Goal: Task Accomplishment & Management: Use online tool/utility

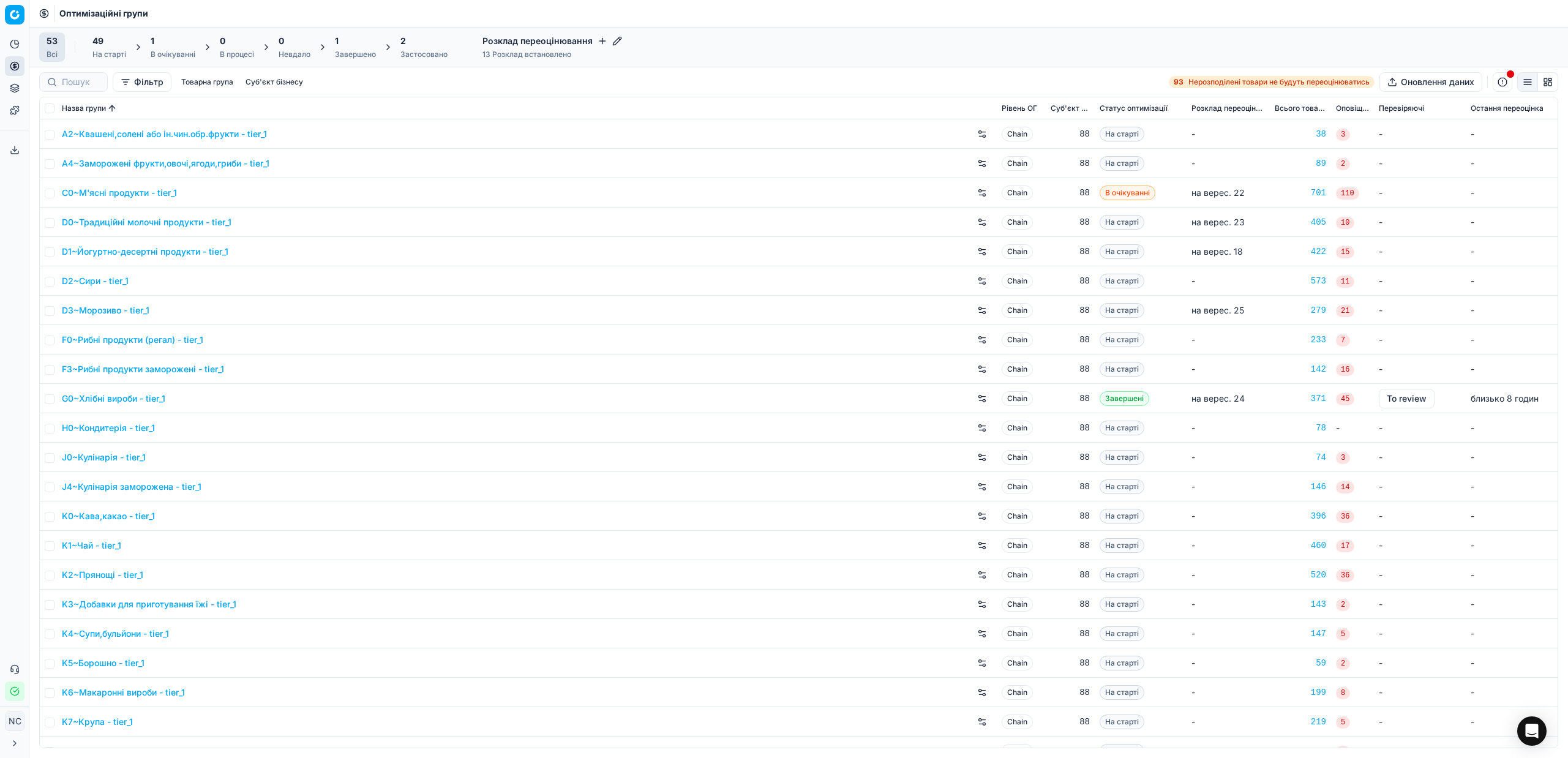
click at [355, 52] on div "Завершено" at bounding box center [355, 54] width 41 height 10
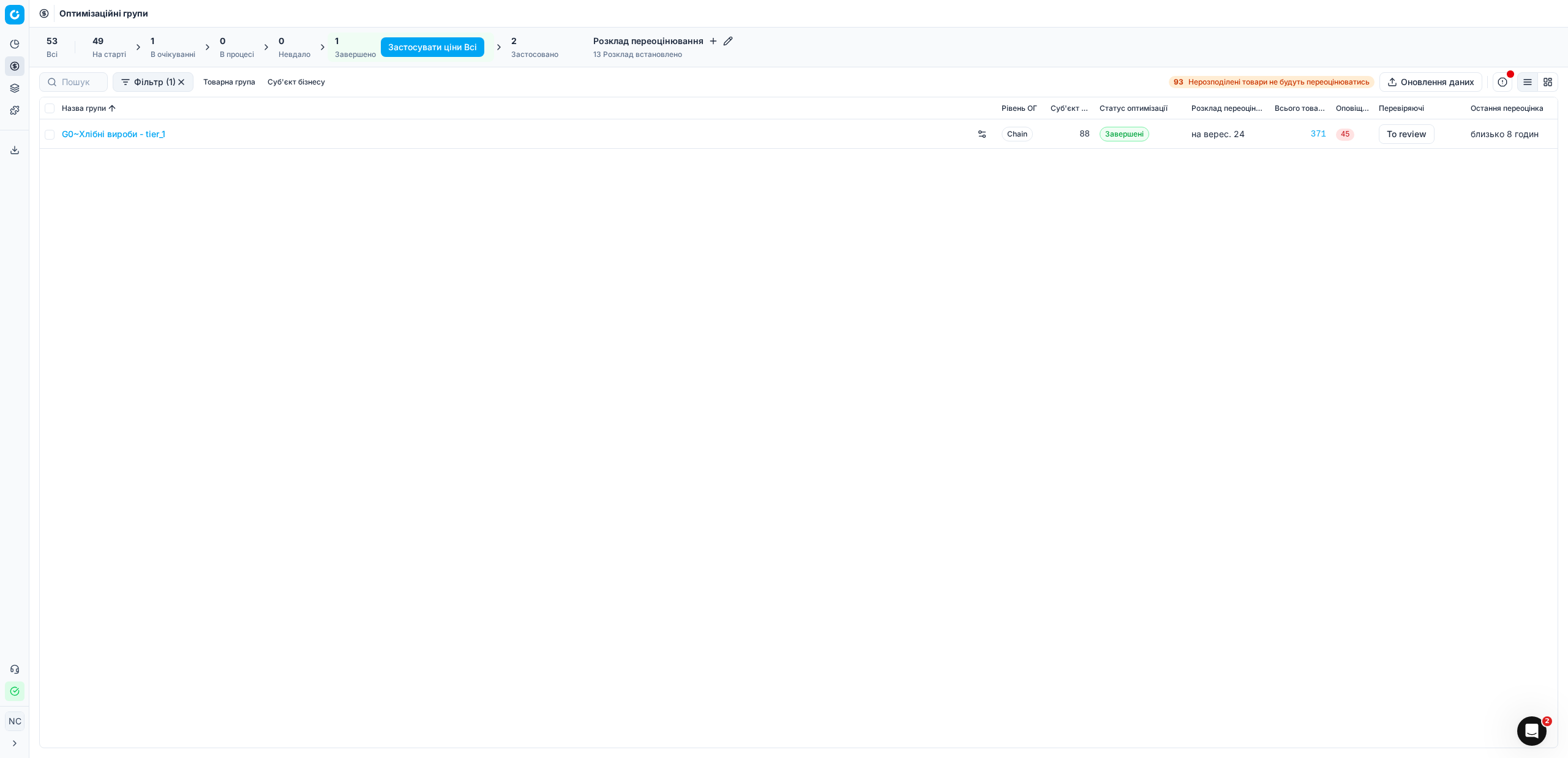
click at [125, 134] on link "G0~Хлібні вироби - tier_1" at bounding box center [114, 134] width 104 height 12
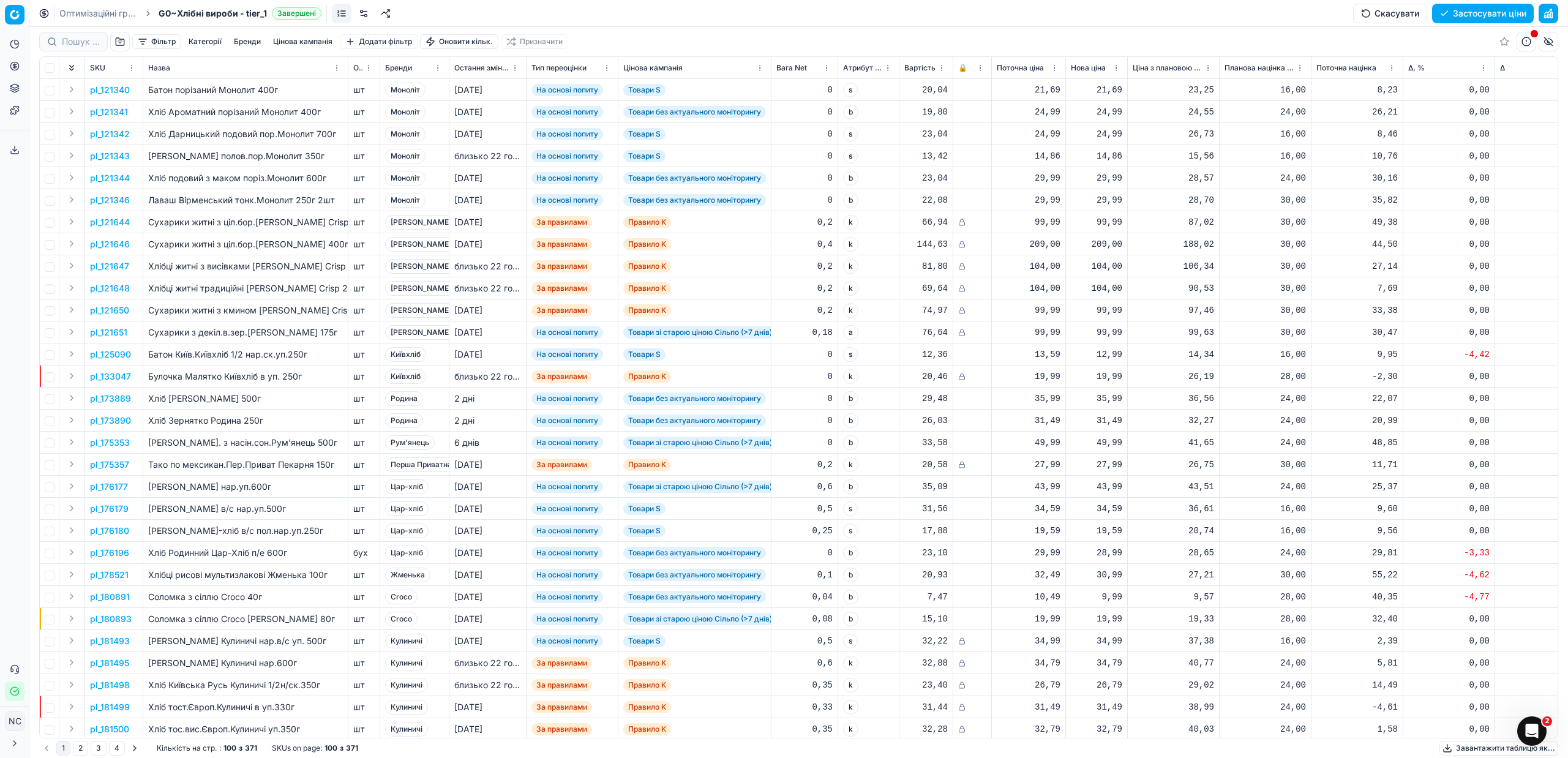
click at [122, 38] on button "button" at bounding box center [120, 42] width 19 height 19
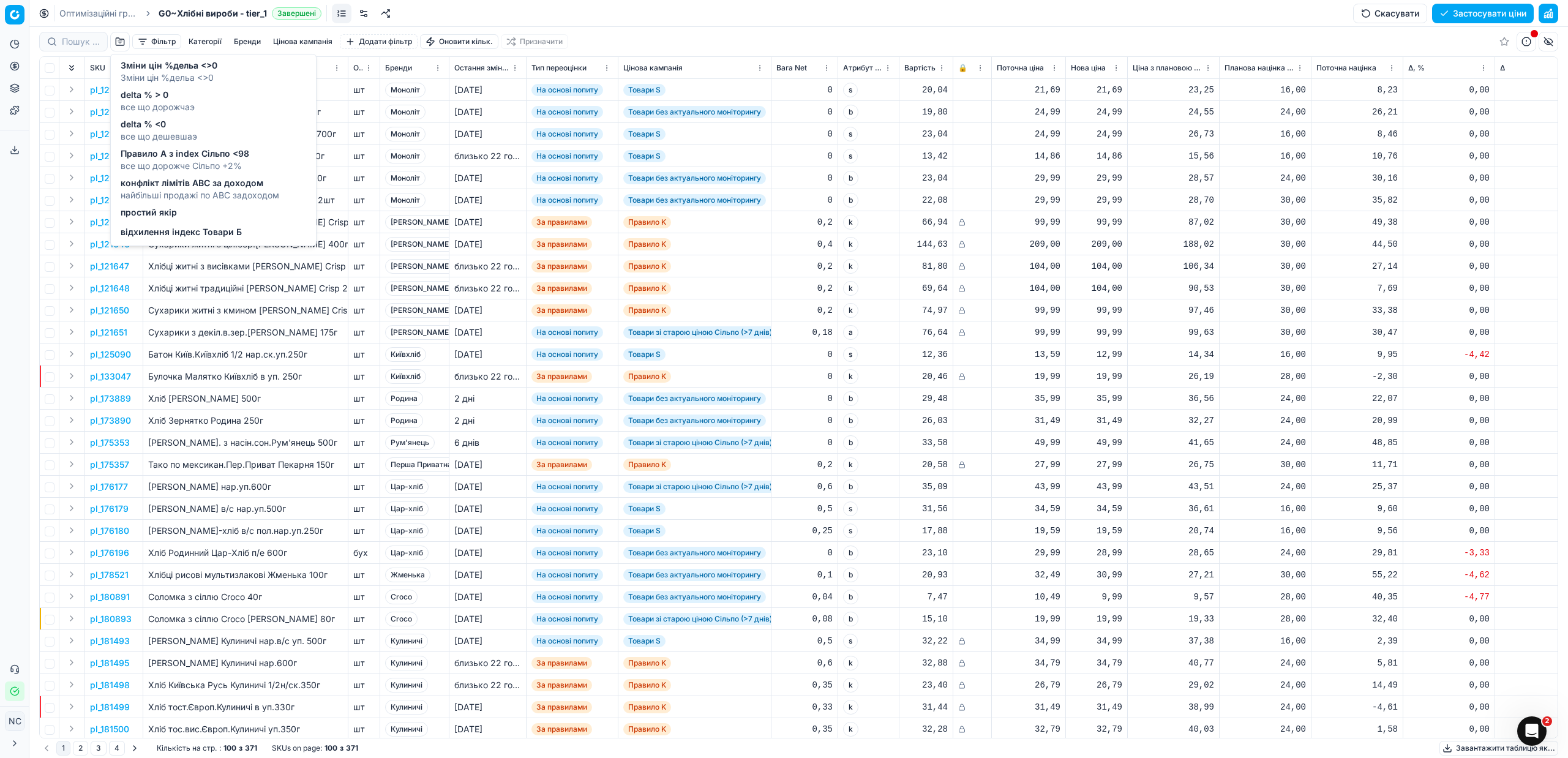
click at [212, 104] on div "delta % > 0 все що дорожчаэ" at bounding box center [214, 101] width 200 height 29
click at [192, 101] on span "все що дорожчаэ" at bounding box center [157, 107] width 74 height 12
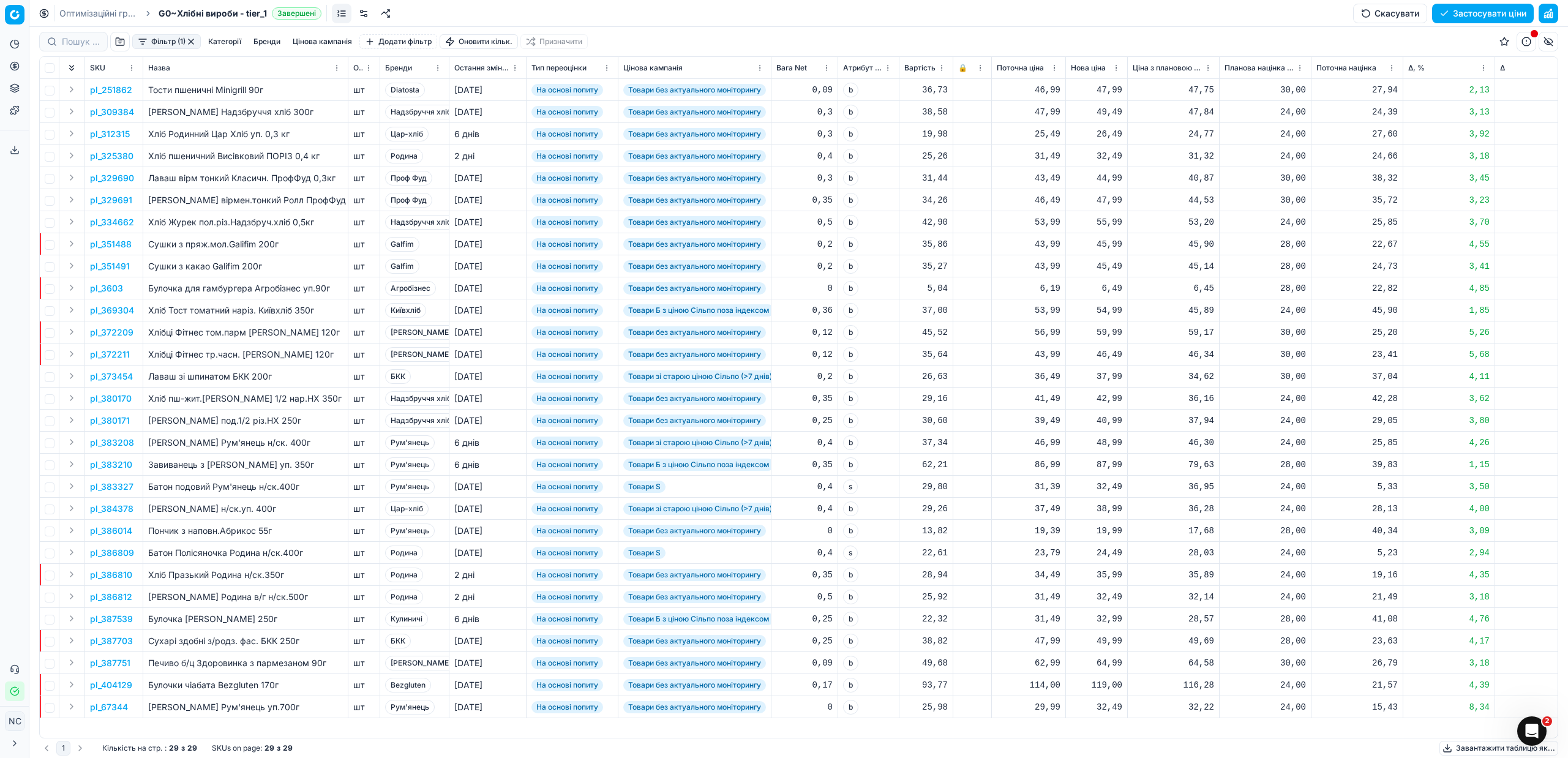
click at [140, 44] on button "Фільтр (1)" at bounding box center [167, 42] width 69 height 15
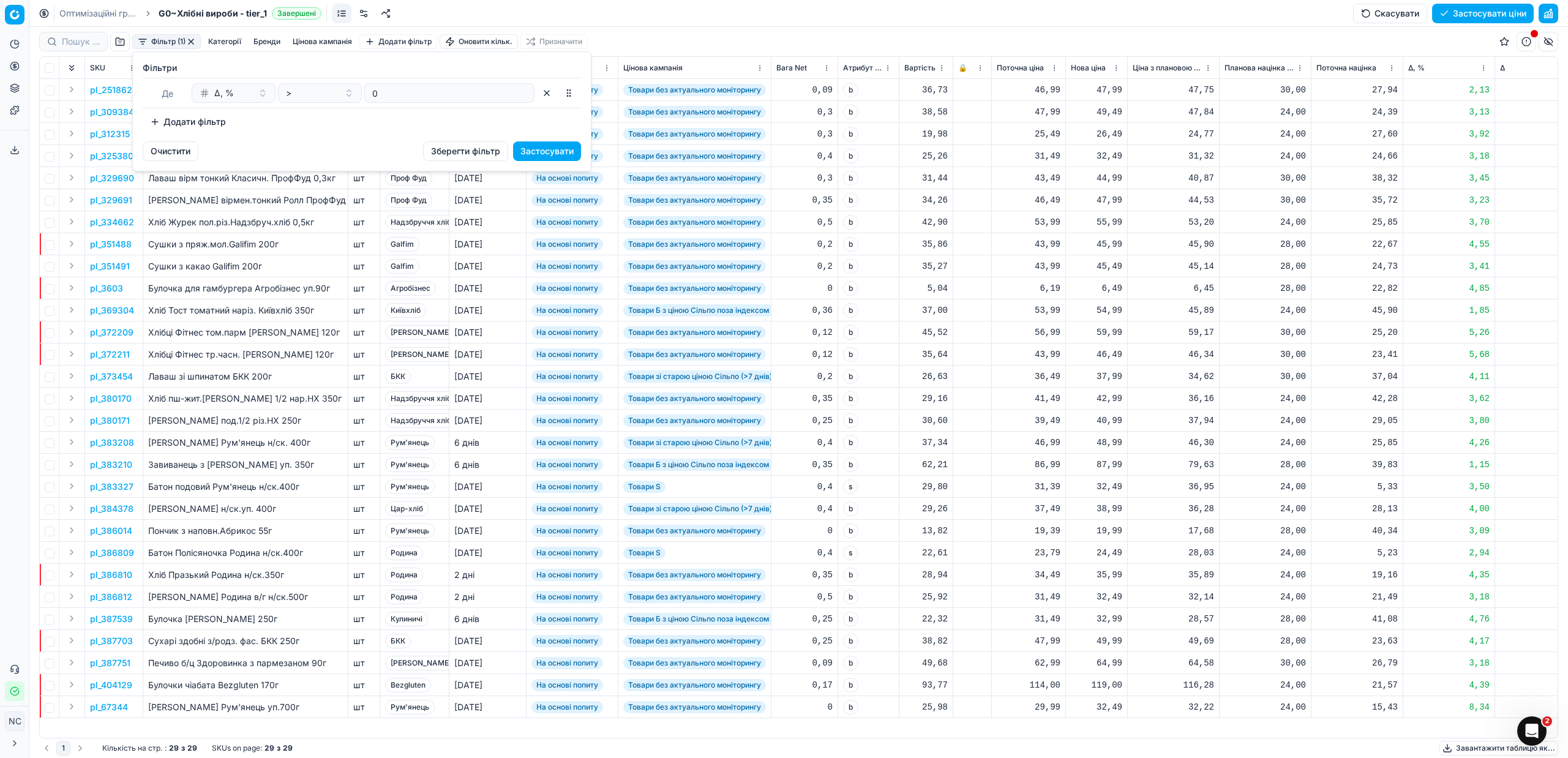
click at [153, 118] on button "Додати фільтр" at bounding box center [188, 122] width 90 height 19
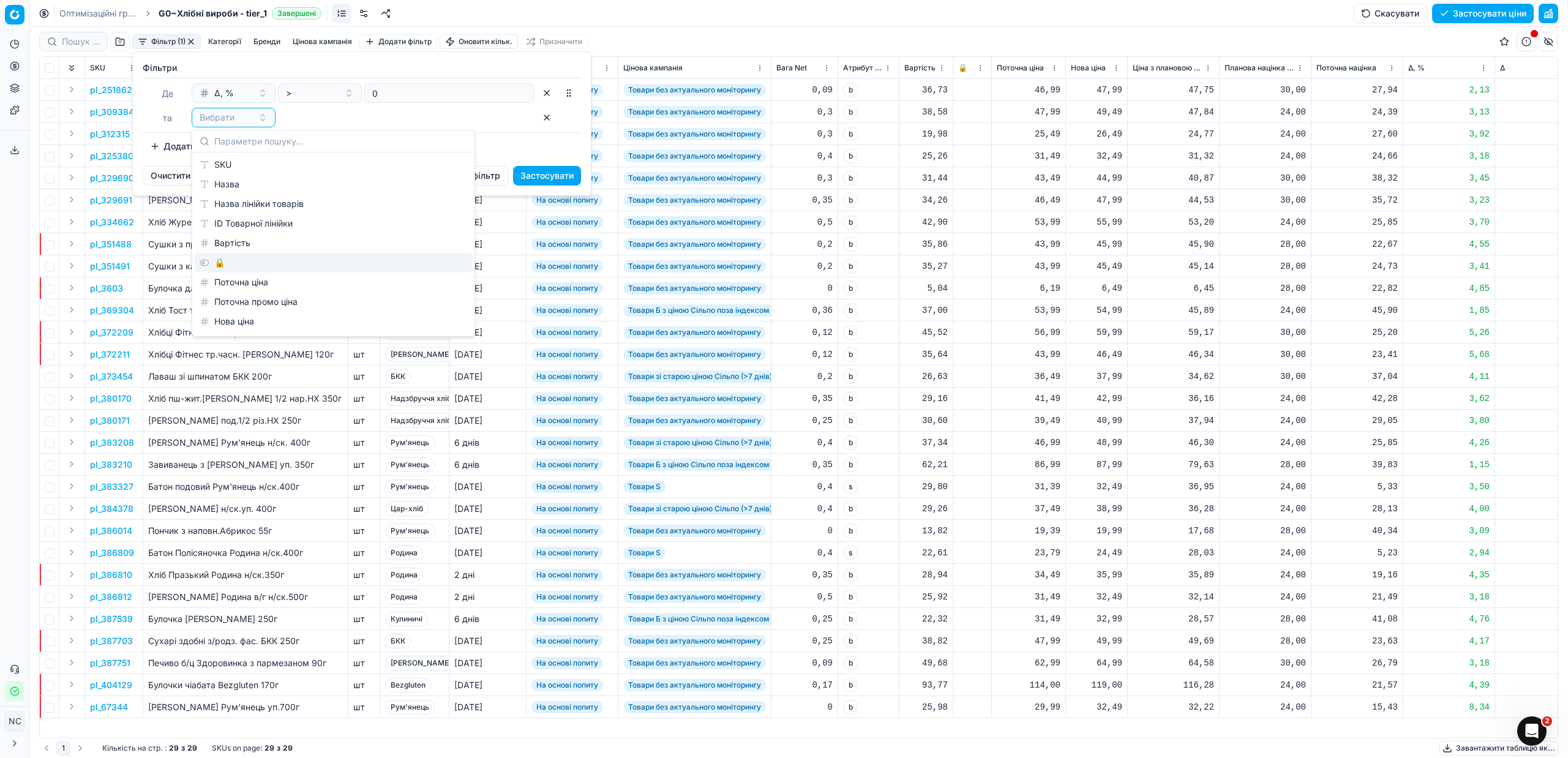
click at [235, 263] on div "🔒" at bounding box center [333, 262] width 277 height 19
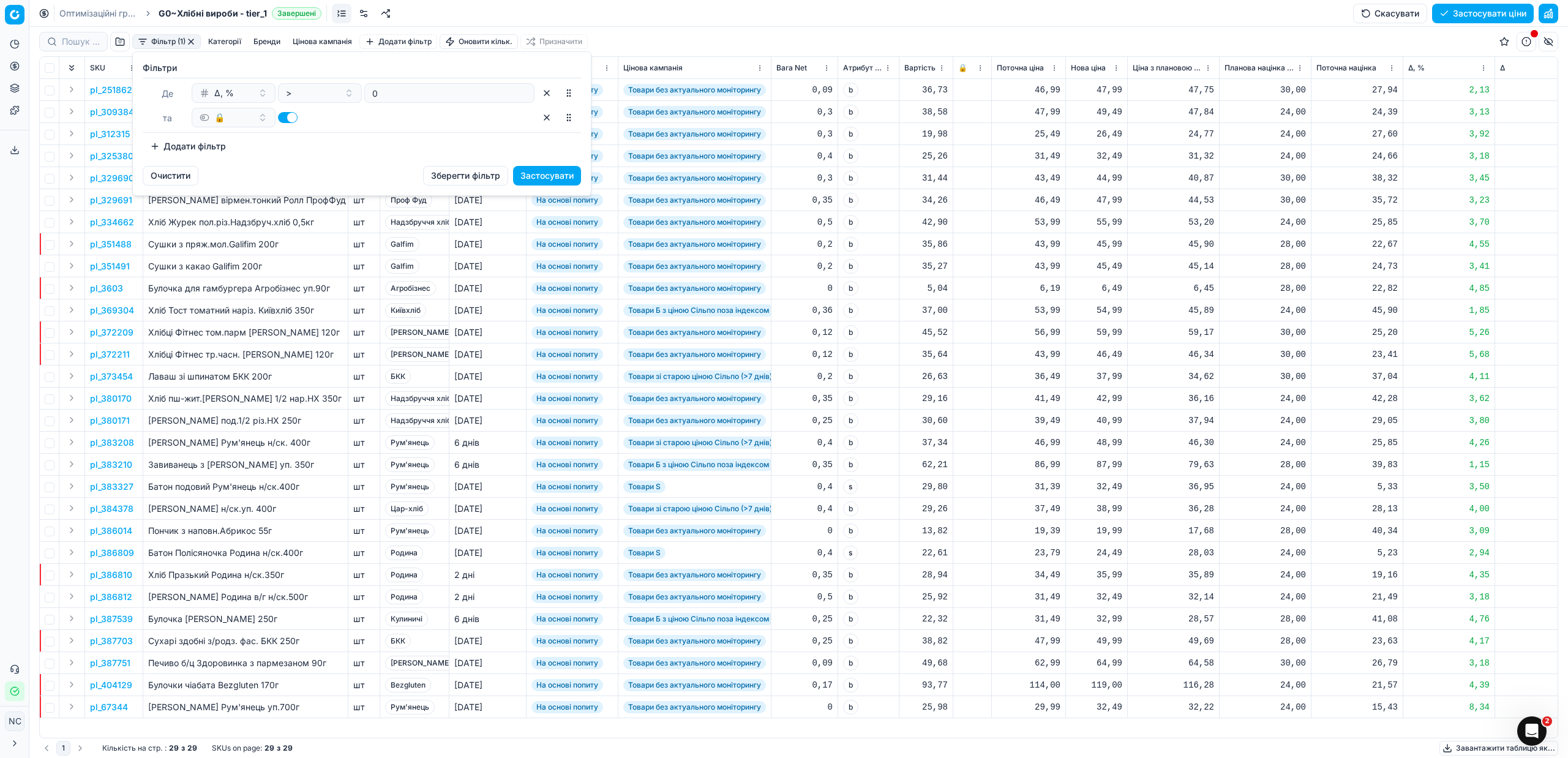
click at [283, 115] on button "button" at bounding box center [288, 117] width 19 height 11
checkbox input "false"
click at [526, 174] on button "Застосувати" at bounding box center [547, 175] width 68 height 19
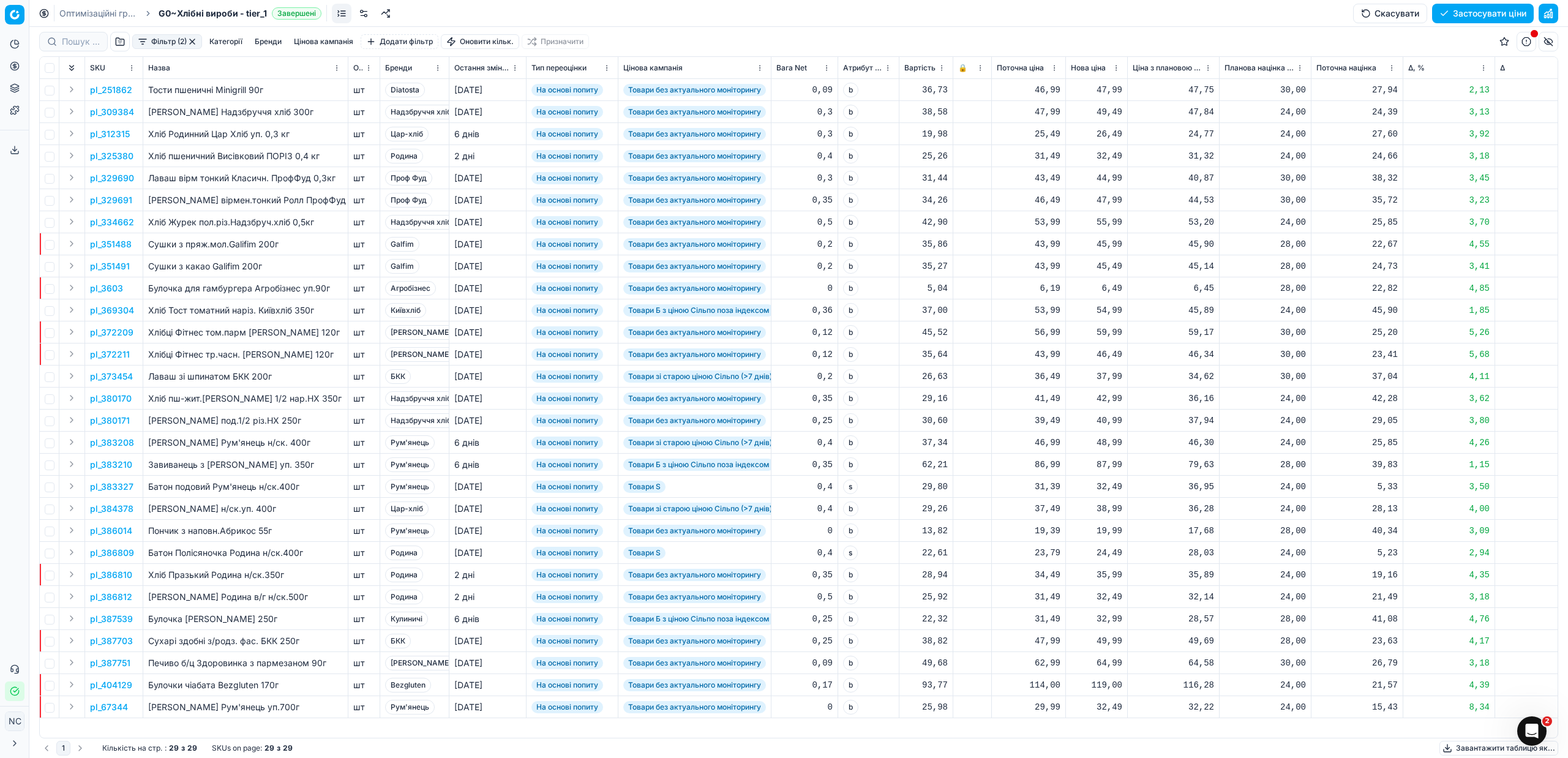
click at [323, 40] on button "Цінова кампанія" at bounding box center [323, 42] width 69 height 15
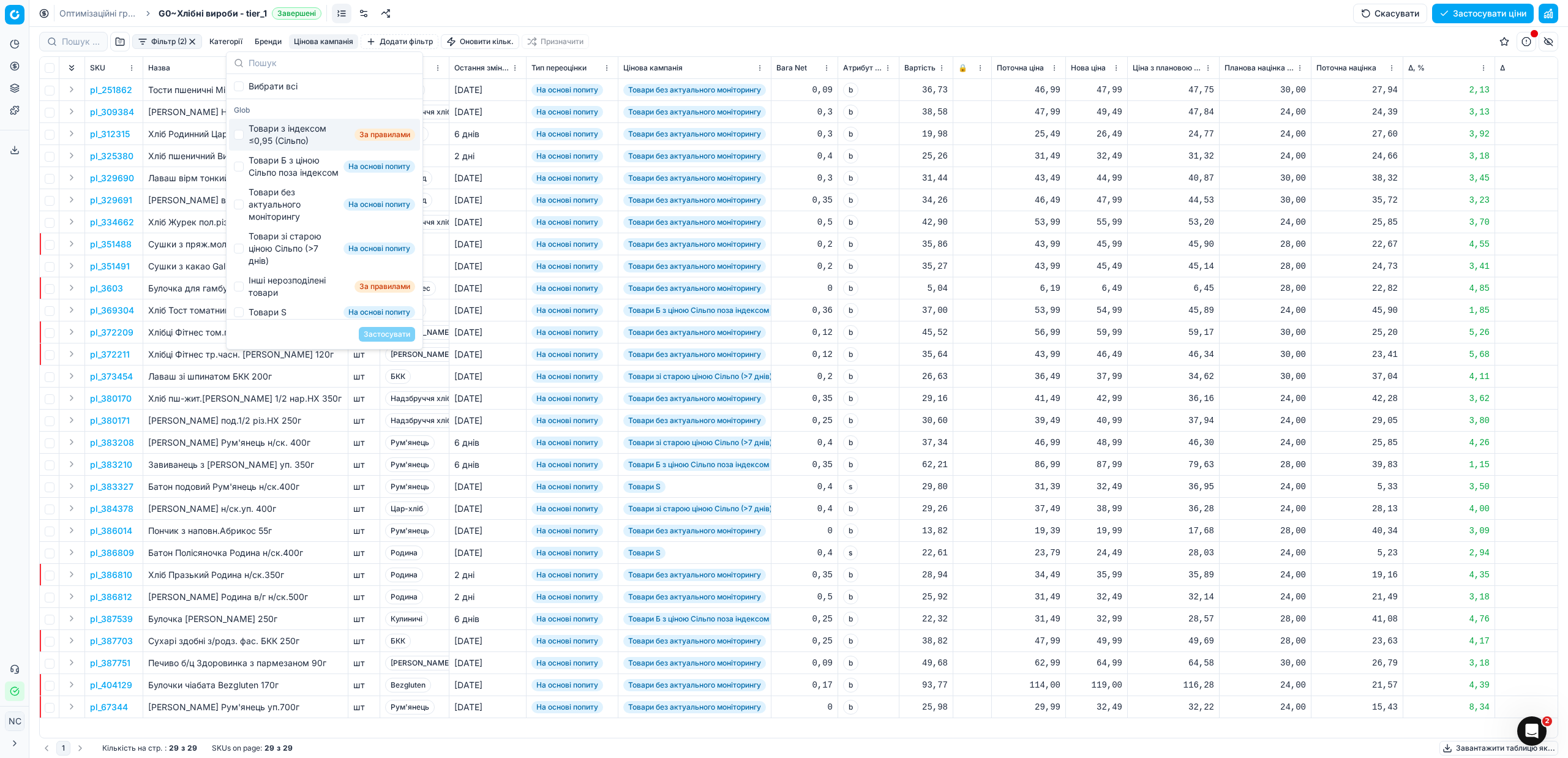
click at [288, 128] on div "Товари з індексом ≤0,95 (Сільпо)" at bounding box center [299, 134] width 101 height 25
checkbox input "true"
click at [386, 337] on button "Застосувати" at bounding box center [386, 335] width 56 height 15
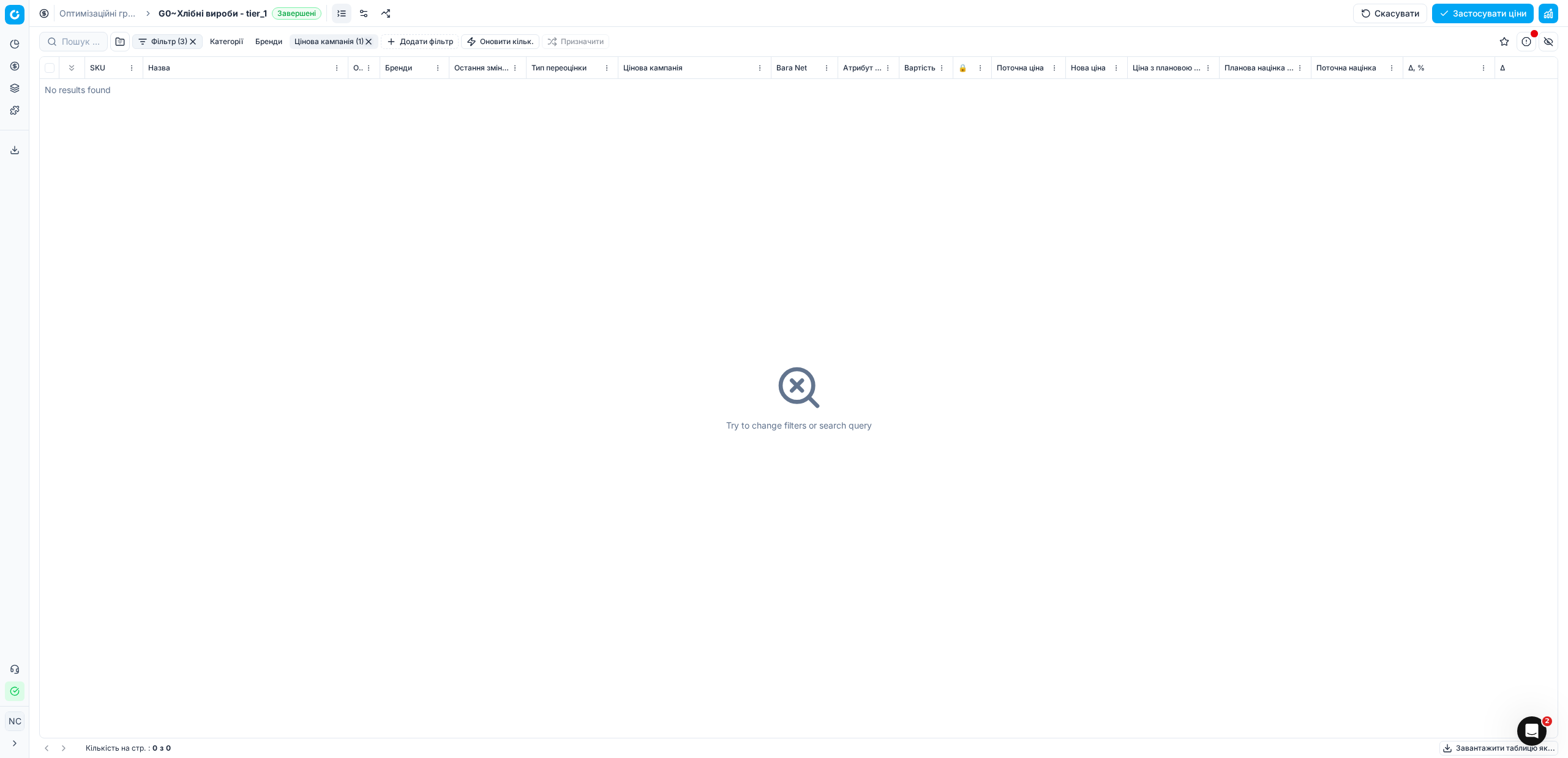
click at [320, 45] on button "Цінова кампанія (1)" at bounding box center [334, 42] width 89 height 15
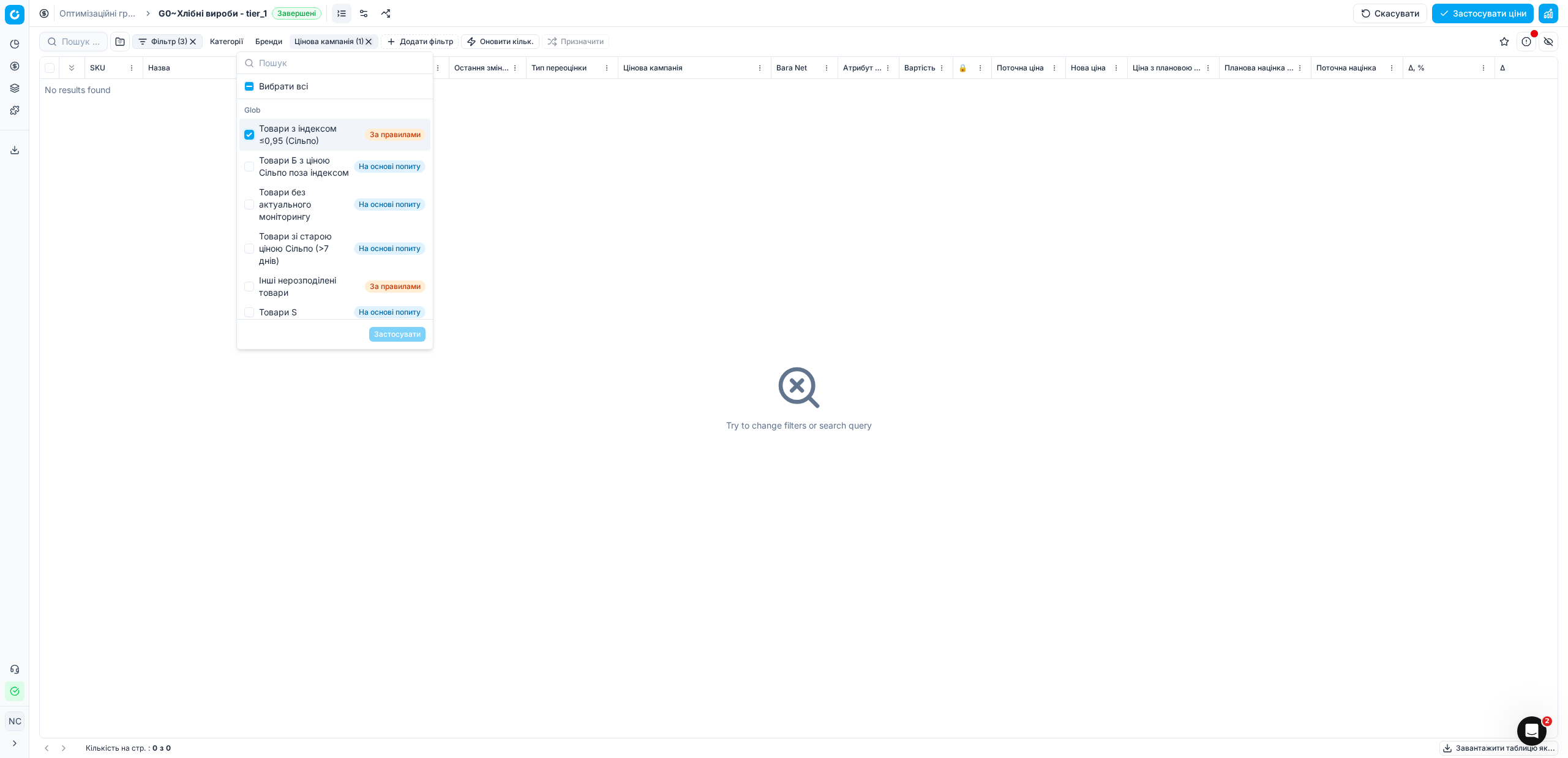
click at [252, 134] on input "Suggestions" at bounding box center [249, 134] width 10 height 10
checkbox input "false"
click at [252, 171] on input "Suggestions" at bounding box center [249, 166] width 10 height 10
checkbox input "true"
click at [406, 334] on button "Застосувати" at bounding box center [397, 335] width 56 height 15
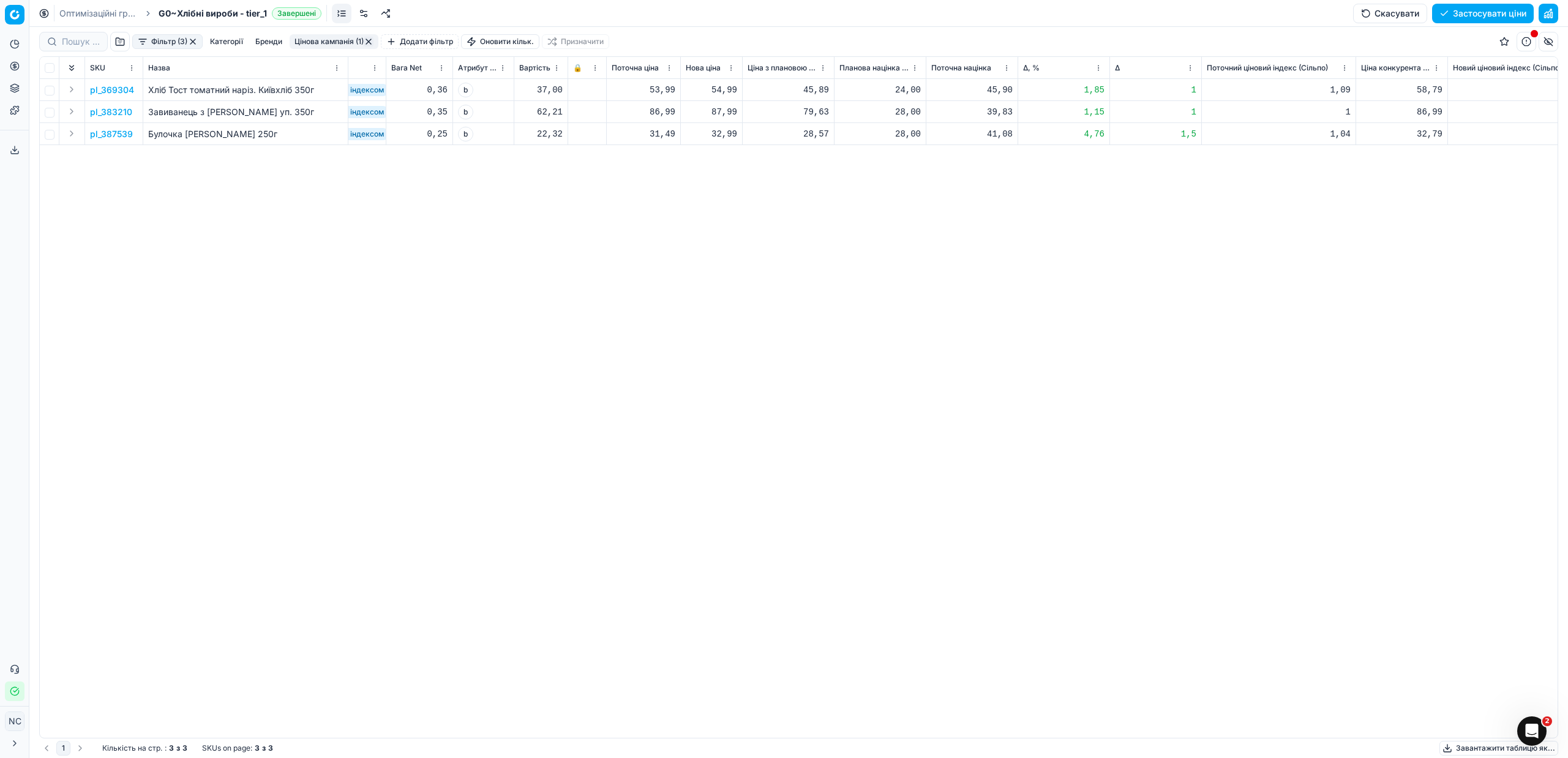
scroll to position [0, 384]
click at [124, 90] on p "pl_369304" at bounding box center [111, 90] width 44 height 12
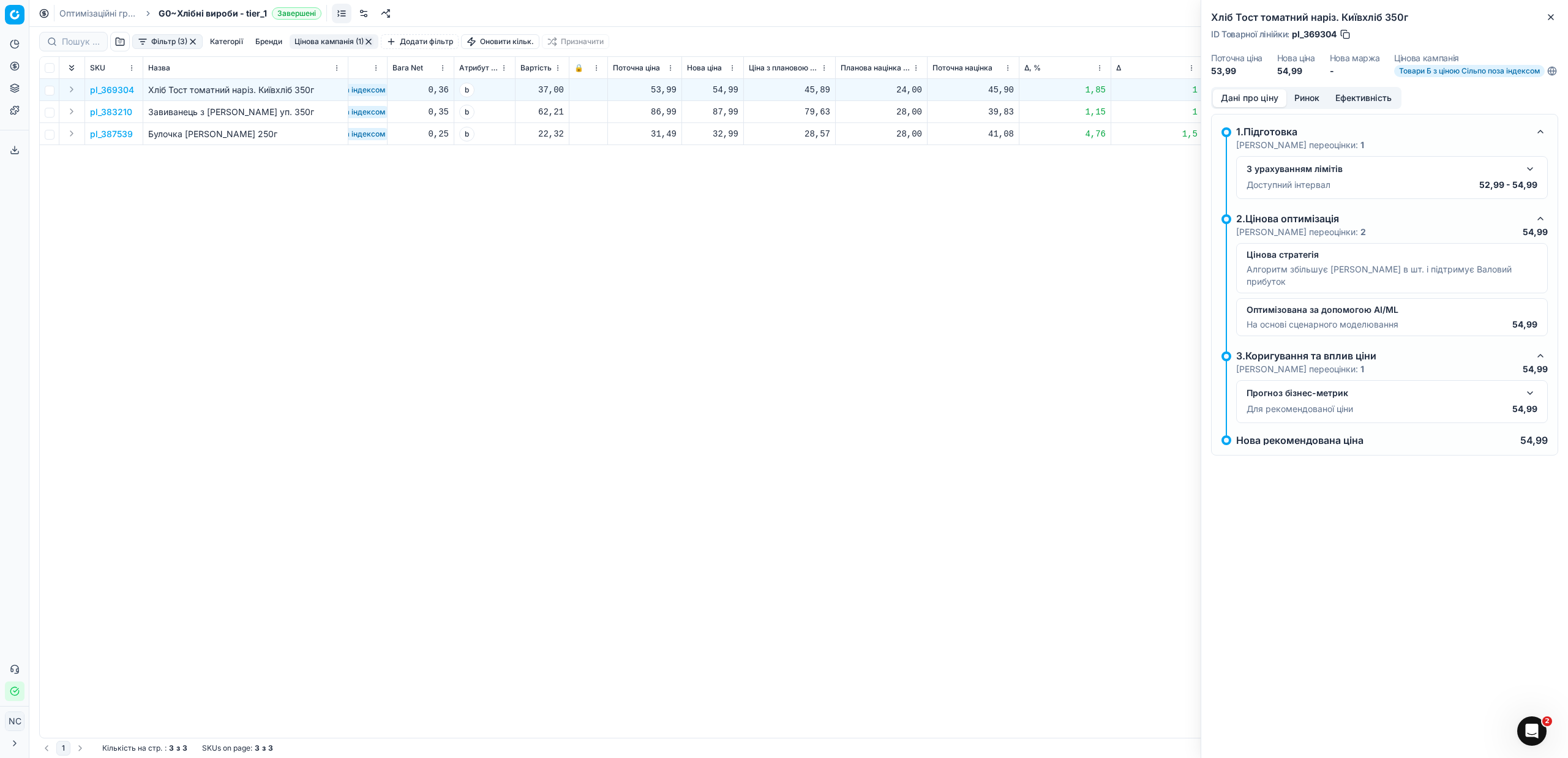
click at [1314, 105] on button "Ринок" at bounding box center [1307, 99] width 41 height 18
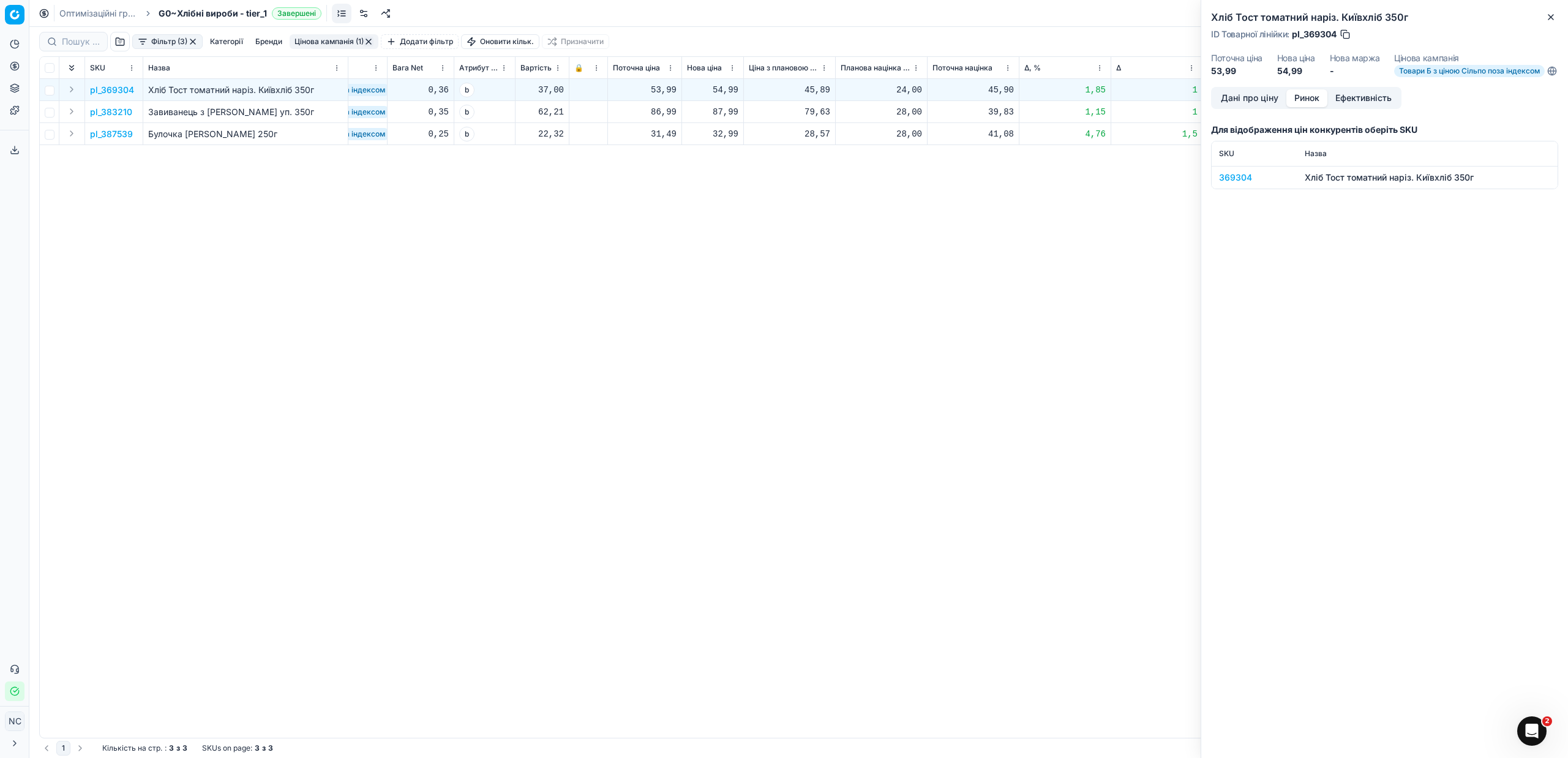
click at [1244, 184] on div "369304" at bounding box center [1254, 177] width 71 height 12
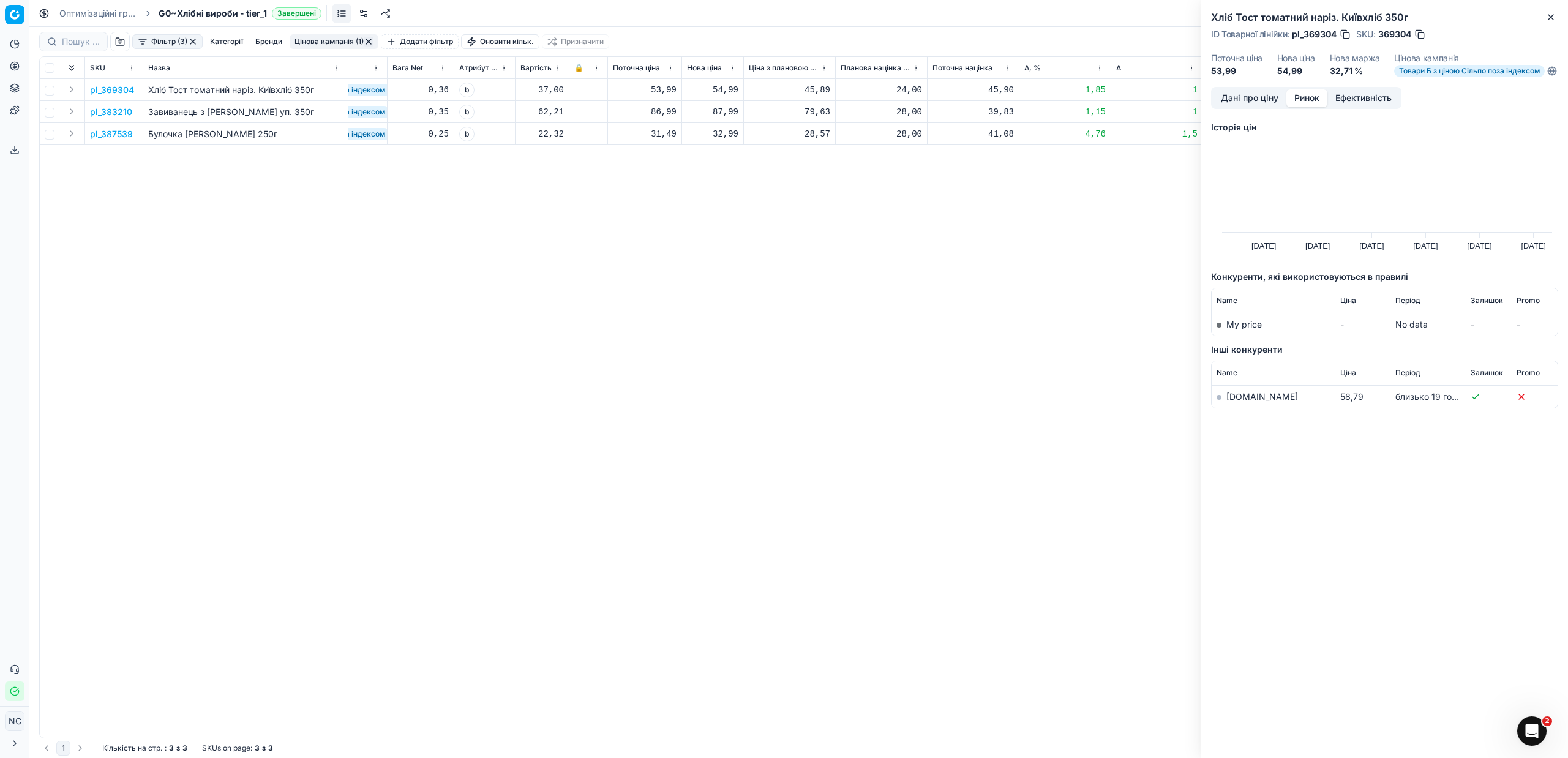
click at [1234, 402] on link "[DOMAIN_NAME]" at bounding box center [1262, 397] width 72 height 10
click at [1422, 38] on button "button" at bounding box center [1419, 34] width 12 height 12
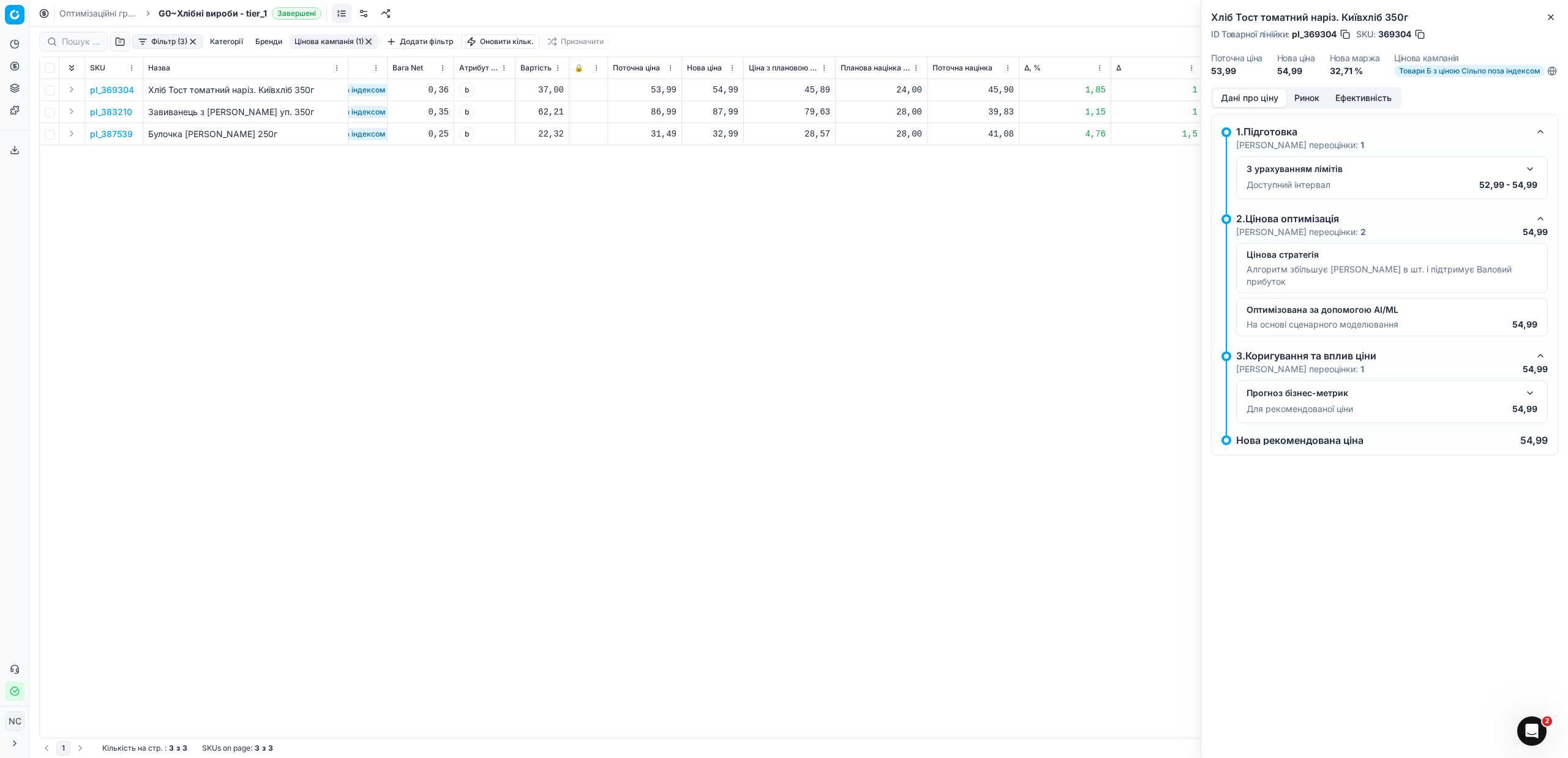
click at [1259, 104] on button "Дані про ціну" at bounding box center [1250, 99] width 73 height 18
click at [1549, 10] on button "Close" at bounding box center [1551, 17] width 15 height 15
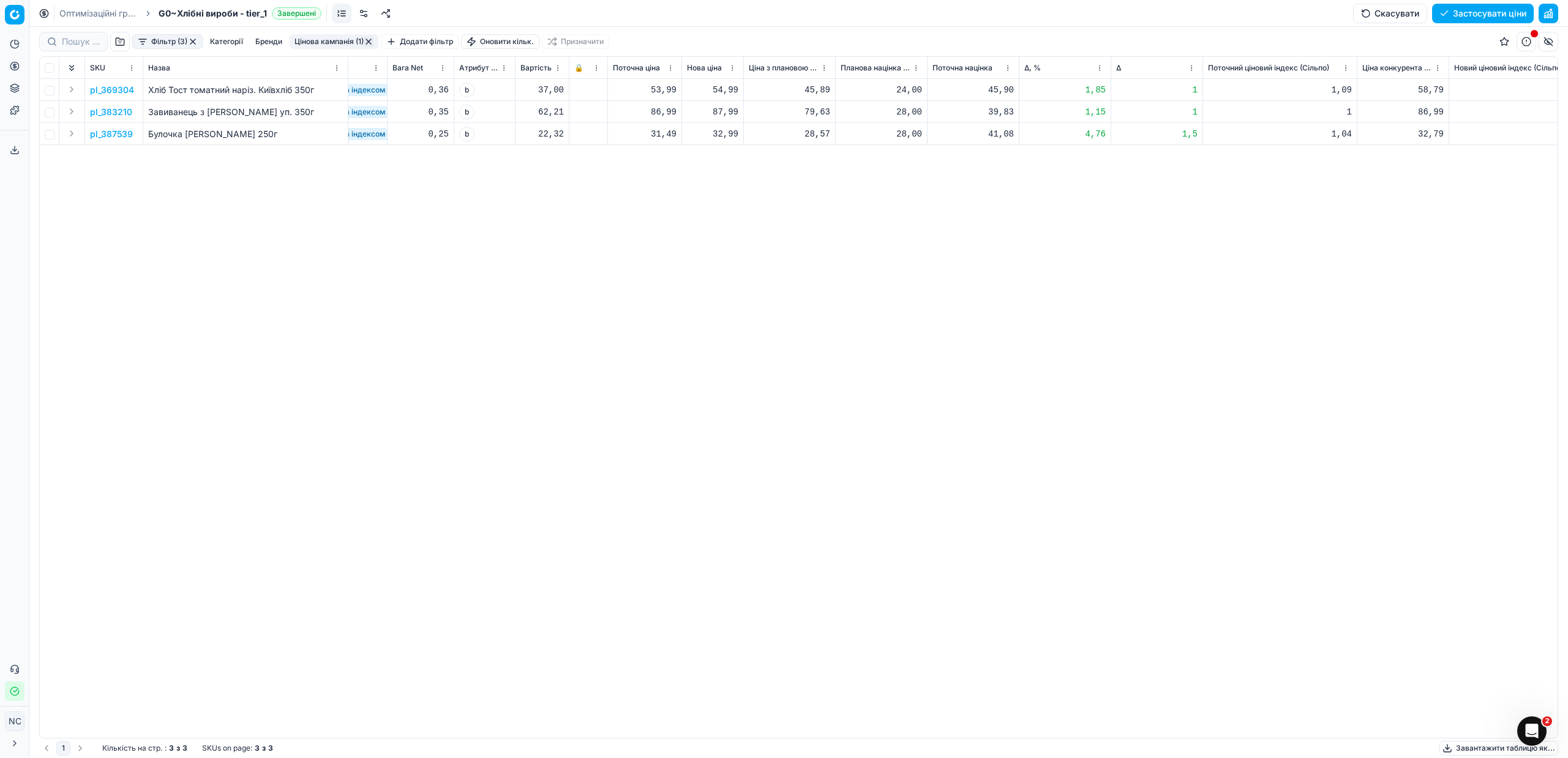
click at [725, 88] on div "54,99" at bounding box center [713, 90] width 52 height 12
type input "55.99"
click at [120, 114] on p "pl_383210" at bounding box center [111, 112] width 43 height 12
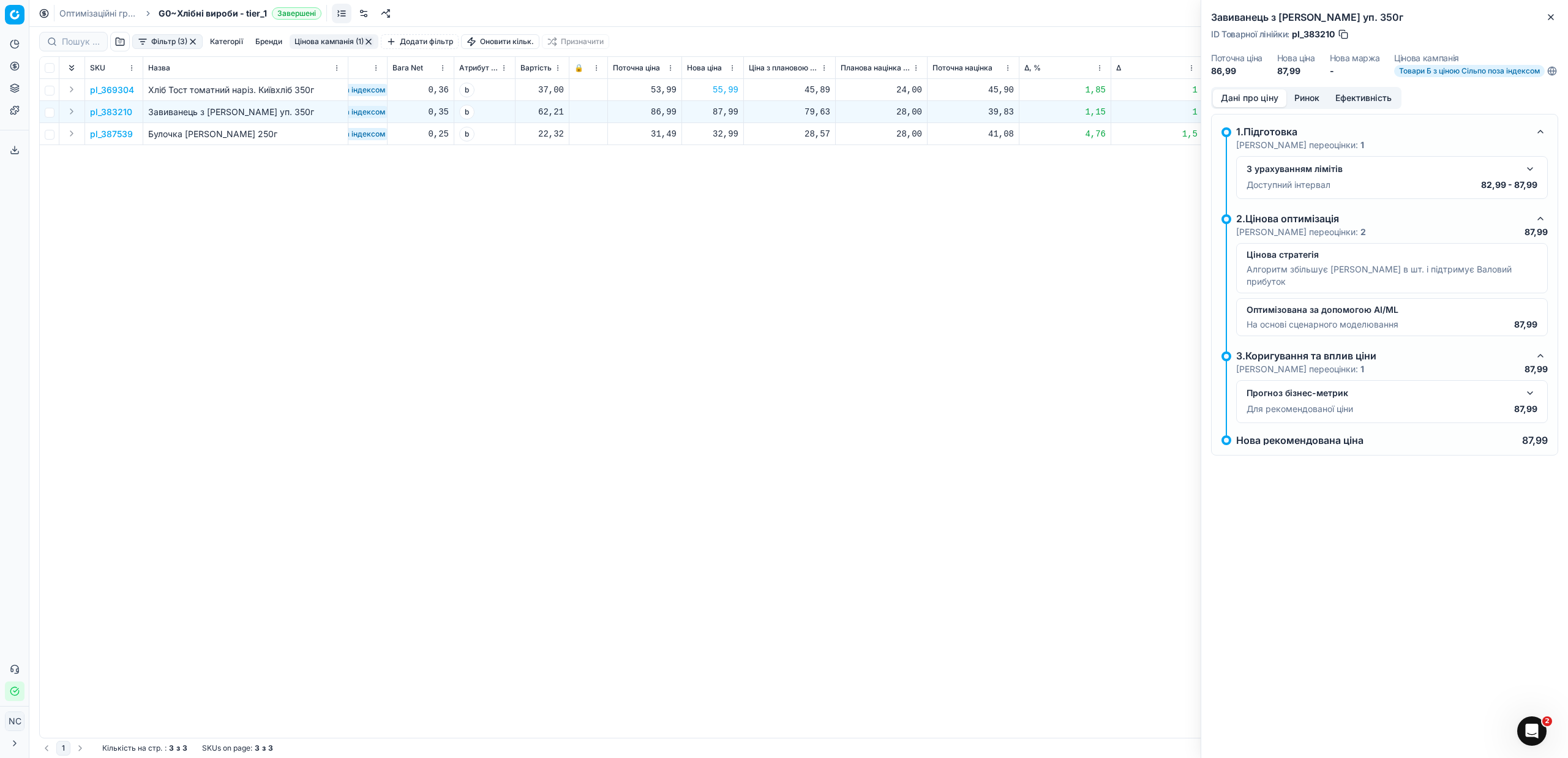
click at [1304, 107] on button "Ринок" at bounding box center [1307, 99] width 41 height 18
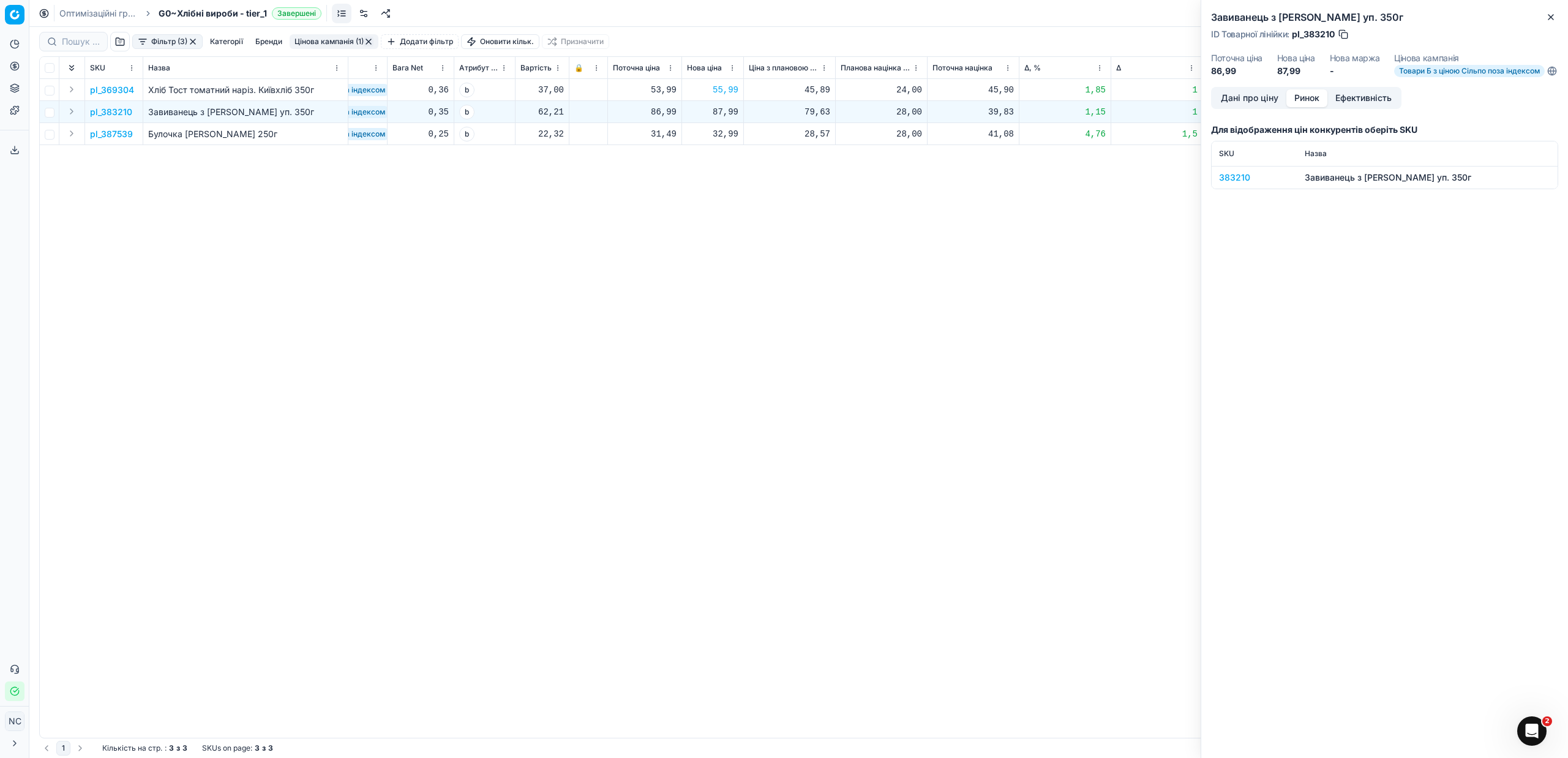
click at [1235, 184] on div "383210" at bounding box center [1254, 177] width 71 height 12
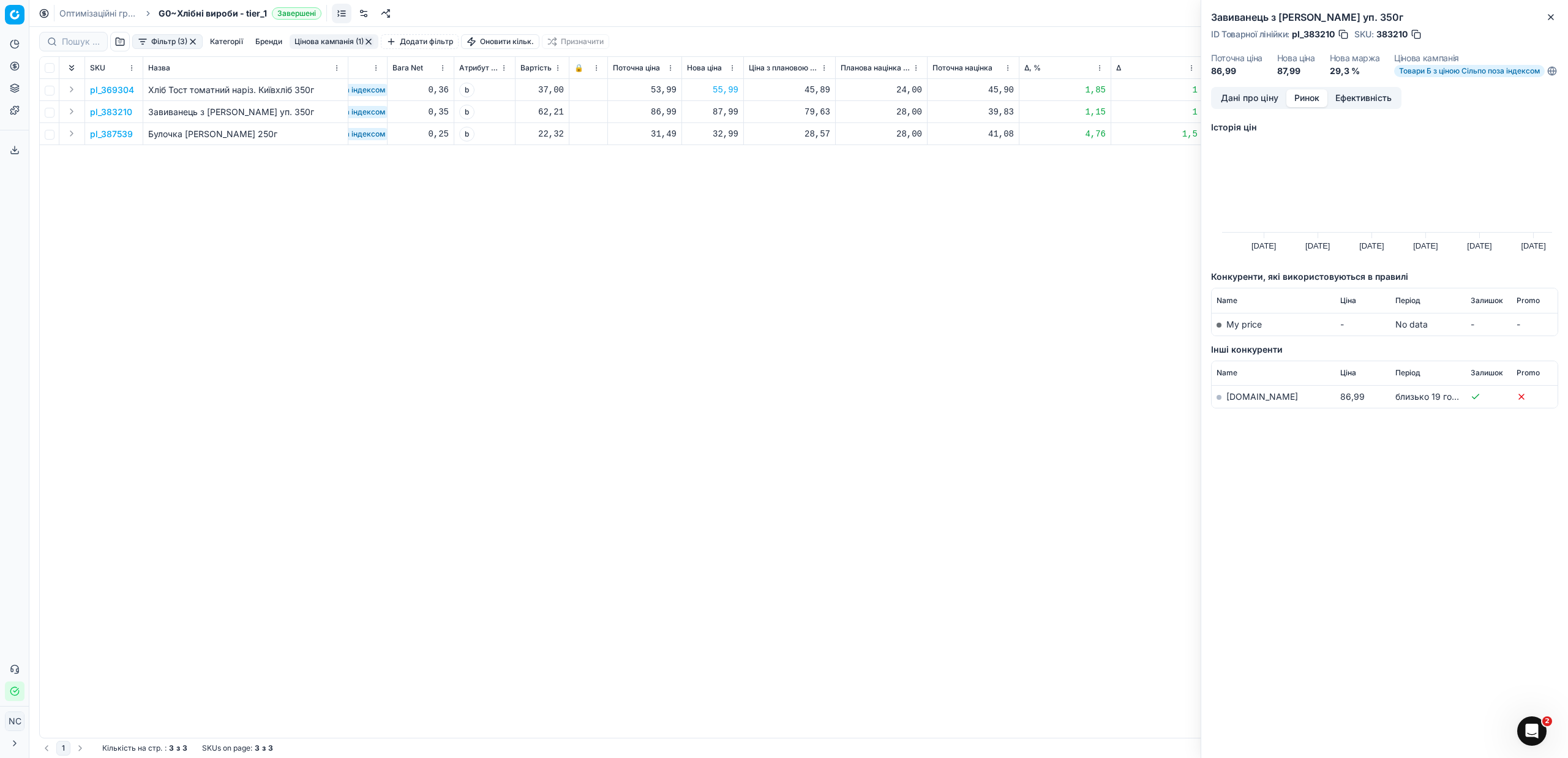
click at [1238, 402] on link "[DOMAIN_NAME]" at bounding box center [1262, 397] width 72 height 10
click at [1552, 16] on icon "button" at bounding box center [1550, 16] width 10 height 10
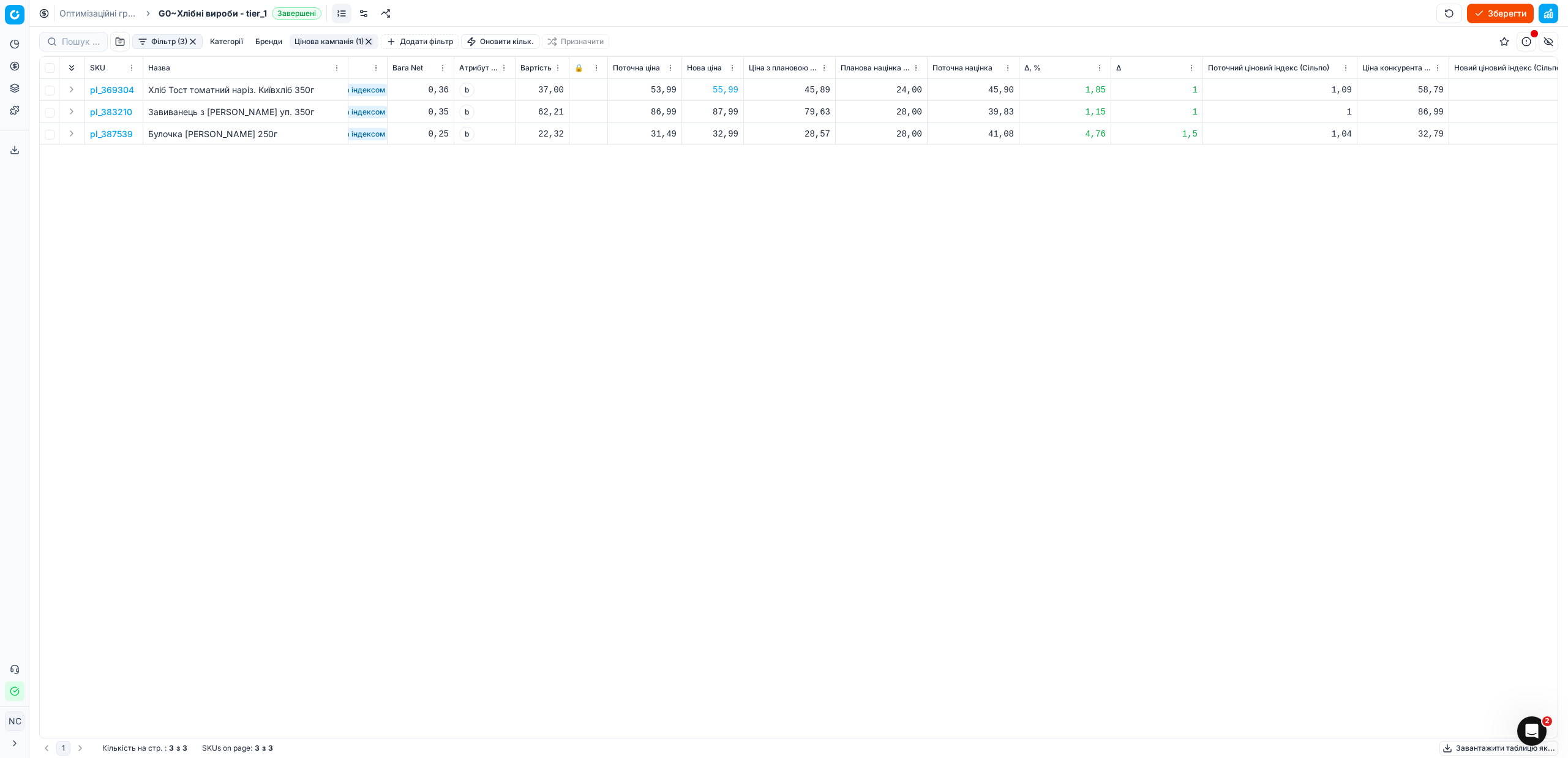
click at [114, 134] on p "pl_387539" at bounding box center [111, 134] width 43 height 12
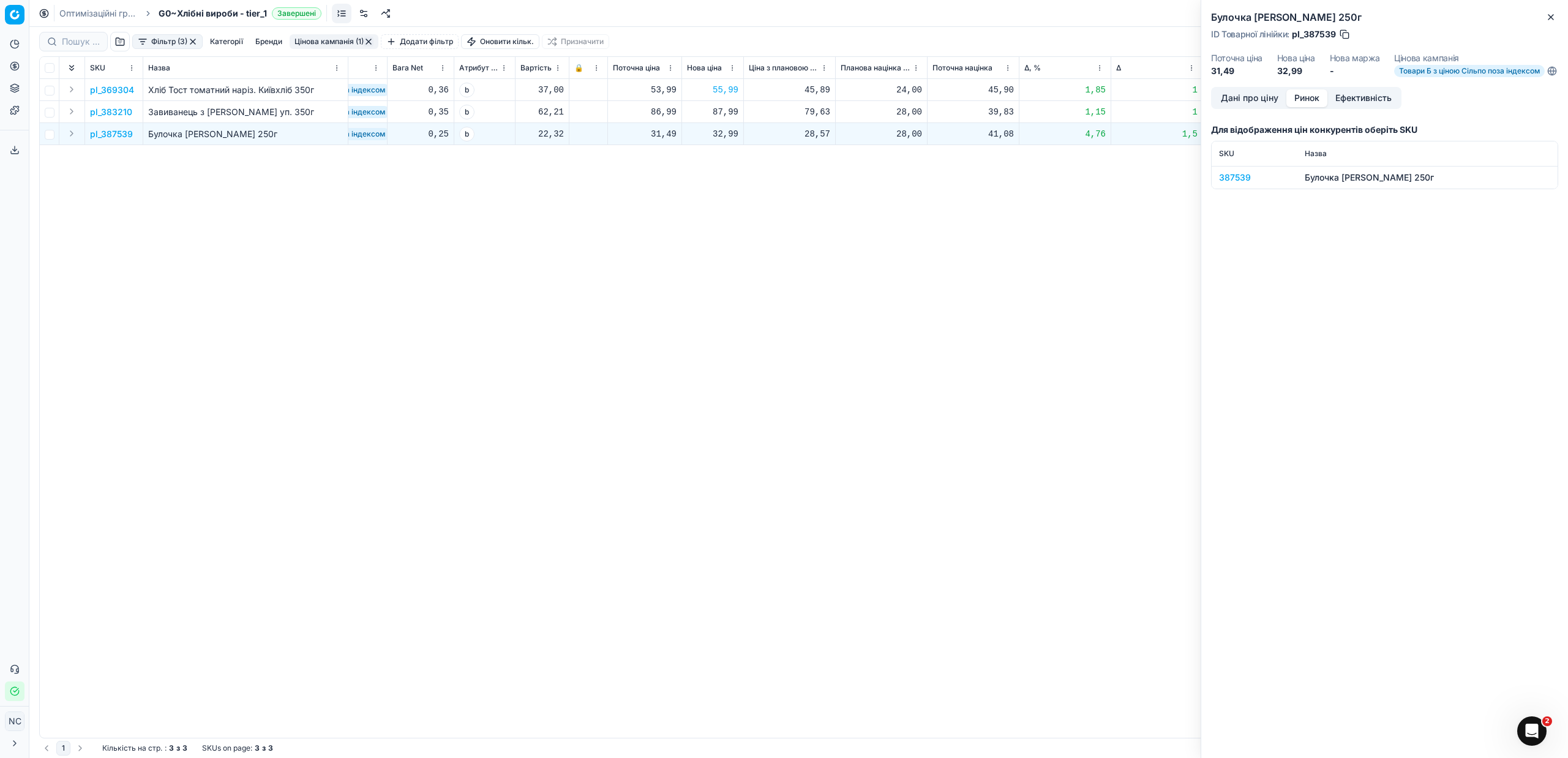
click at [1305, 107] on button "Ринок" at bounding box center [1307, 99] width 41 height 18
click at [1240, 184] on div "387539" at bounding box center [1254, 177] width 71 height 12
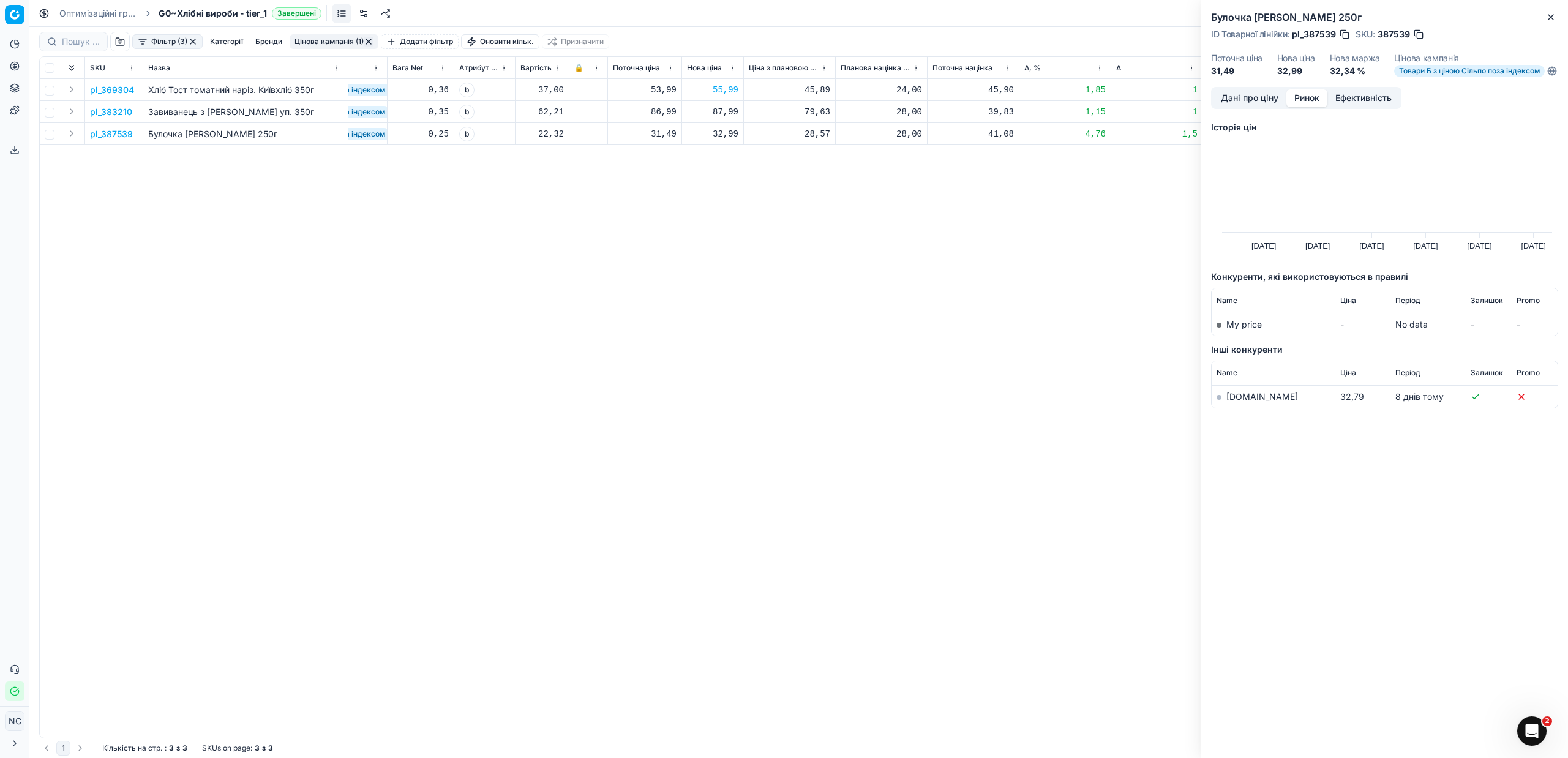
click at [1248, 402] on link "[DOMAIN_NAME]" at bounding box center [1262, 397] width 72 height 10
click at [1551, 15] on icon "button" at bounding box center [1550, 16] width 10 height 10
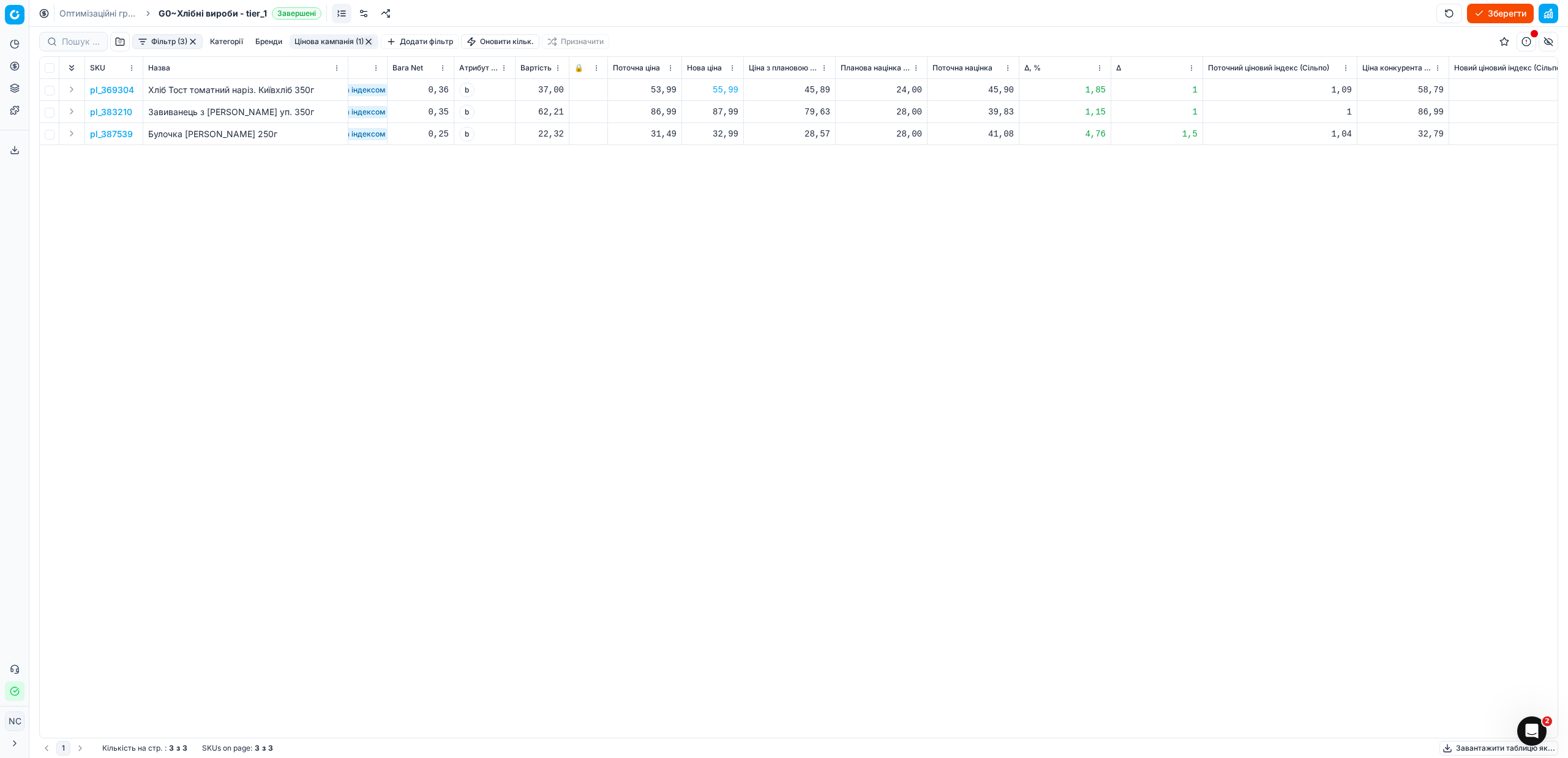
click at [346, 38] on button "Цінова кампанія (1)" at bounding box center [334, 42] width 89 height 15
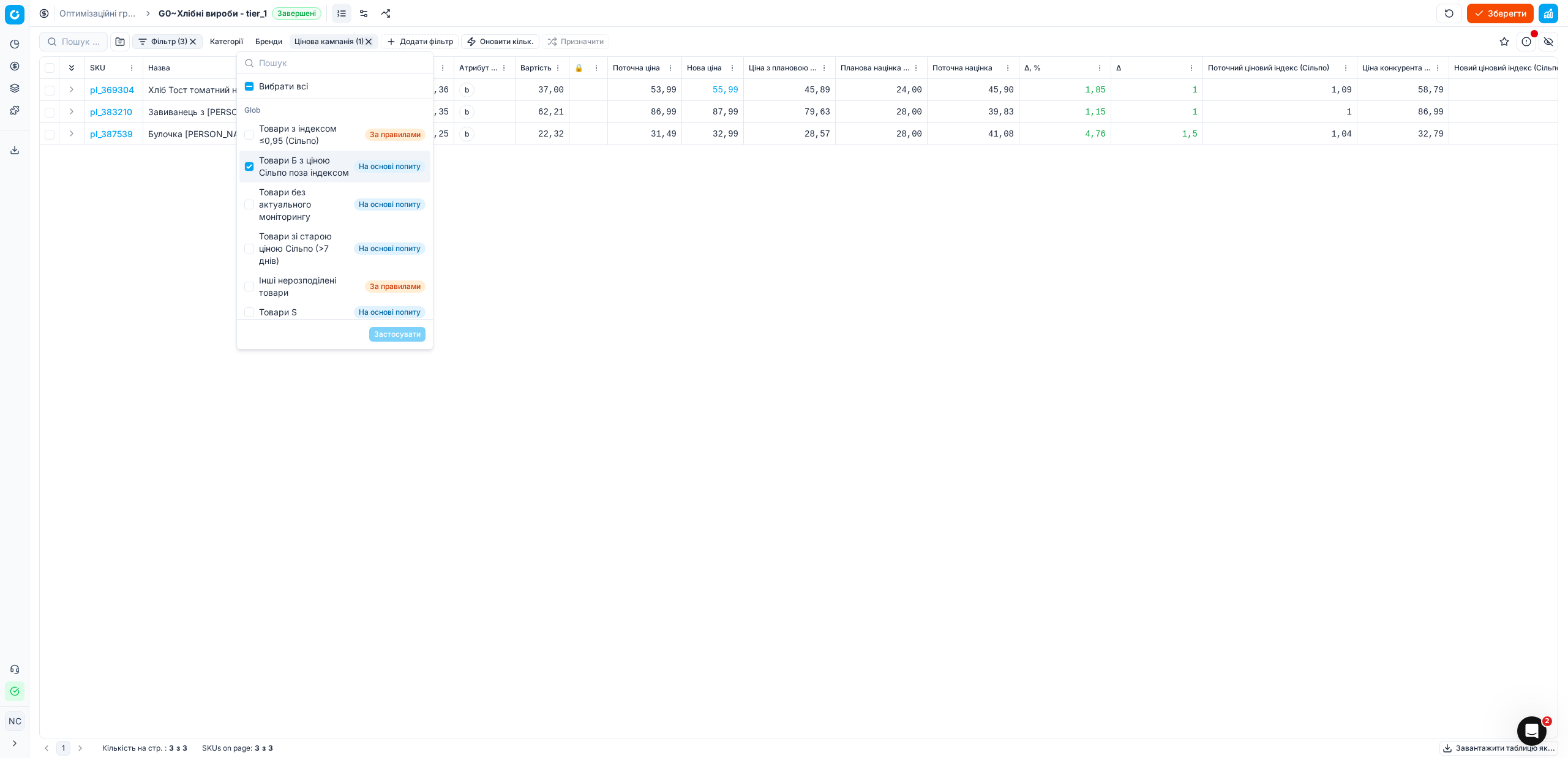
click at [262, 178] on div "Товари Б з ціною Сільпо поза індексом" at bounding box center [304, 167] width 90 height 25
checkbox input "false"
click at [288, 215] on div "Товари без актуального моніторингу" at bounding box center [304, 204] width 90 height 37
checkbox input "true"
click at [387, 332] on button "Застосувати" at bounding box center [397, 335] width 56 height 15
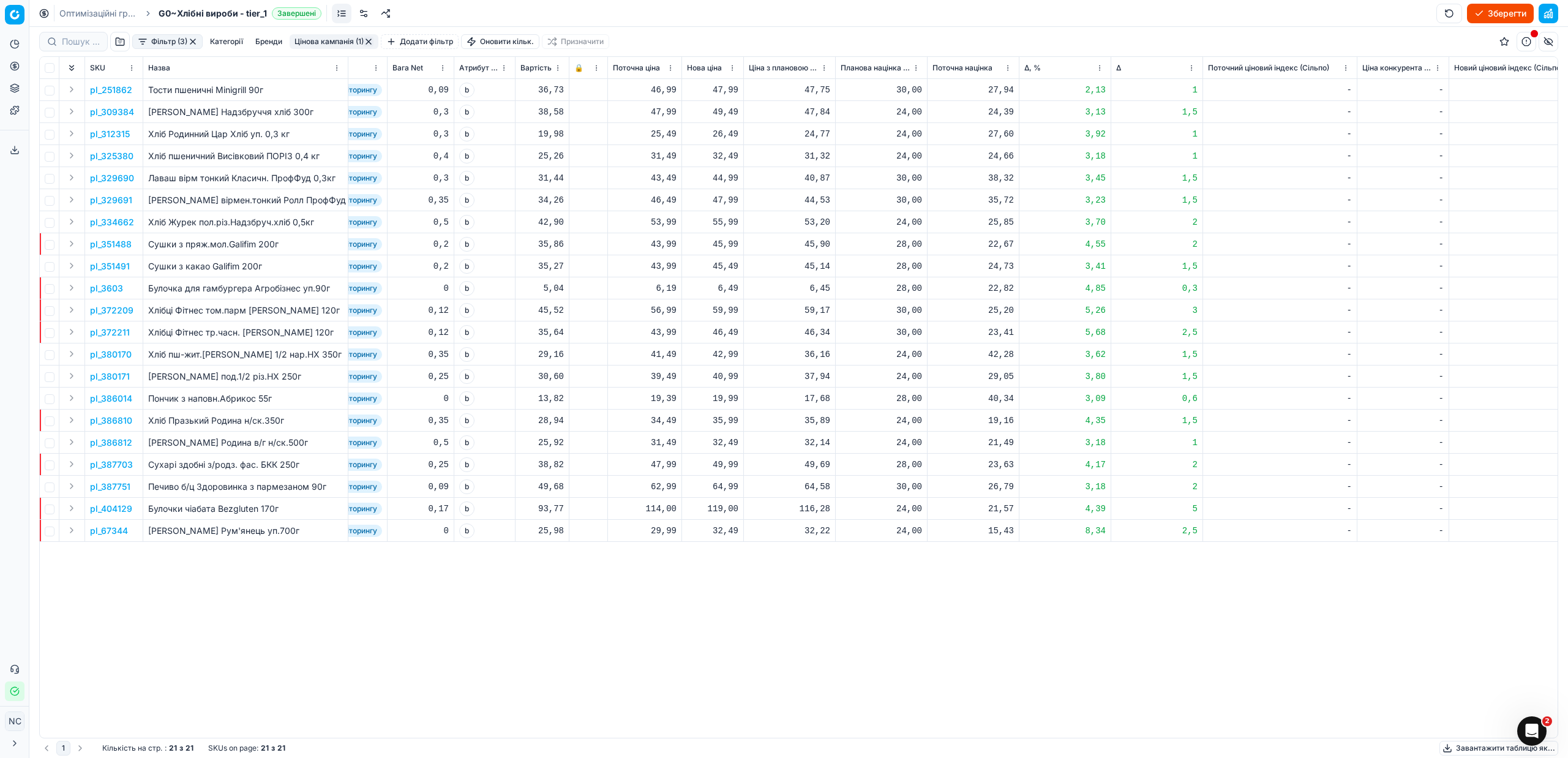
click at [327, 39] on button "Цінова кампанія (1)" at bounding box center [334, 42] width 89 height 15
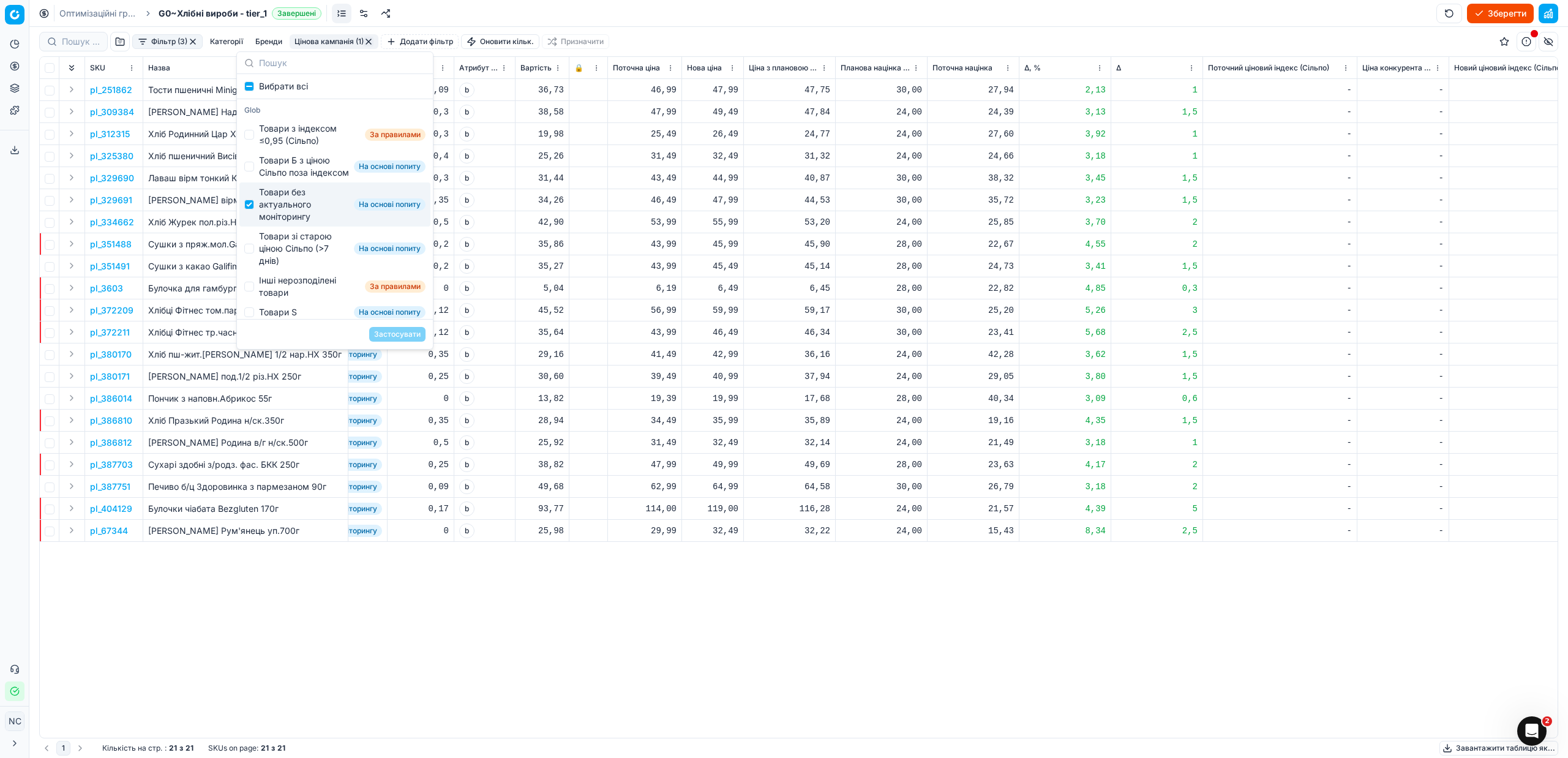
click at [295, 208] on div "Товари без актуального моніторингу" at bounding box center [304, 204] width 90 height 37
checkbox input "false"
click at [291, 257] on div "Товари зі старою ціною Сільпо (>7 днів)" at bounding box center [304, 248] width 90 height 37
checkbox input "true"
click at [404, 331] on button "Застосувати" at bounding box center [397, 335] width 56 height 15
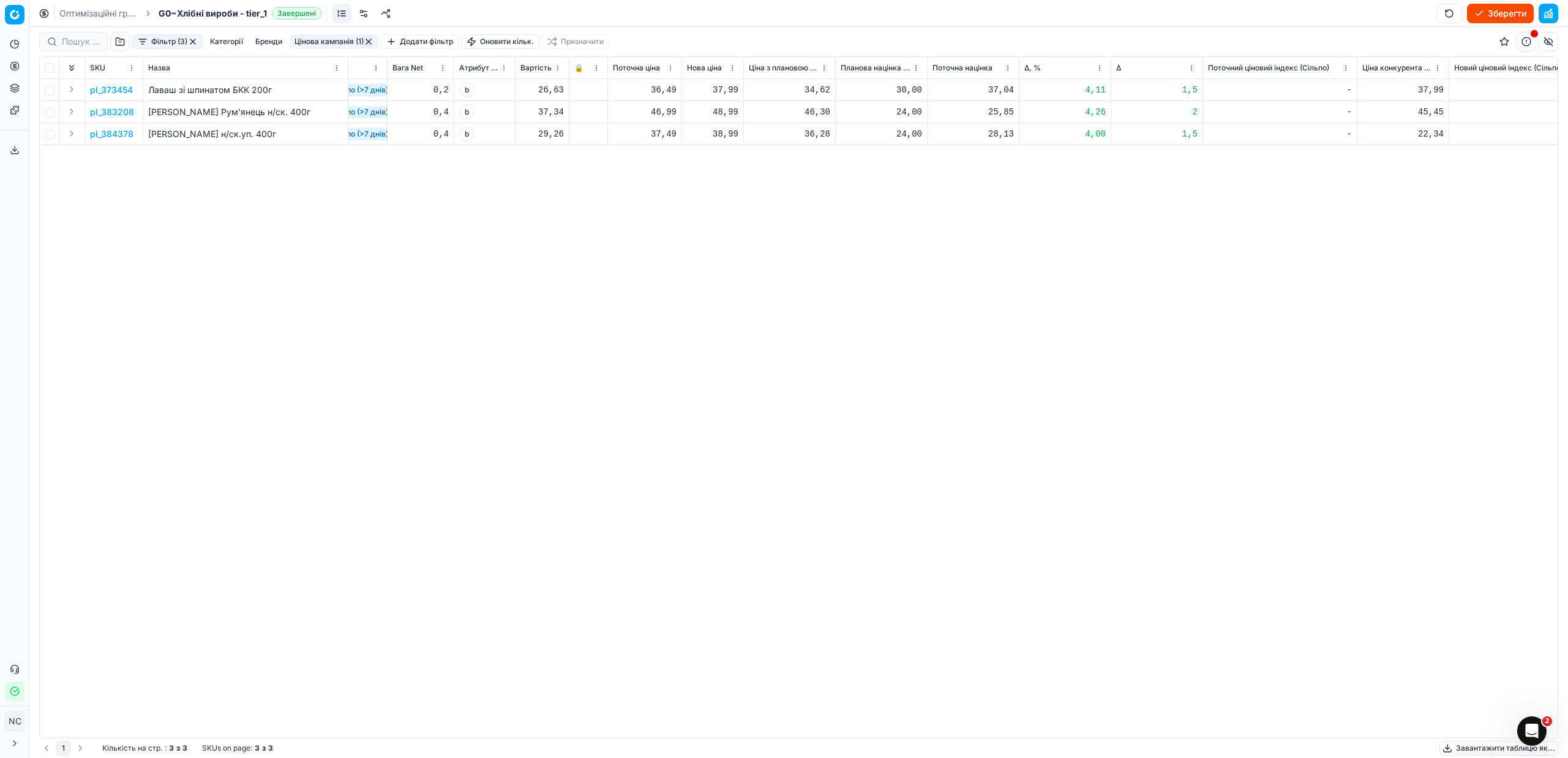
click at [128, 112] on p "pl_383208" at bounding box center [111, 112] width 44 height 12
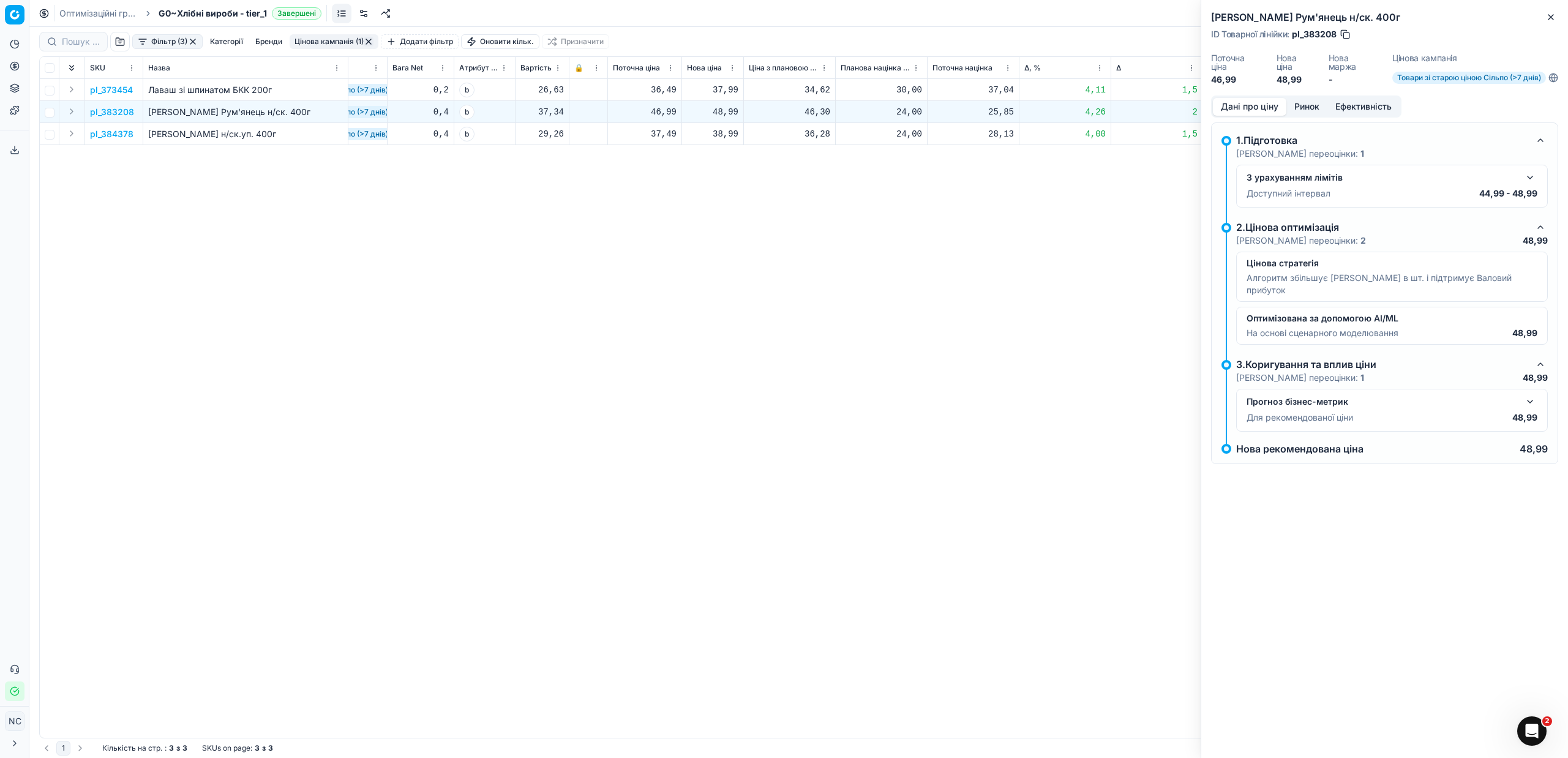
click at [1321, 103] on button "Ринок" at bounding box center [1307, 107] width 41 height 18
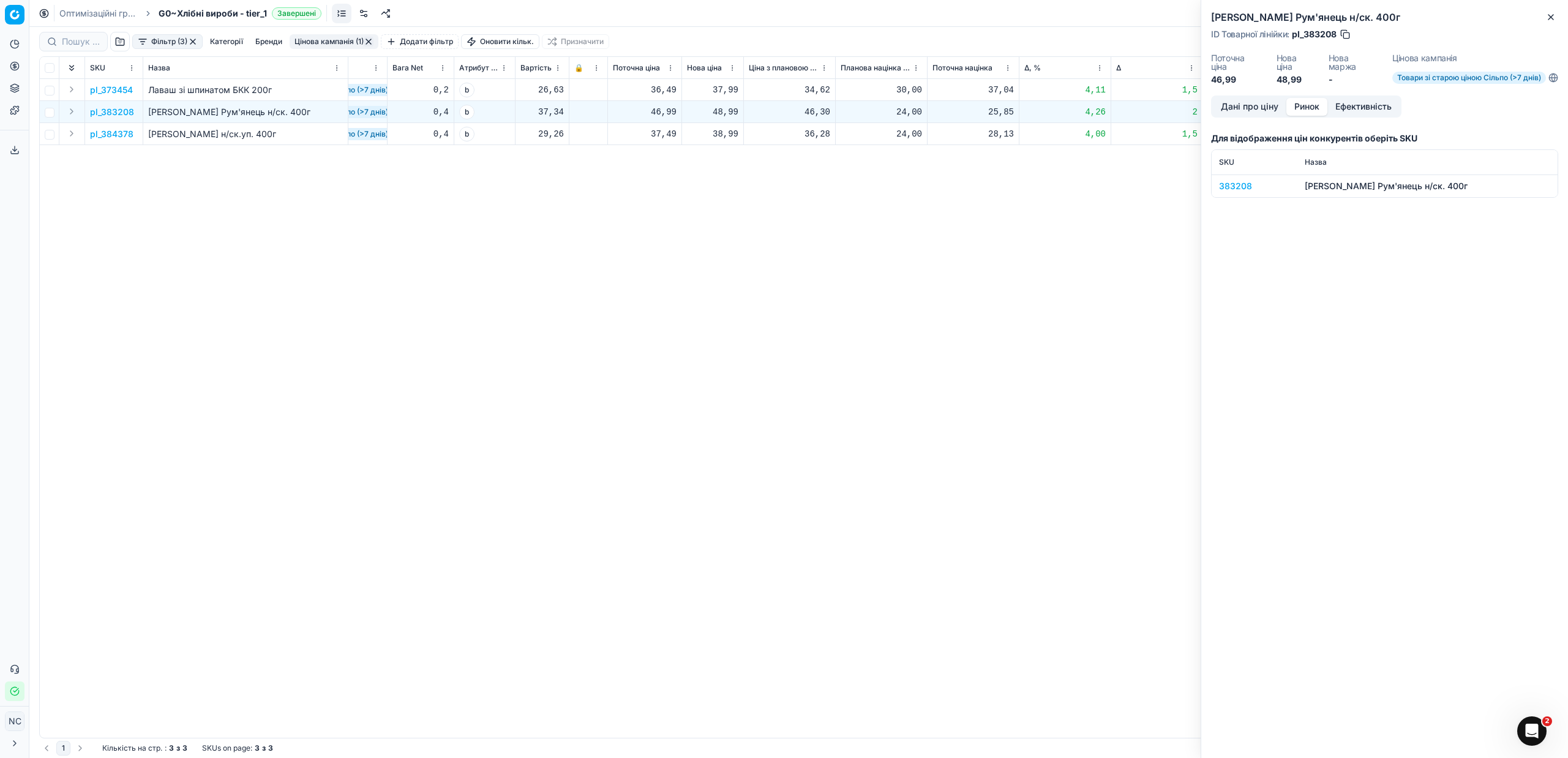
click at [1245, 188] on div "383208" at bounding box center [1254, 186] width 71 height 12
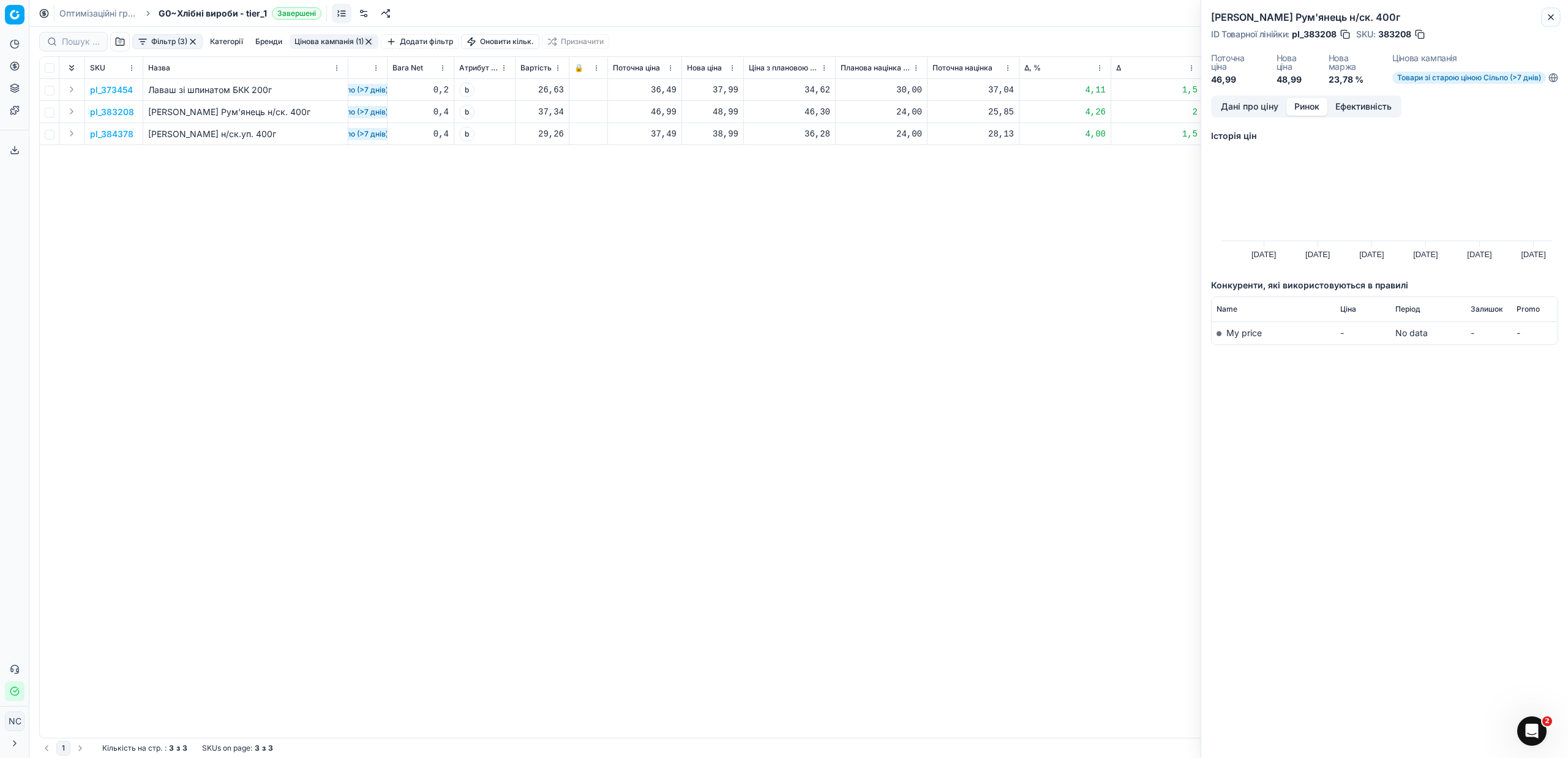
click at [1552, 16] on icon "button" at bounding box center [1551, 17] width 5 height 5
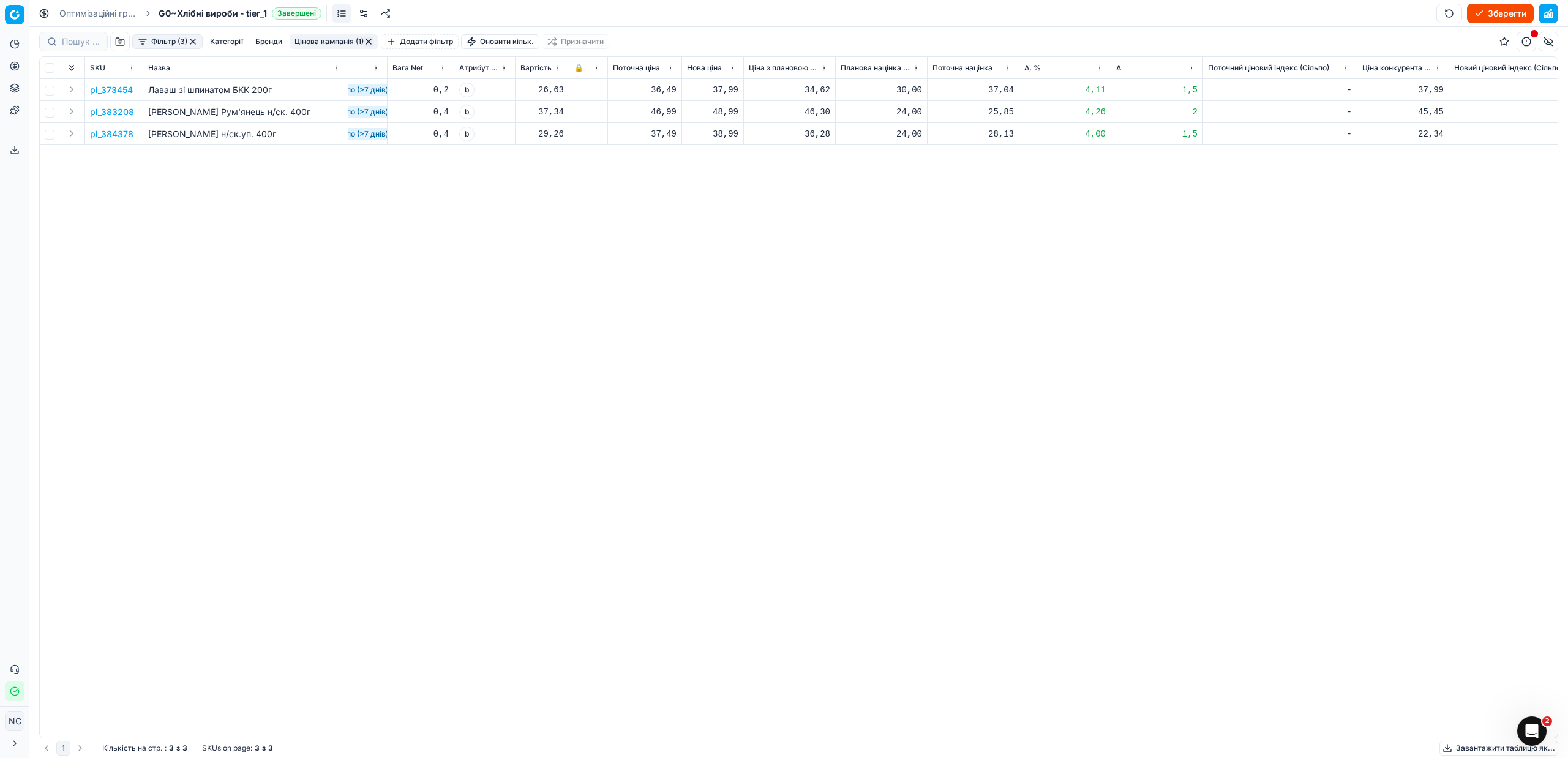
click at [120, 133] on p "pl_384378" at bounding box center [111, 134] width 43 height 12
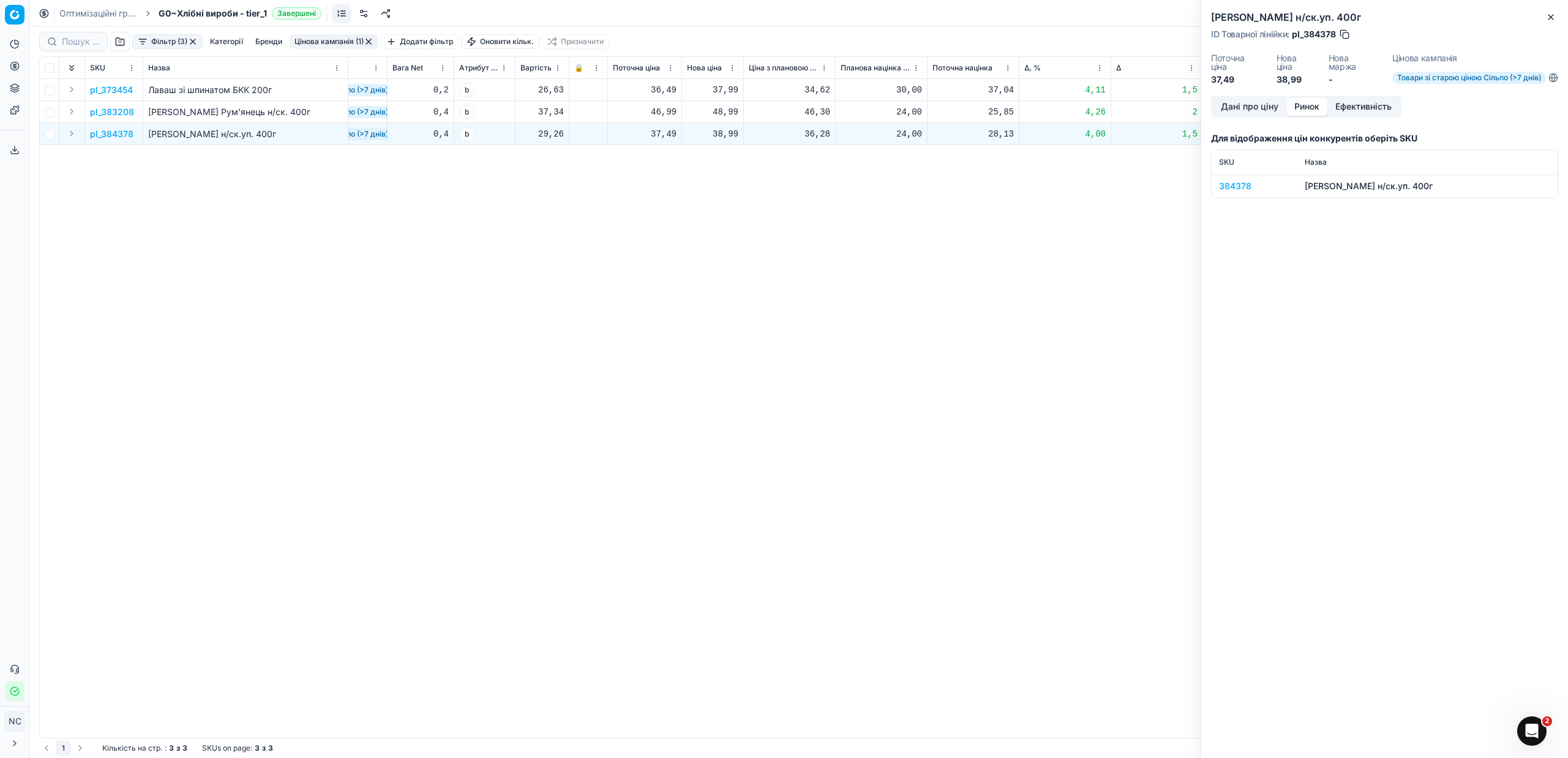
click at [1307, 101] on button "Ринок" at bounding box center [1307, 107] width 41 height 18
click at [1221, 184] on div "384378" at bounding box center [1254, 186] width 71 height 12
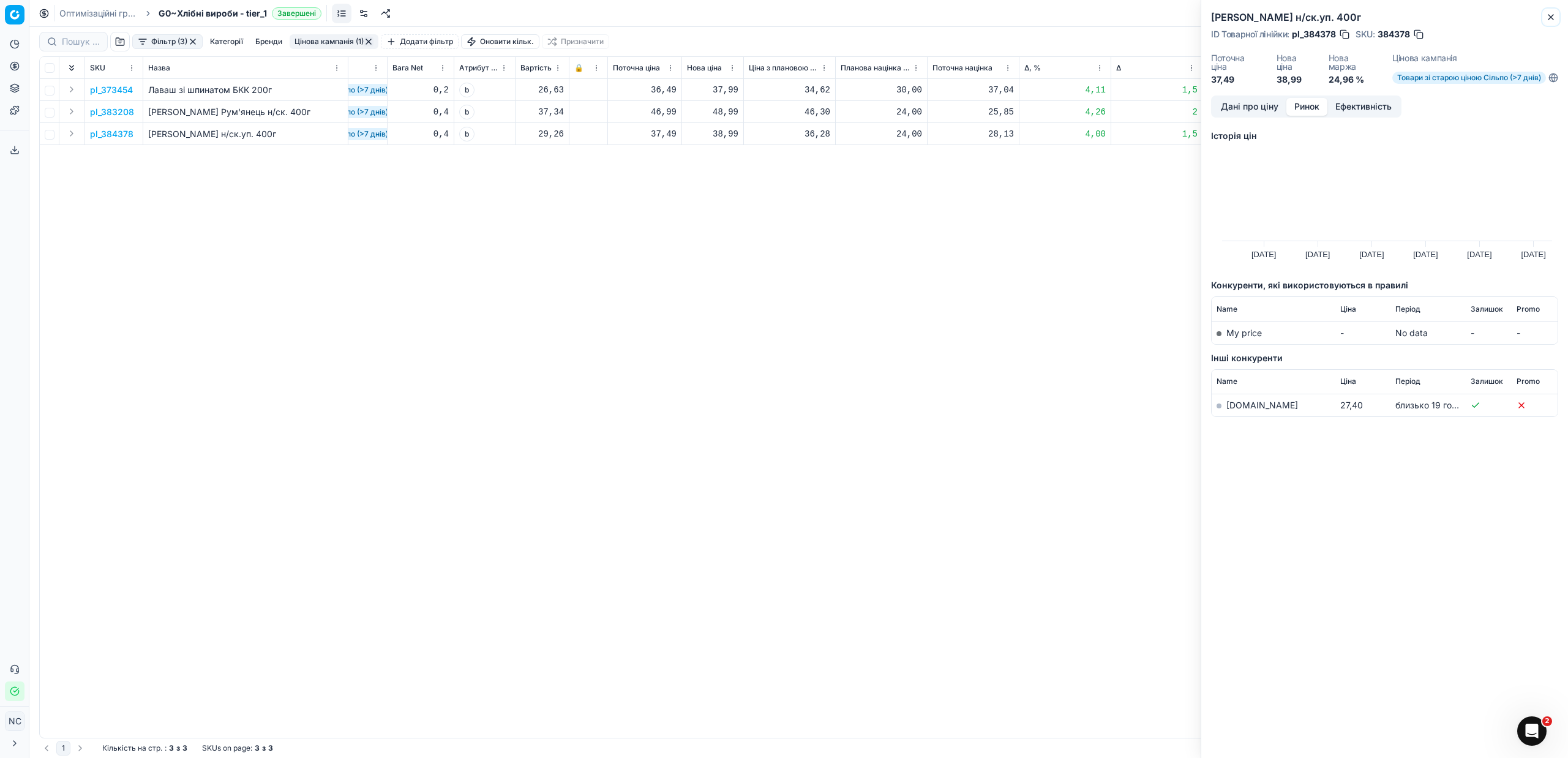
click at [1552, 23] on button "Close" at bounding box center [1551, 17] width 15 height 15
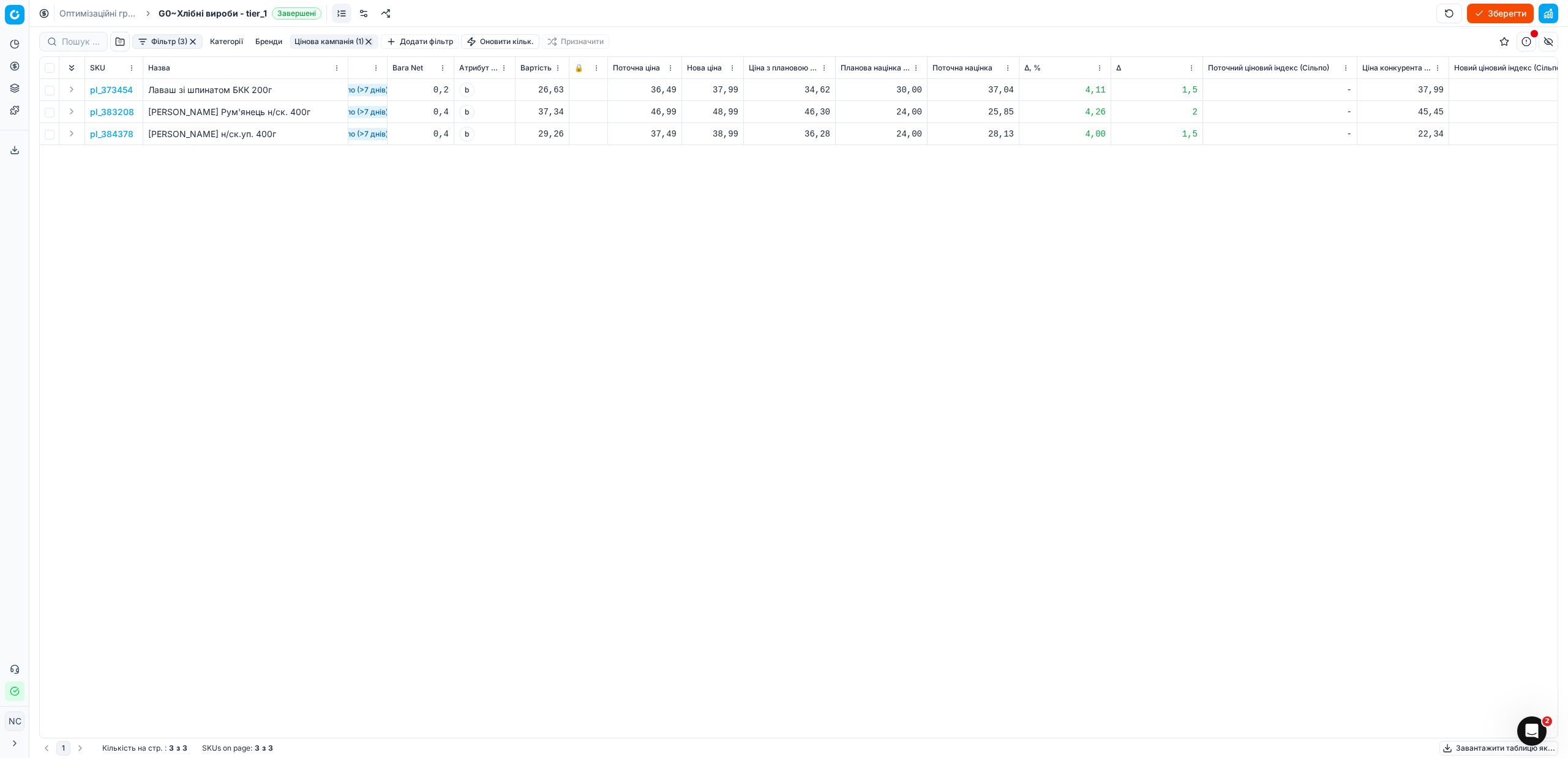
click at [331, 38] on button "Цінова кампанія (1)" at bounding box center [334, 42] width 89 height 15
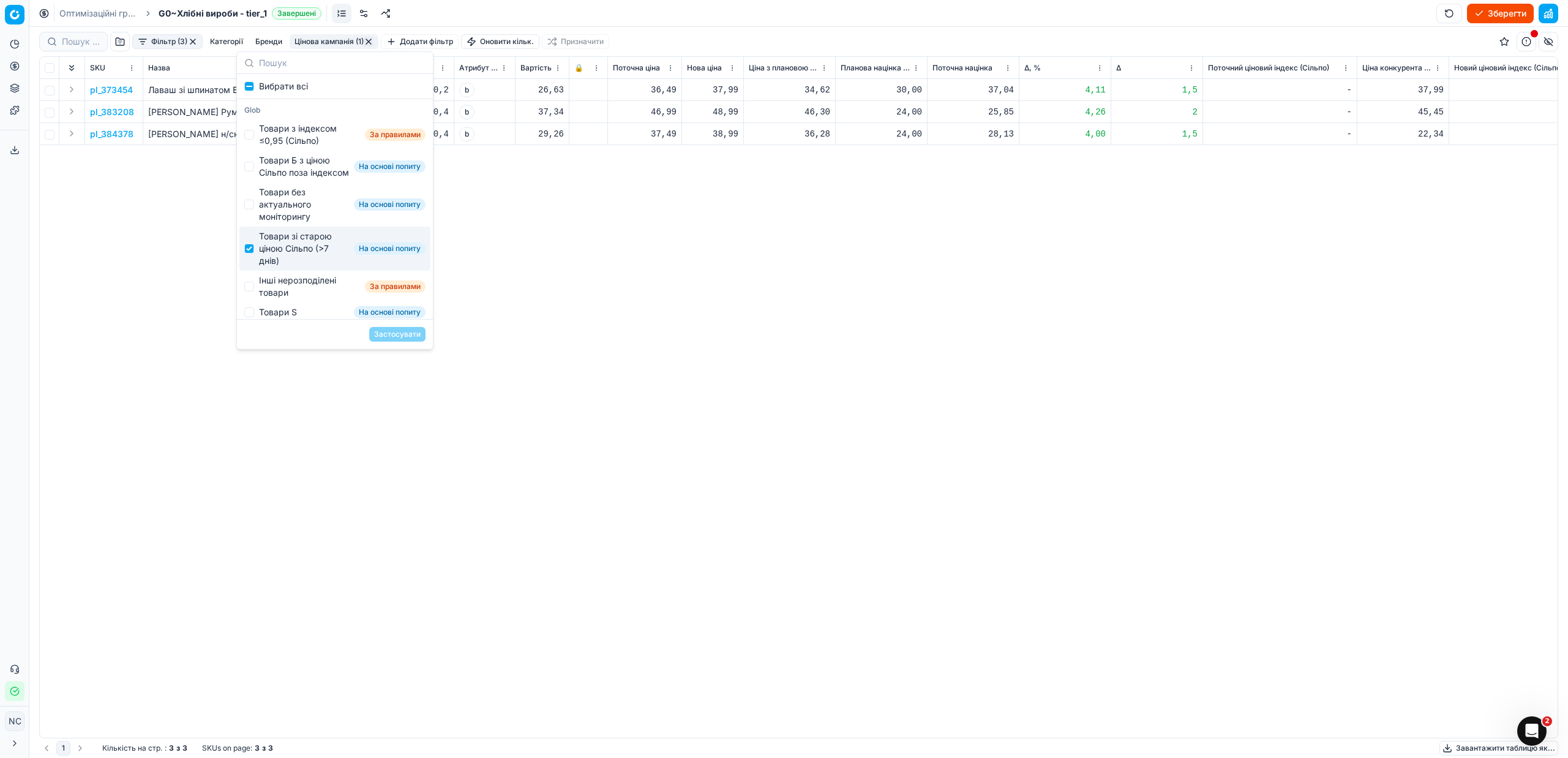
click at [282, 252] on div "Товари зі старою ціною Сільпо (>7 днів)" at bounding box center [304, 248] width 90 height 37
checkbox input "false"
click at [283, 291] on div "Інші нерозподілені товари" at bounding box center [309, 286] width 101 height 25
checkbox input "true"
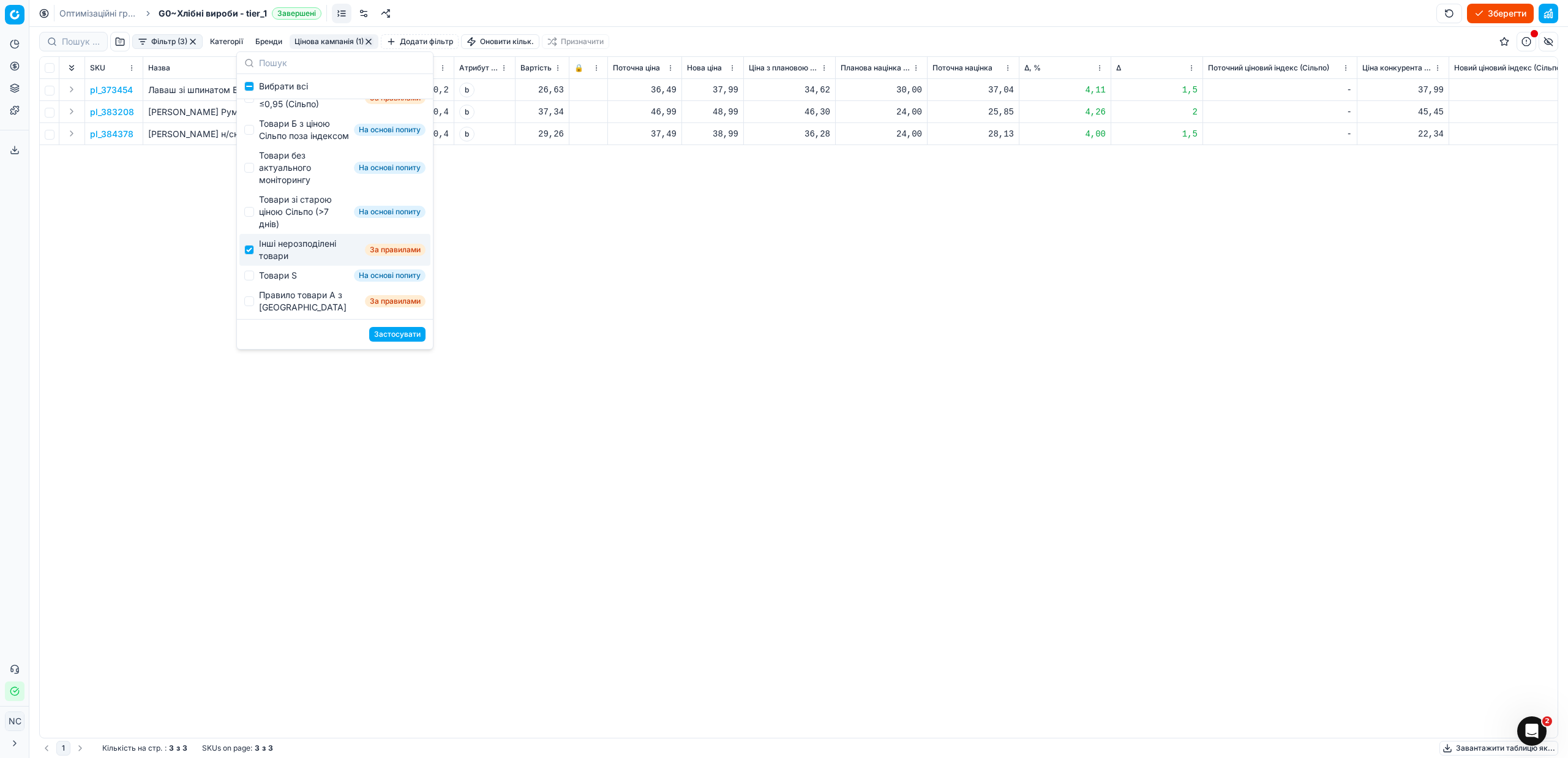
scroll to position [73, 0]
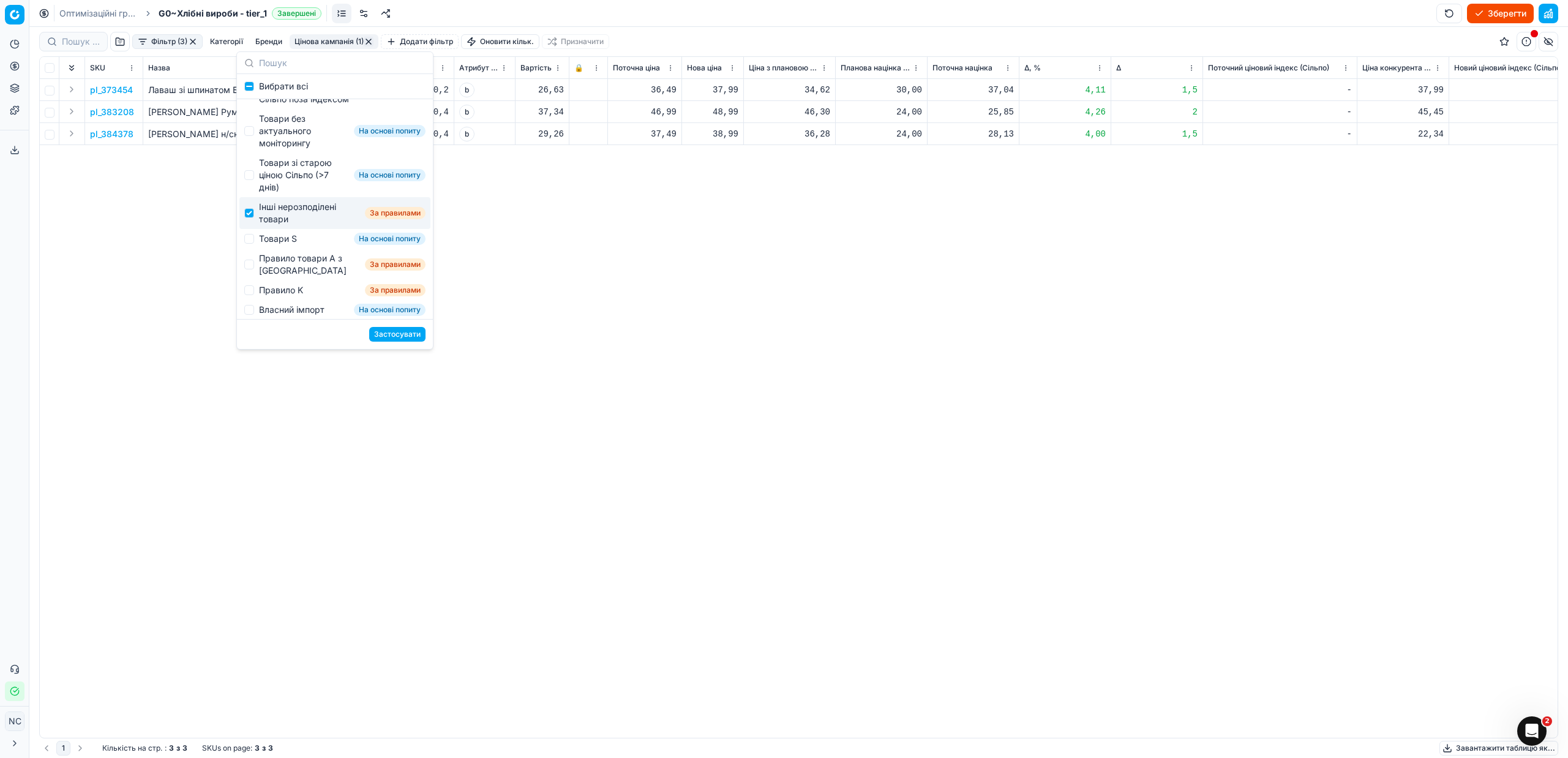
click at [412, 338] on button "Застосувати" at bounding box center [397, 335] width 56 height 15
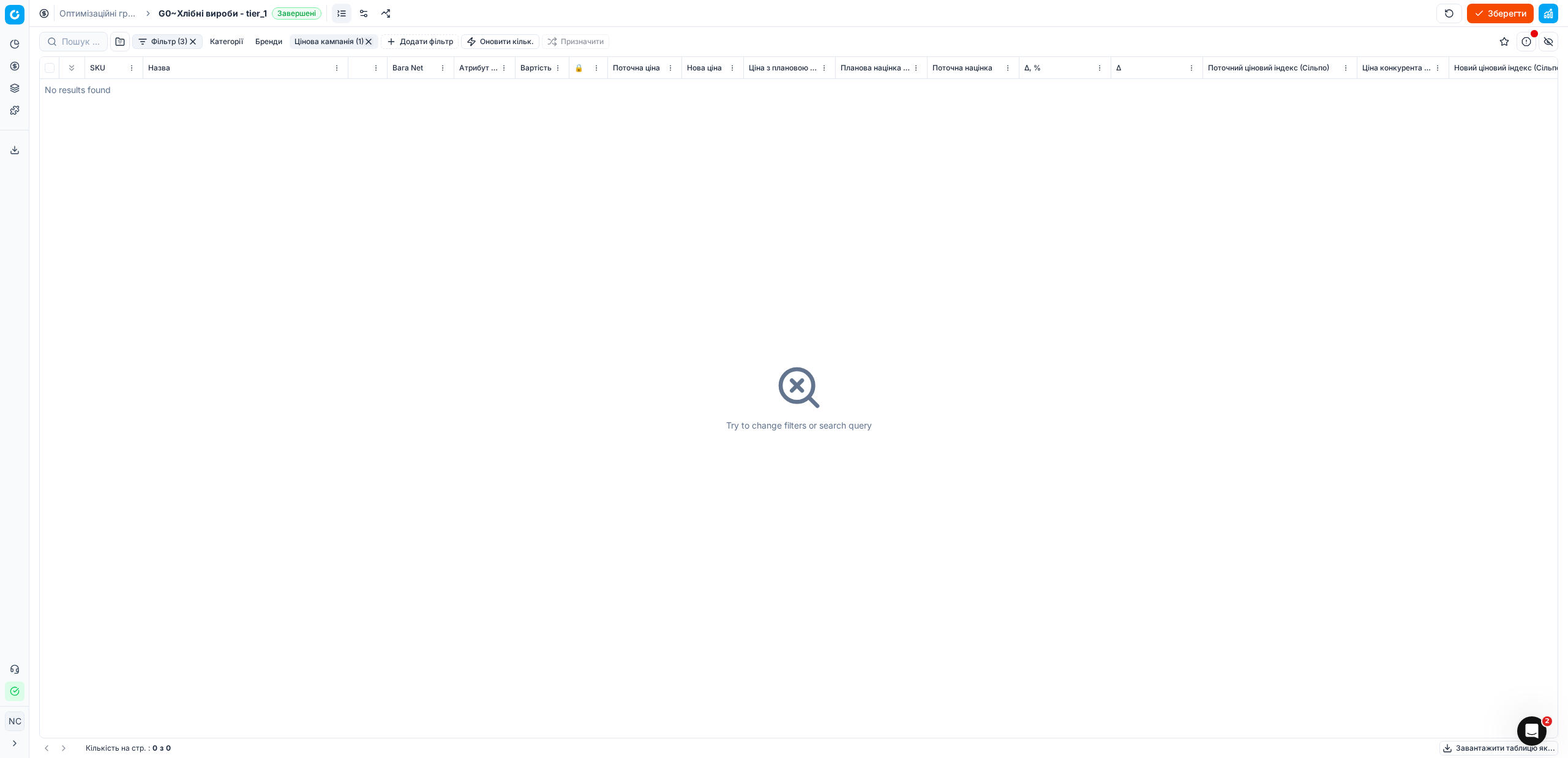
click at [368, 42] on button "button" at bounding box center [368, 41] width 10 height 10
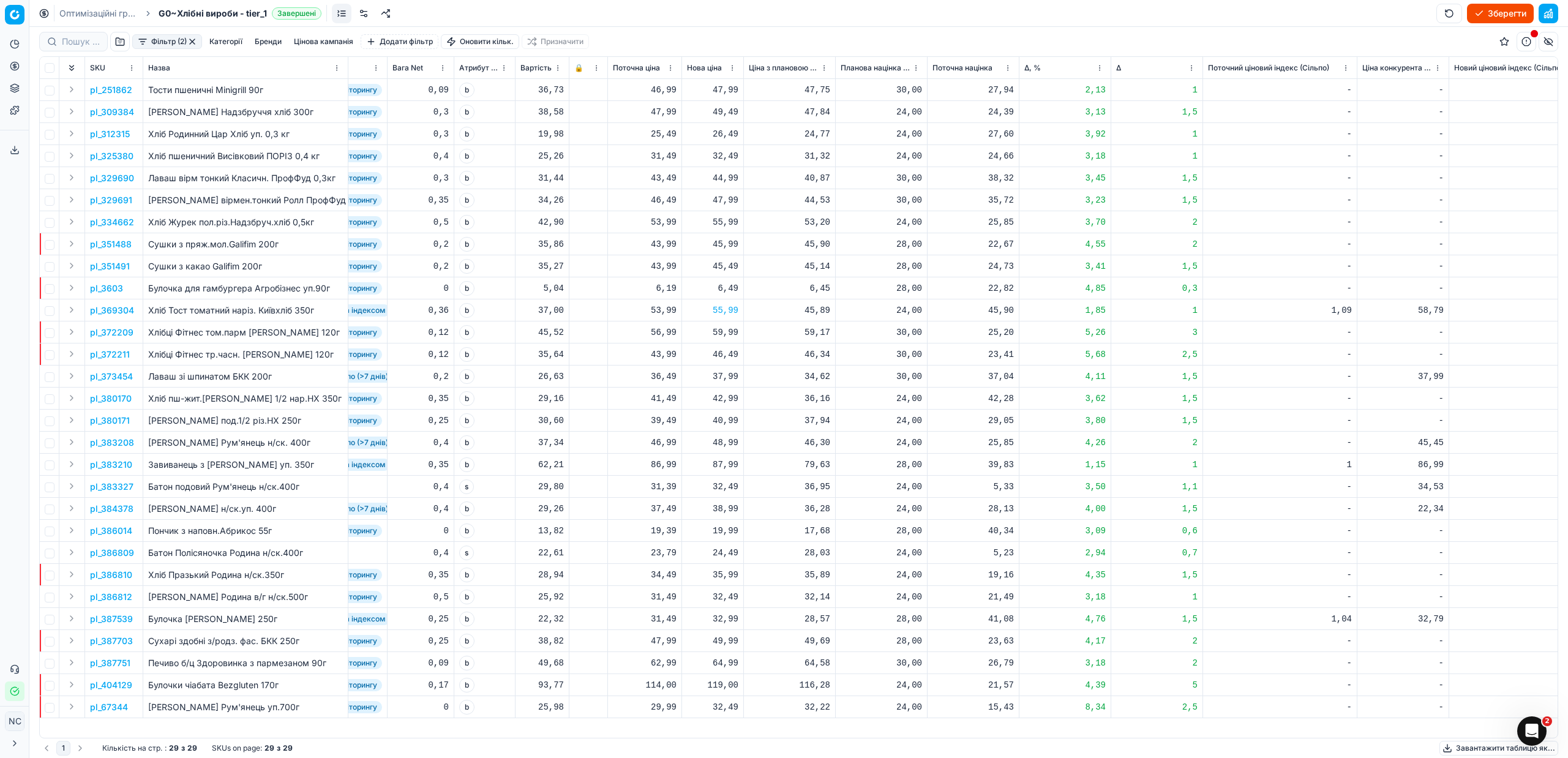
click at [193, 42] on button "button" at bounding box center [192, 41] width 10 height 10
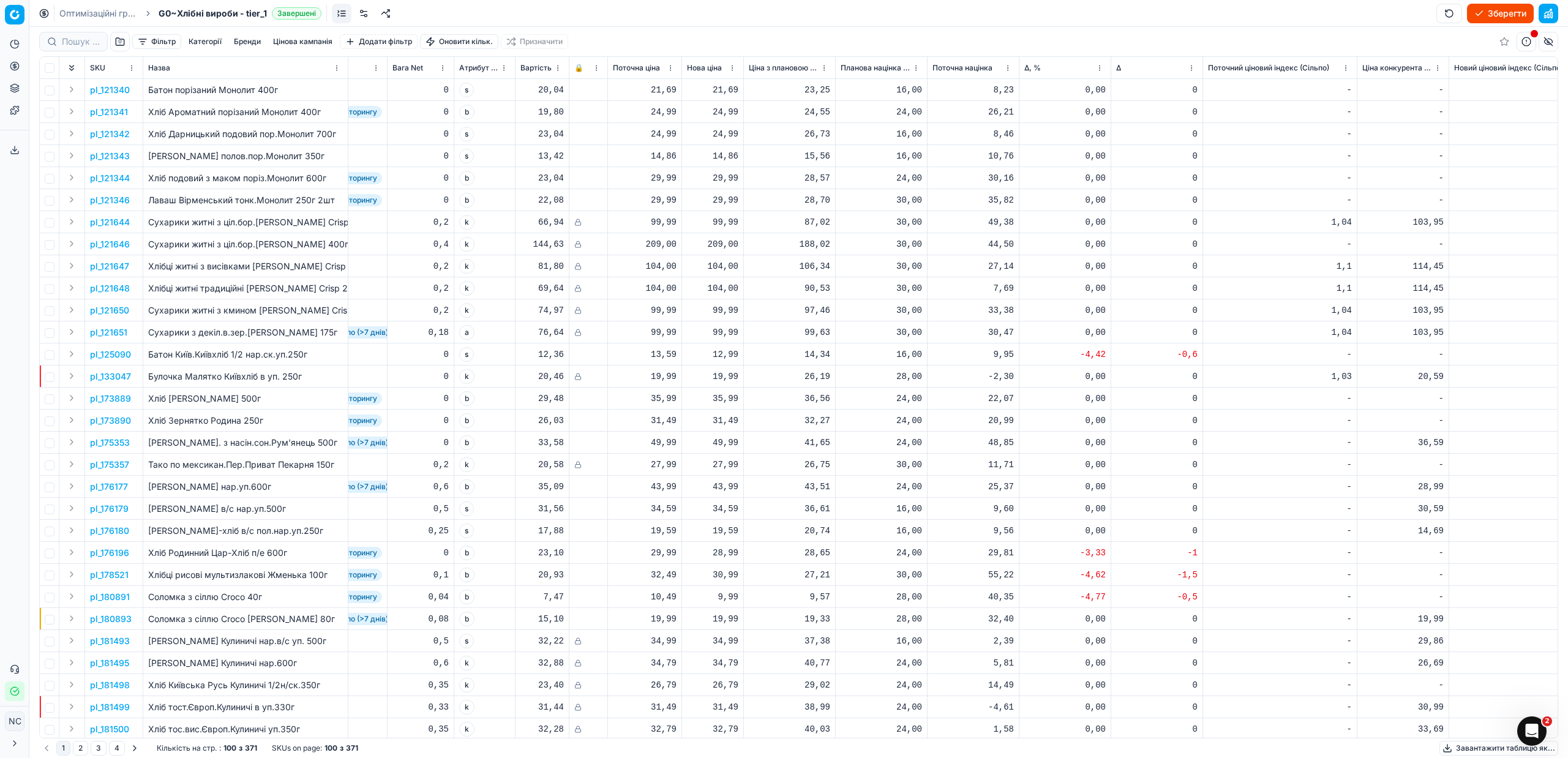
click at [117, 39] on button "button" at bounding box center [120, 42] width 19 height 19
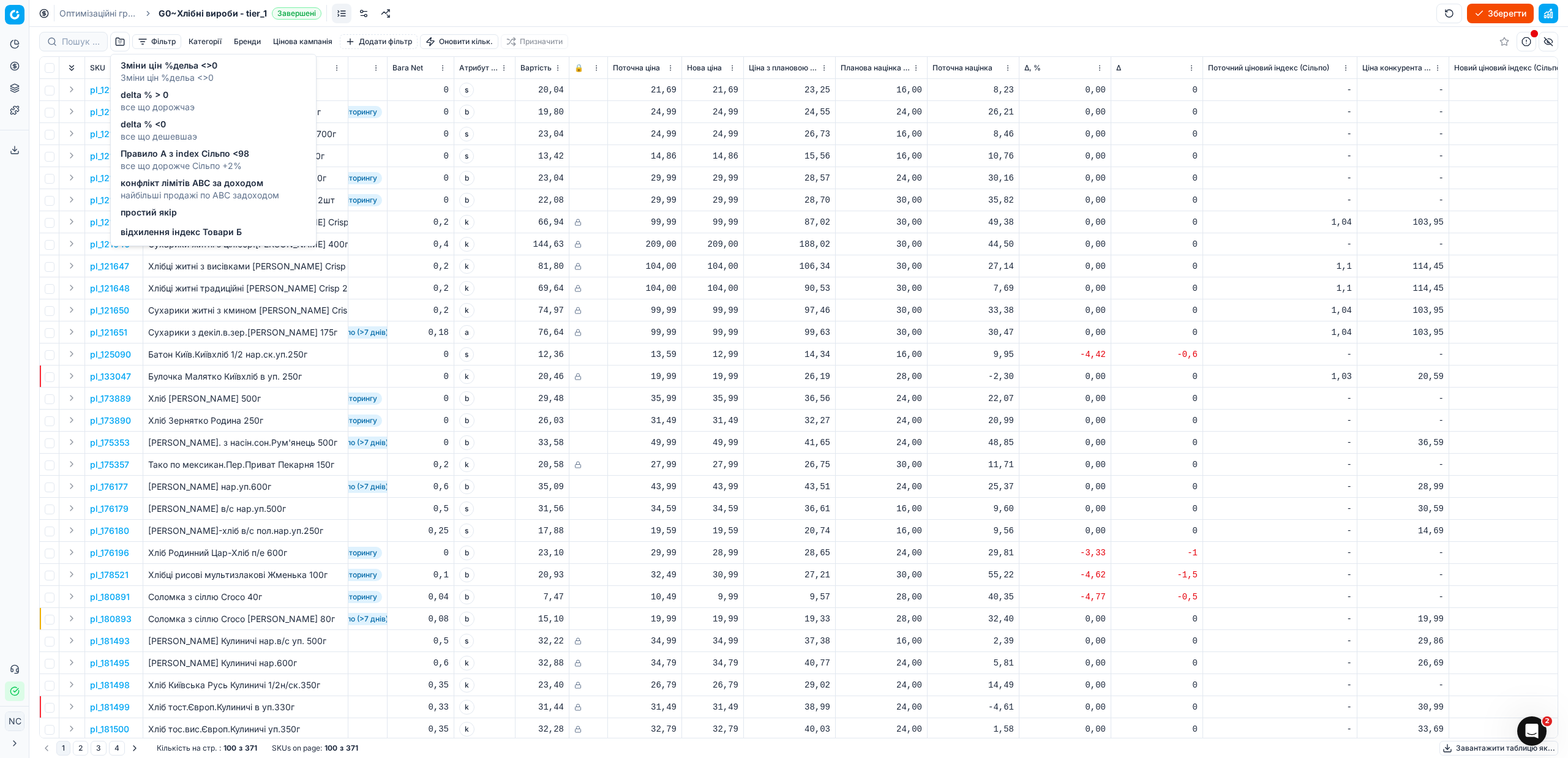
click at [179, 136] on span "все що дешевшаэ" at bounding box center [158, 137] width 76 height 12
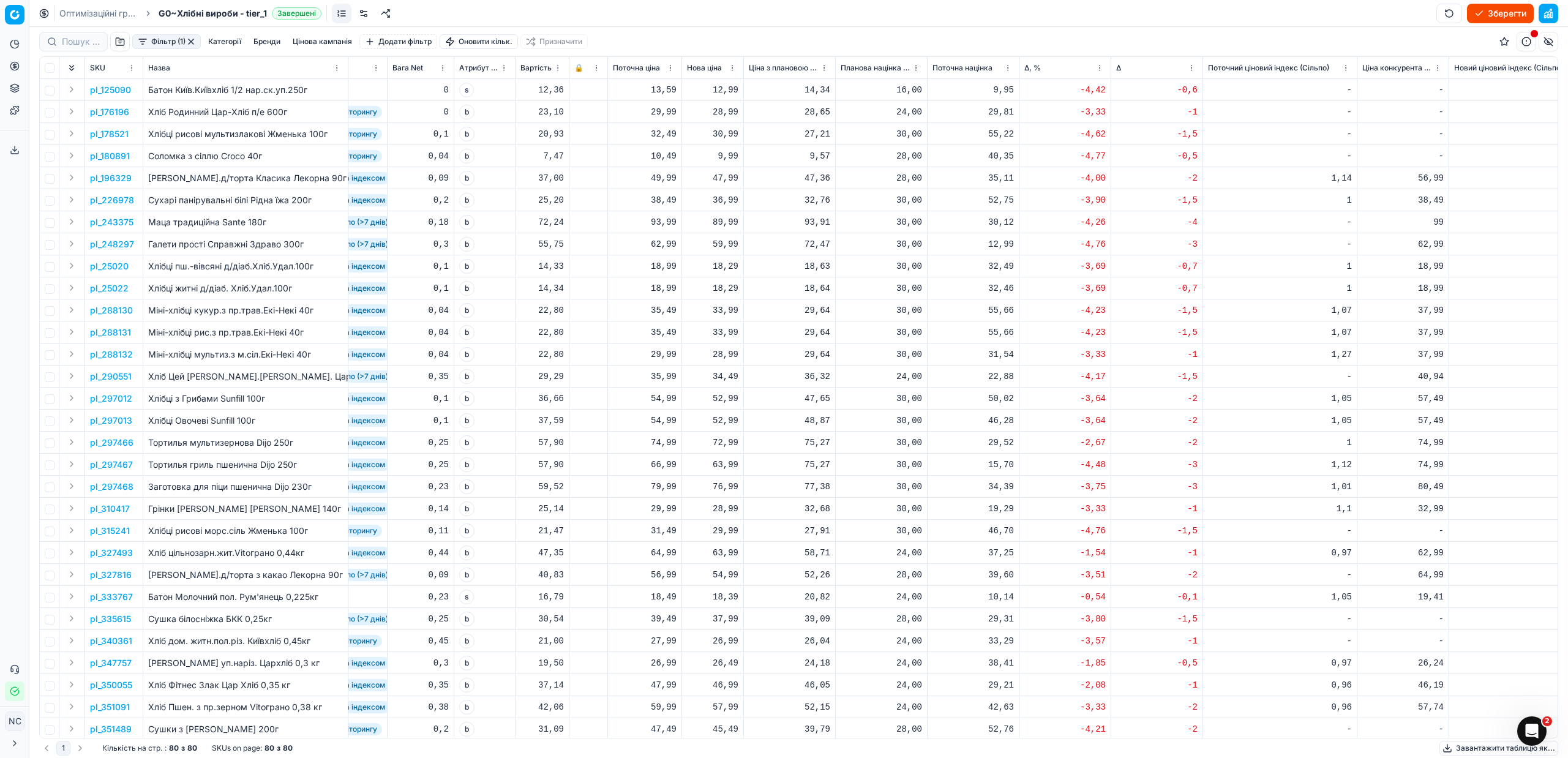
click at [140, 40] on button "Фільтр (1)" at bounding box center [167, 42] width 69 height 15
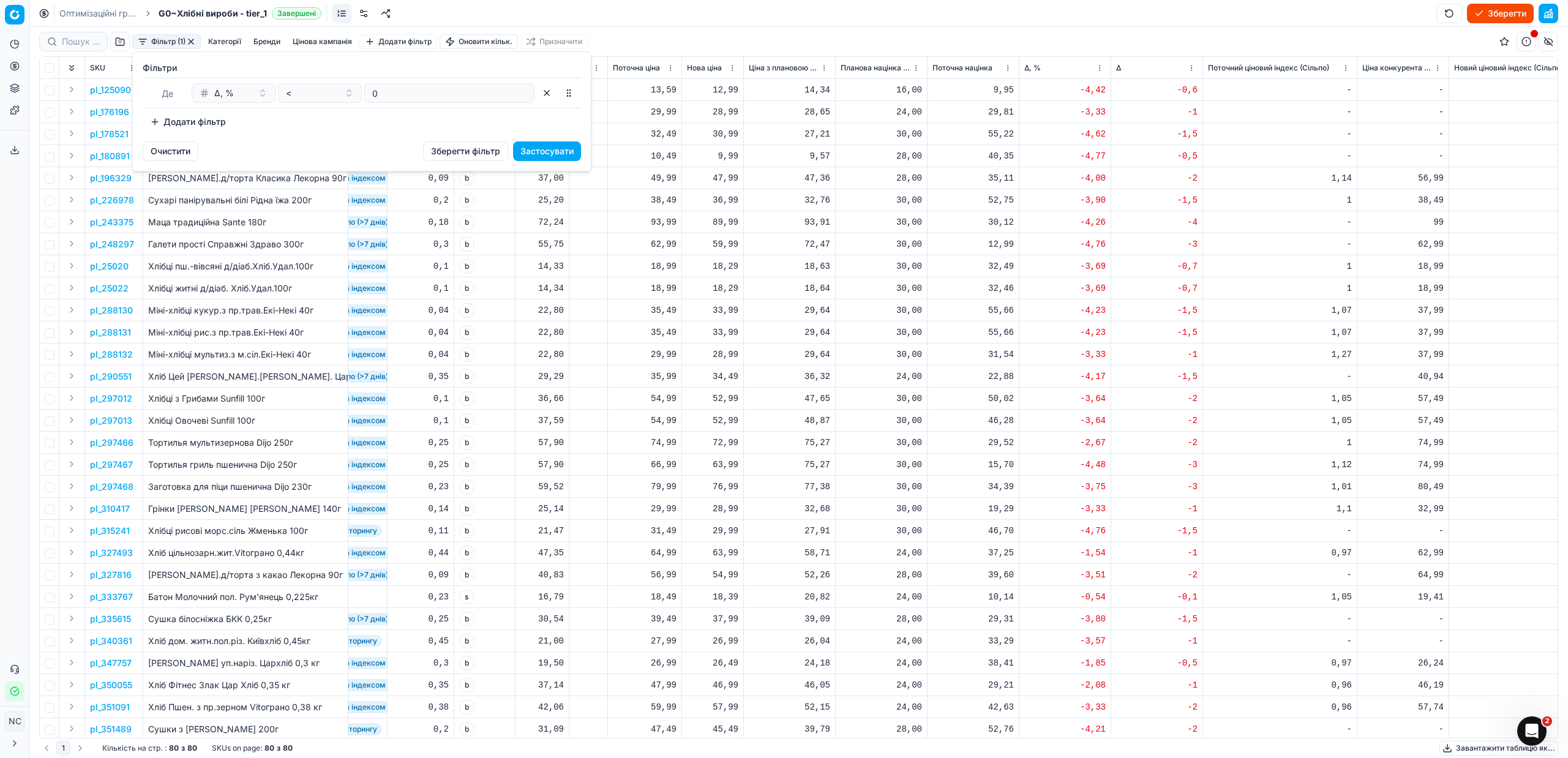
click at [156, 119] on button "Додати фільтр" at bounding box center [188, 122] width 90 height 19
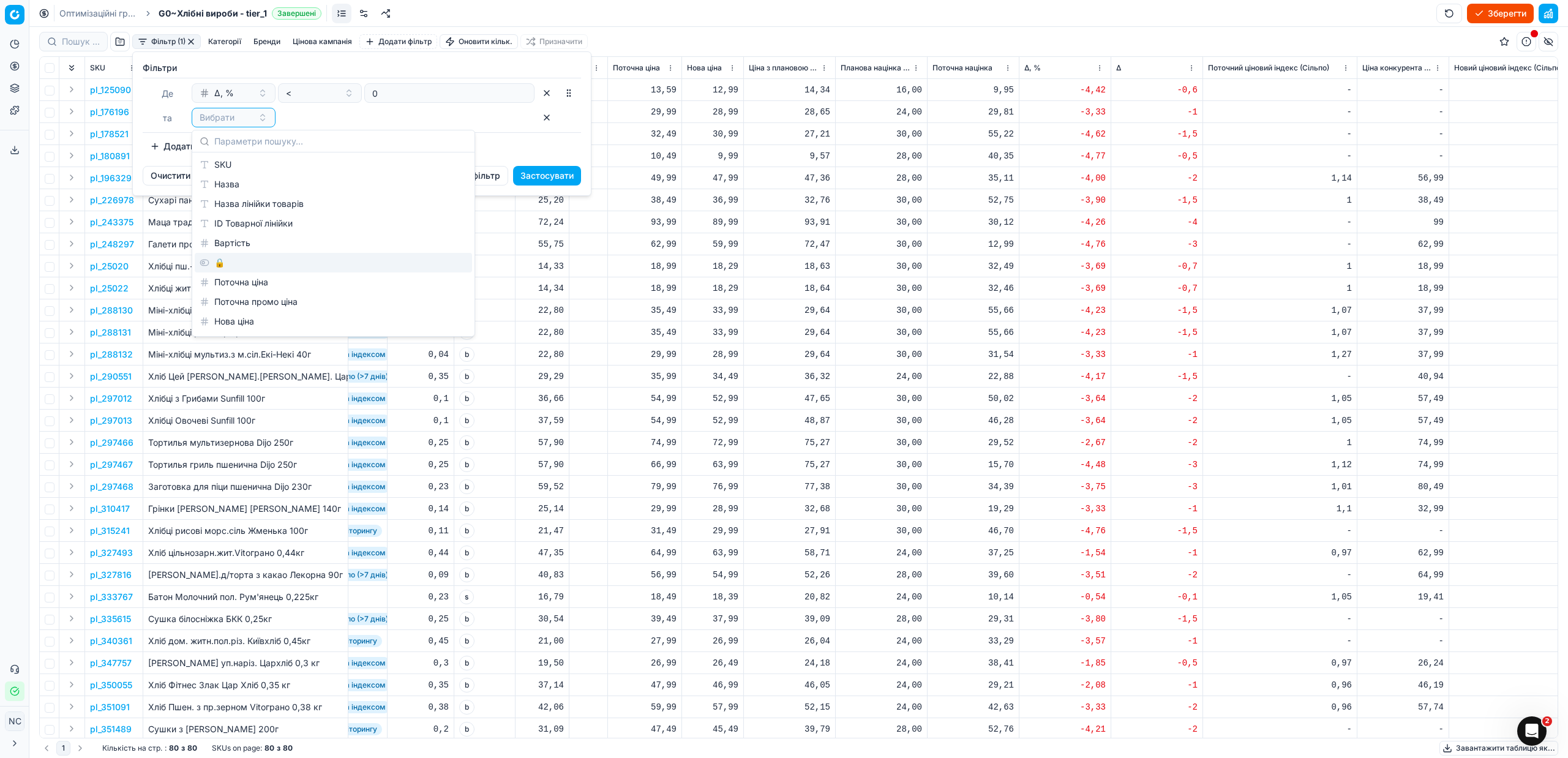
click at [232, 267] on div "🔒" at bounding box center [333, 262] width 277 height 19
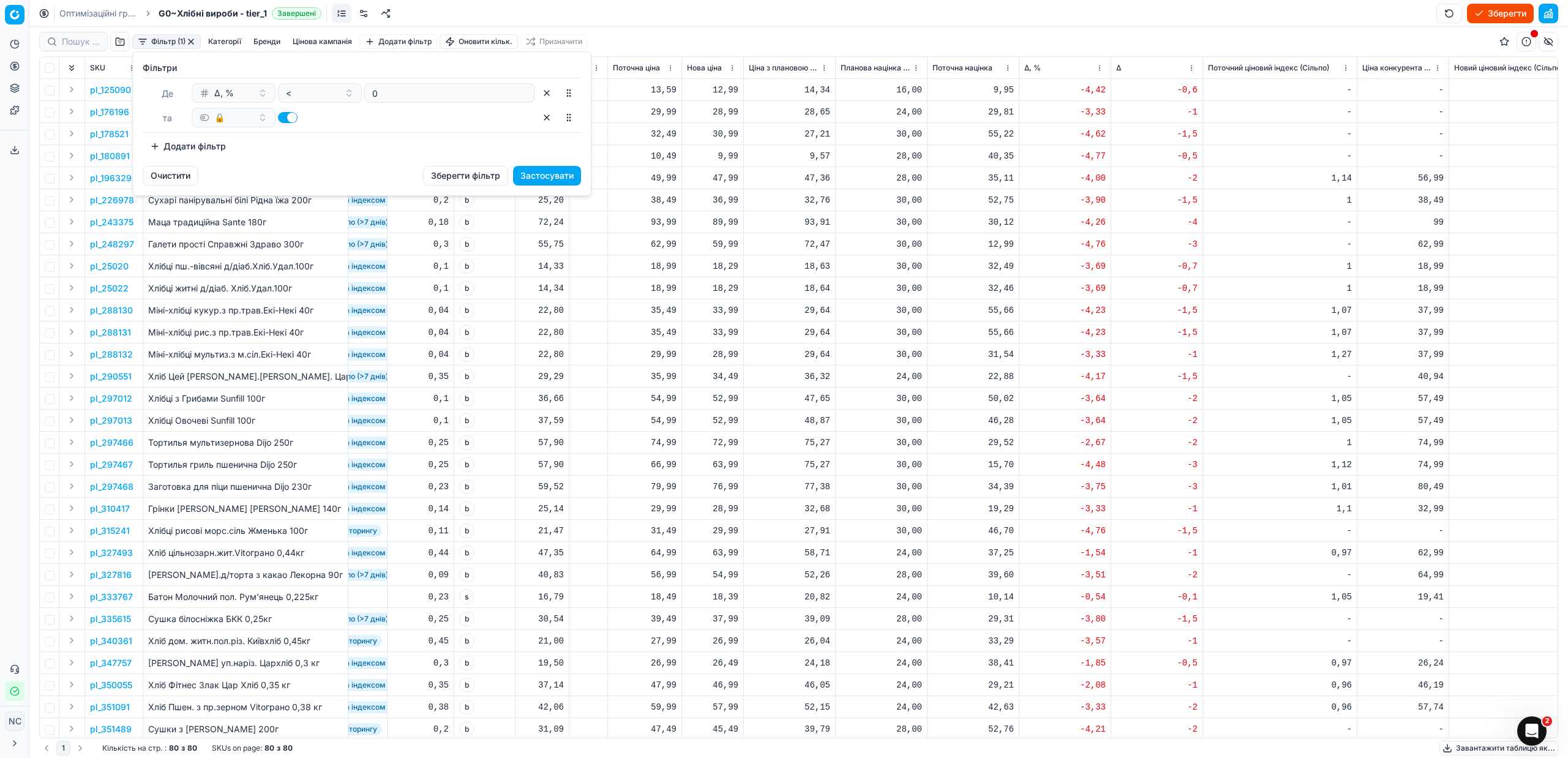
click at [281, 117] on button "button" at bounding box center [288, 117] width 19 height 11
checkbox input "false"
click at [551, 174] on button "Застосувати" at bounding box center [547, 175] width 68 height 19
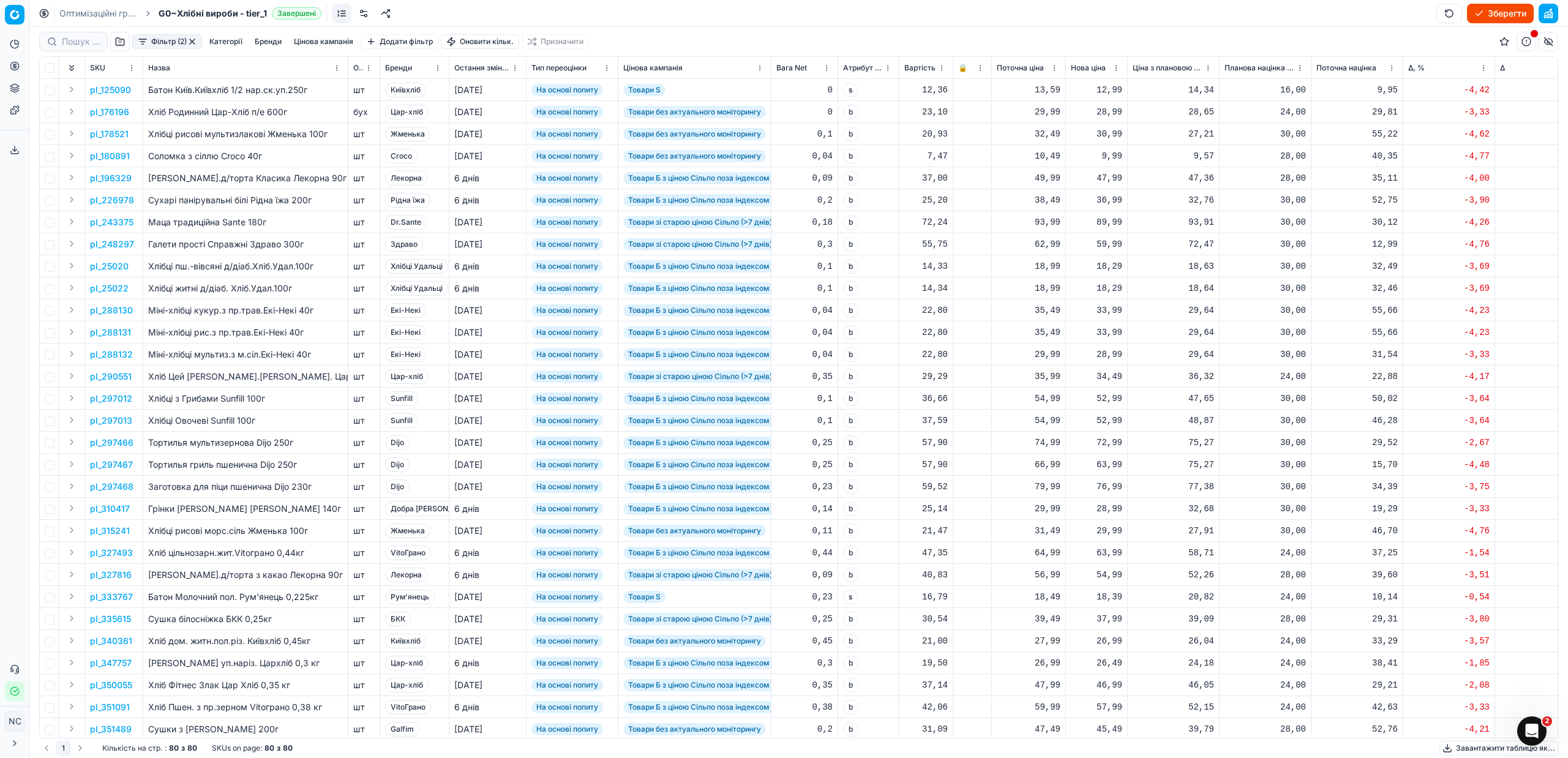
click at [327, 41] on button "Цінова кампанія" at bounding box center [323, 42] width 69 height 15
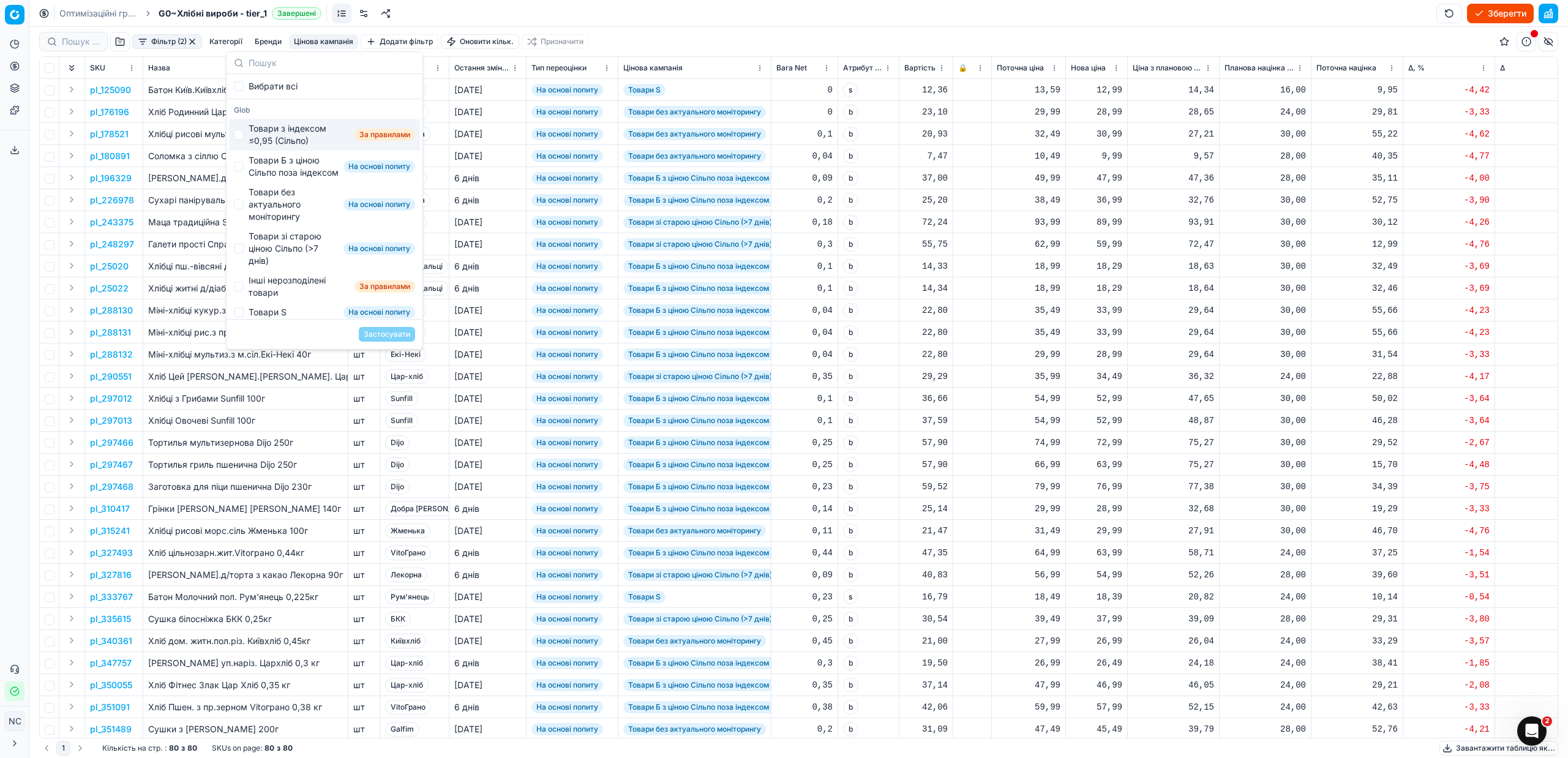
click at [286, 131] on div "Товари з індексом ≤0,95 (Сільпо)" at bounding box center [299, 134] width 101 height 25
checkbox input "true"
click at [384, 334] on button "Застосувати" at bounding box center [386, 335] width 56 height 15
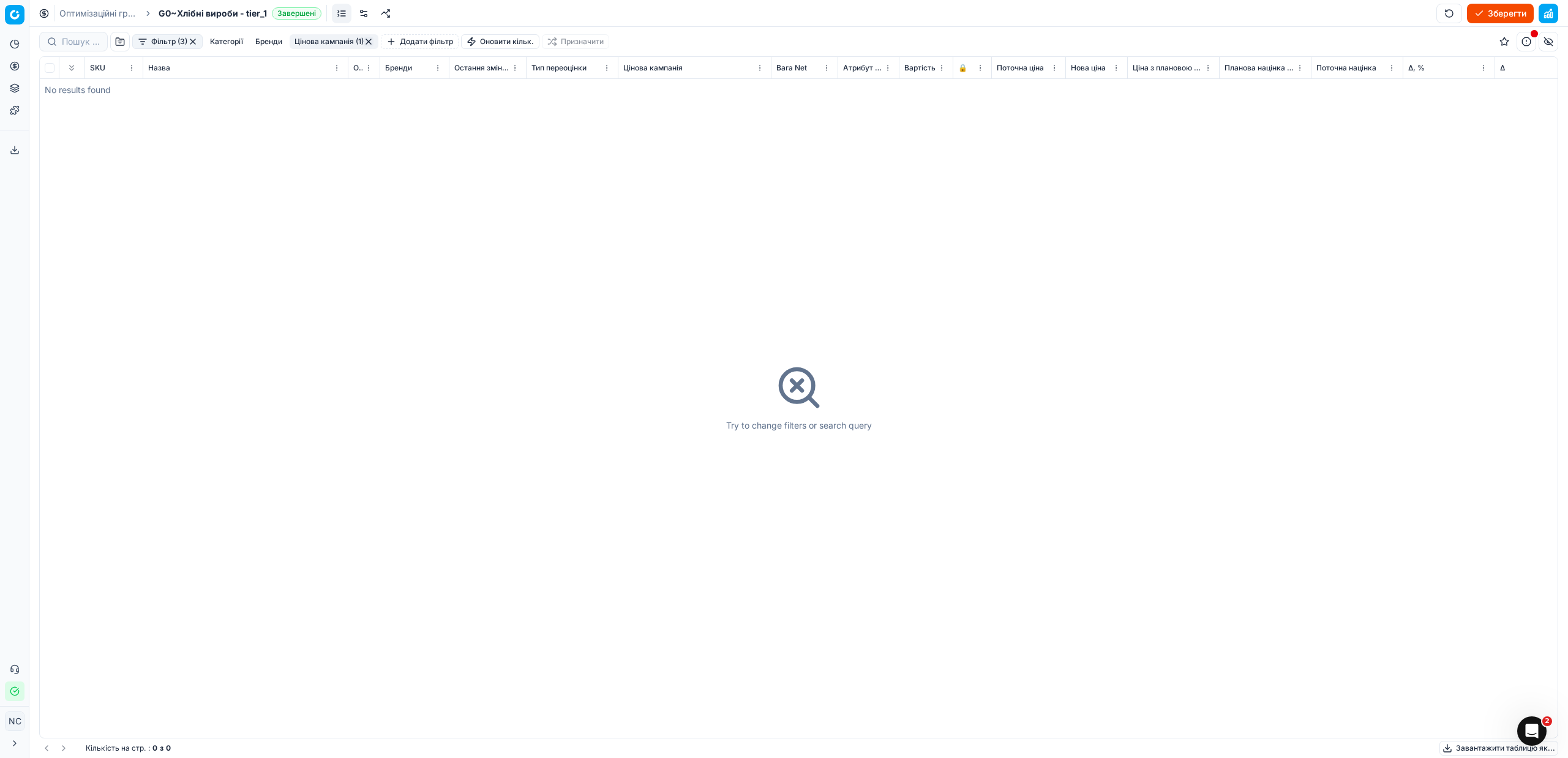
click at [329, 40] on button "Цінова кампанія (1)" at bounding box center [334, 42] width 89 height 15
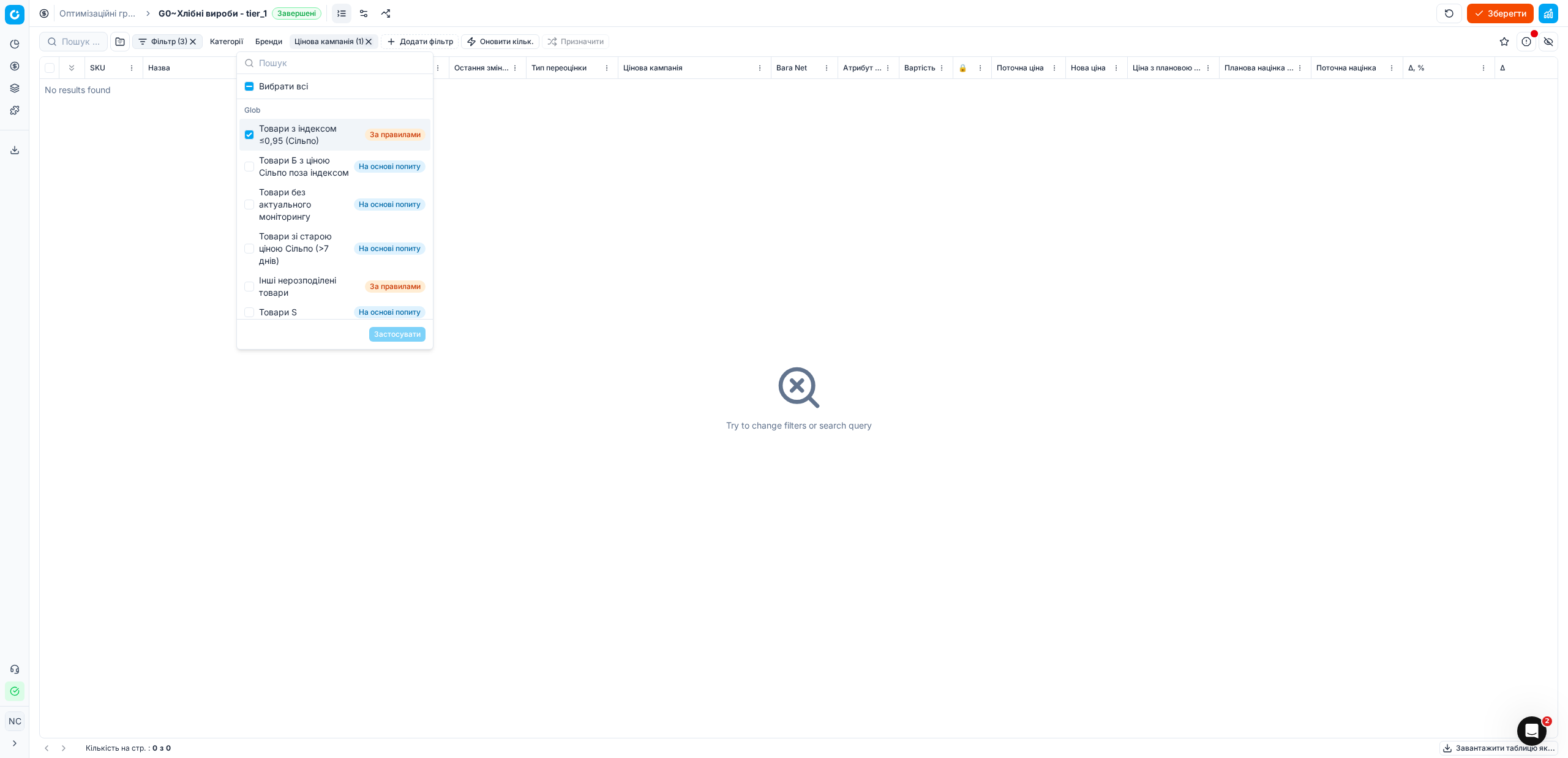
click at [303, 137] on div "Товари з індексом ≤0,95 (Сільпо)" at bounding box center [309, 134] width 101 height 25
checkbox input "false"
click at [300, 167] on div "Товари Б з ціною Сільпо поза індексом" at bounding box center [304, 167] width 90 height 25
checkbox input "true"
click at [404, 332] on button "Застосувати" at bounding box center [397, 335] width 56 height 15
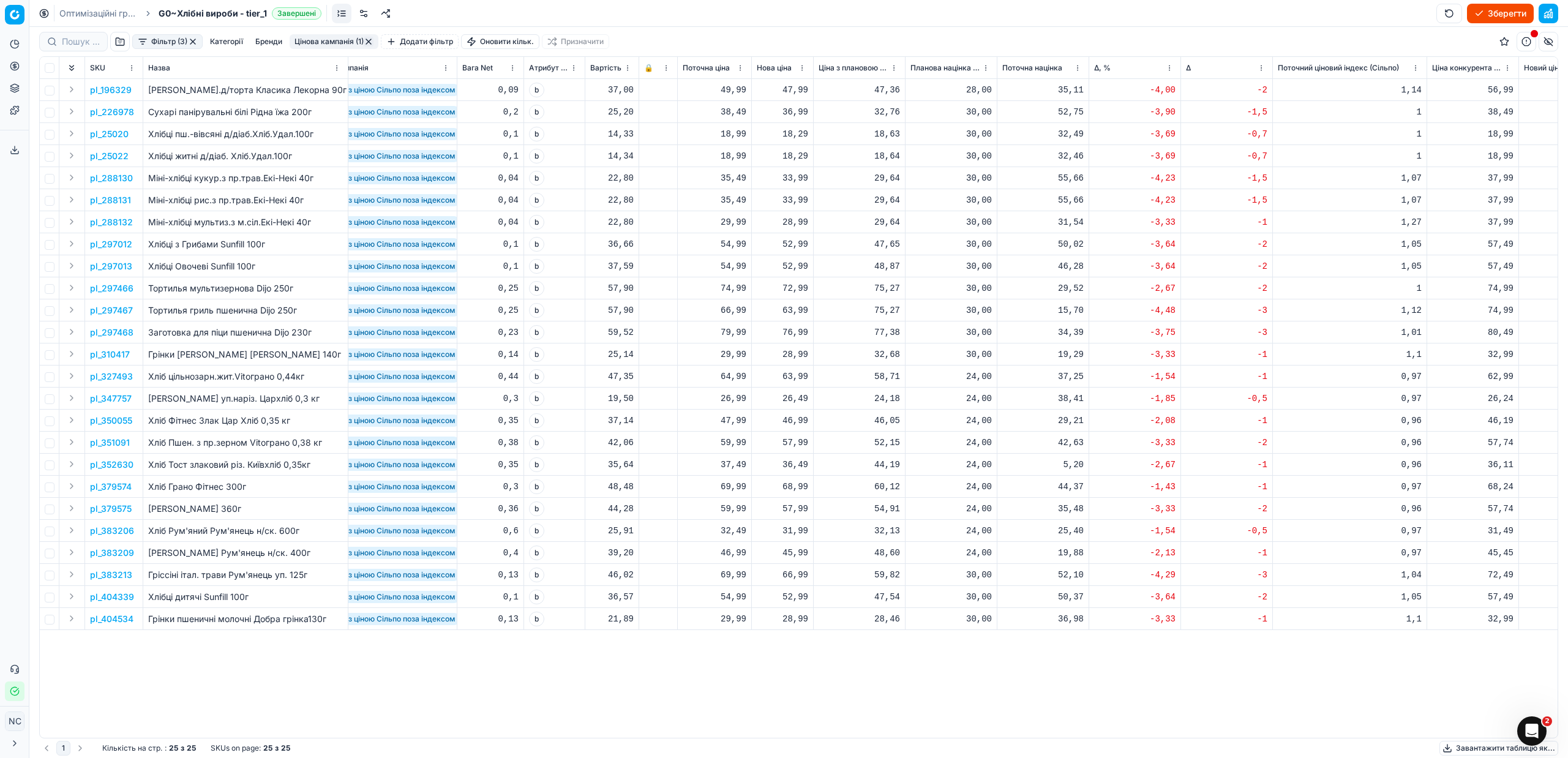
scroll to position [0, 313]
click at [111, 90] on p "pl_196329" at bounding box center [111, 90] width 42 height 12
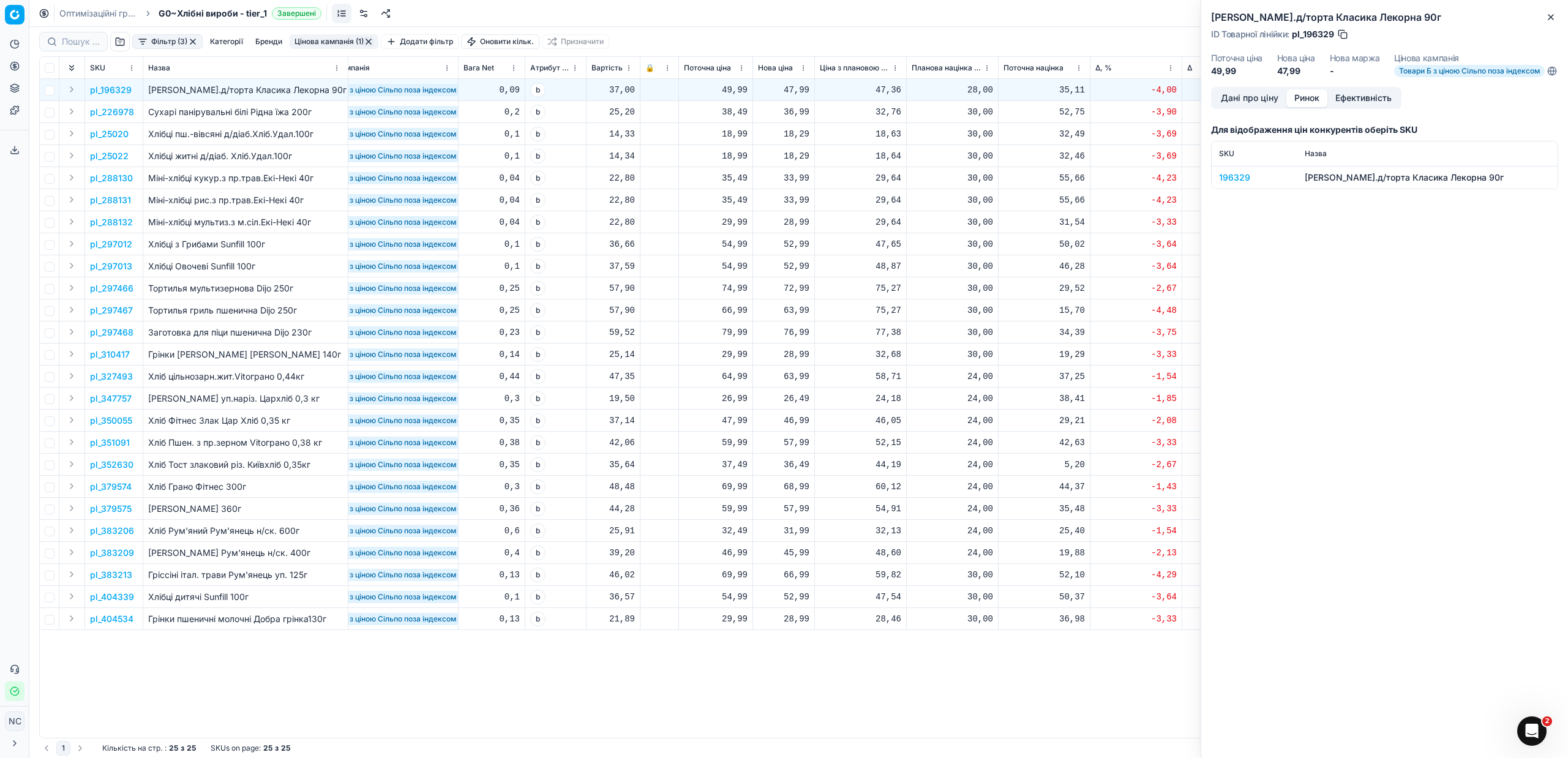
click at [1298, 107] on button "Ринок" at bounding box center [1307, 99] width 41 height 18
click at [1231, 184] on div "196329" at bounding box center [1254, 177] width 71 height 12
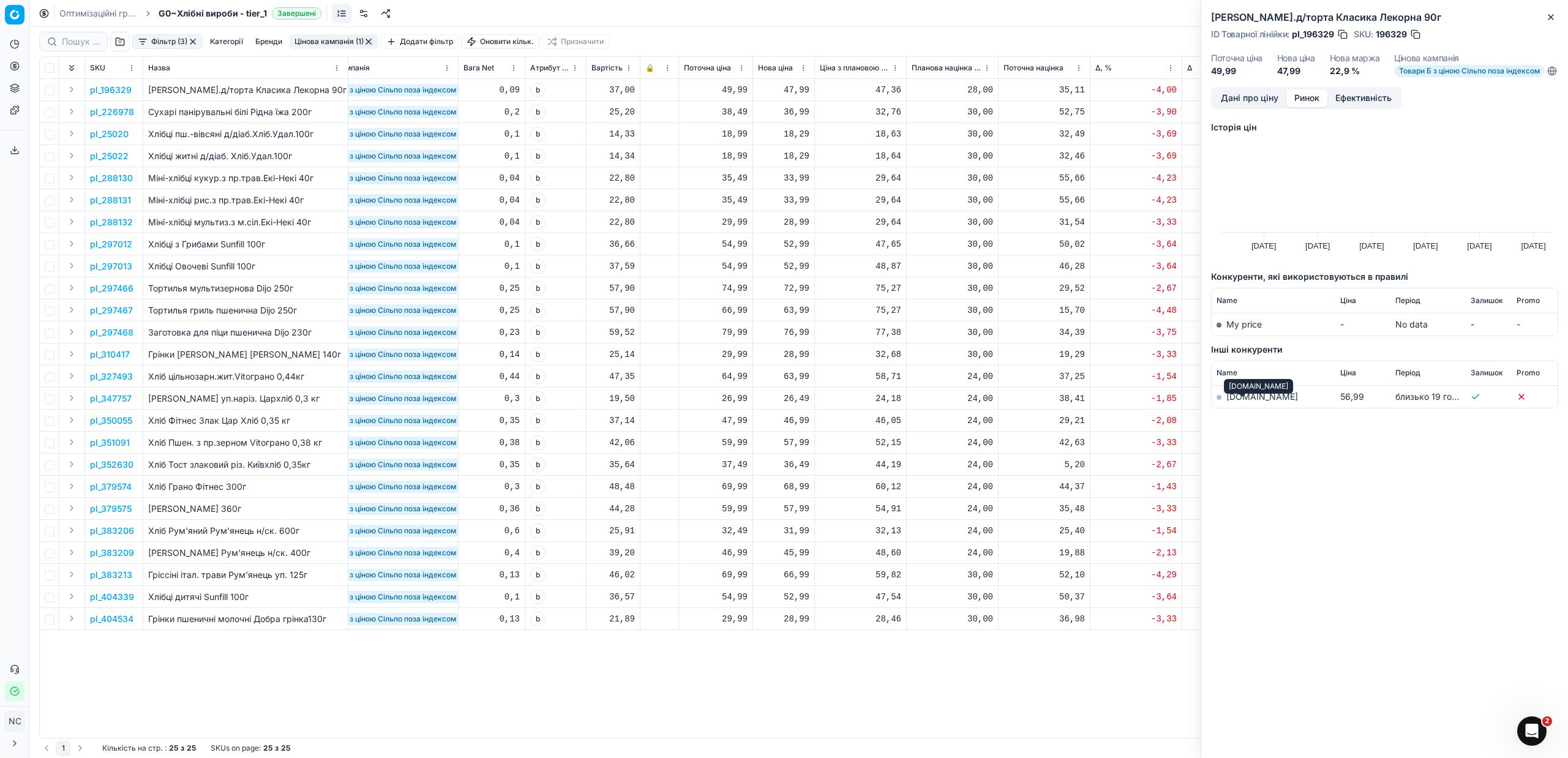
click at [1244, 402] on link "[DOMAIN_NAME]" at bounding box center [1262, 397] width 72 height 10
click at [1262, 102] on button "Дані про ціну" at bounding box center [1250, 99] width 73 height 18
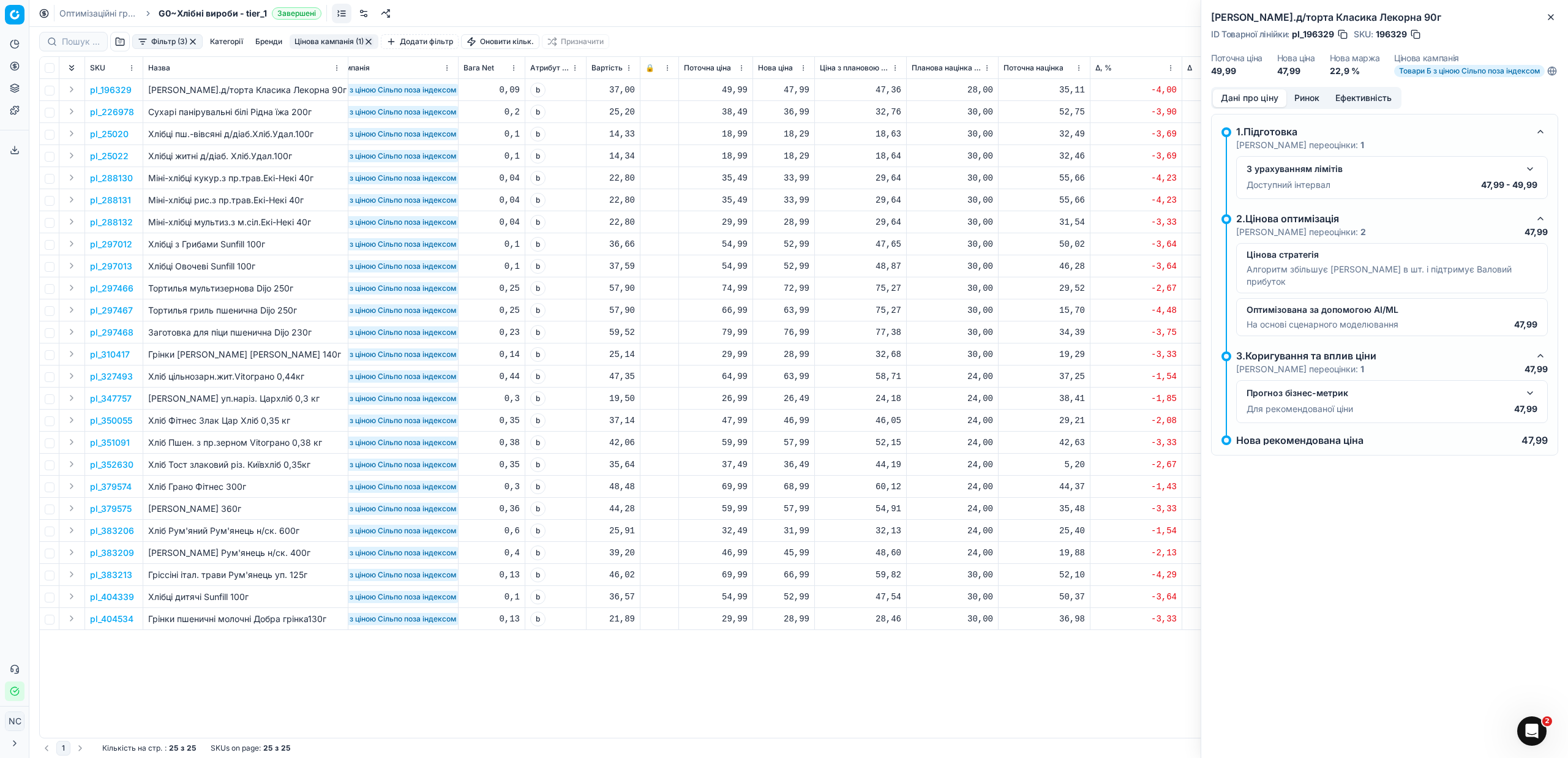
click at [1533, 175] on button "button" at bounding box center [1530, 169] width 15 height 15
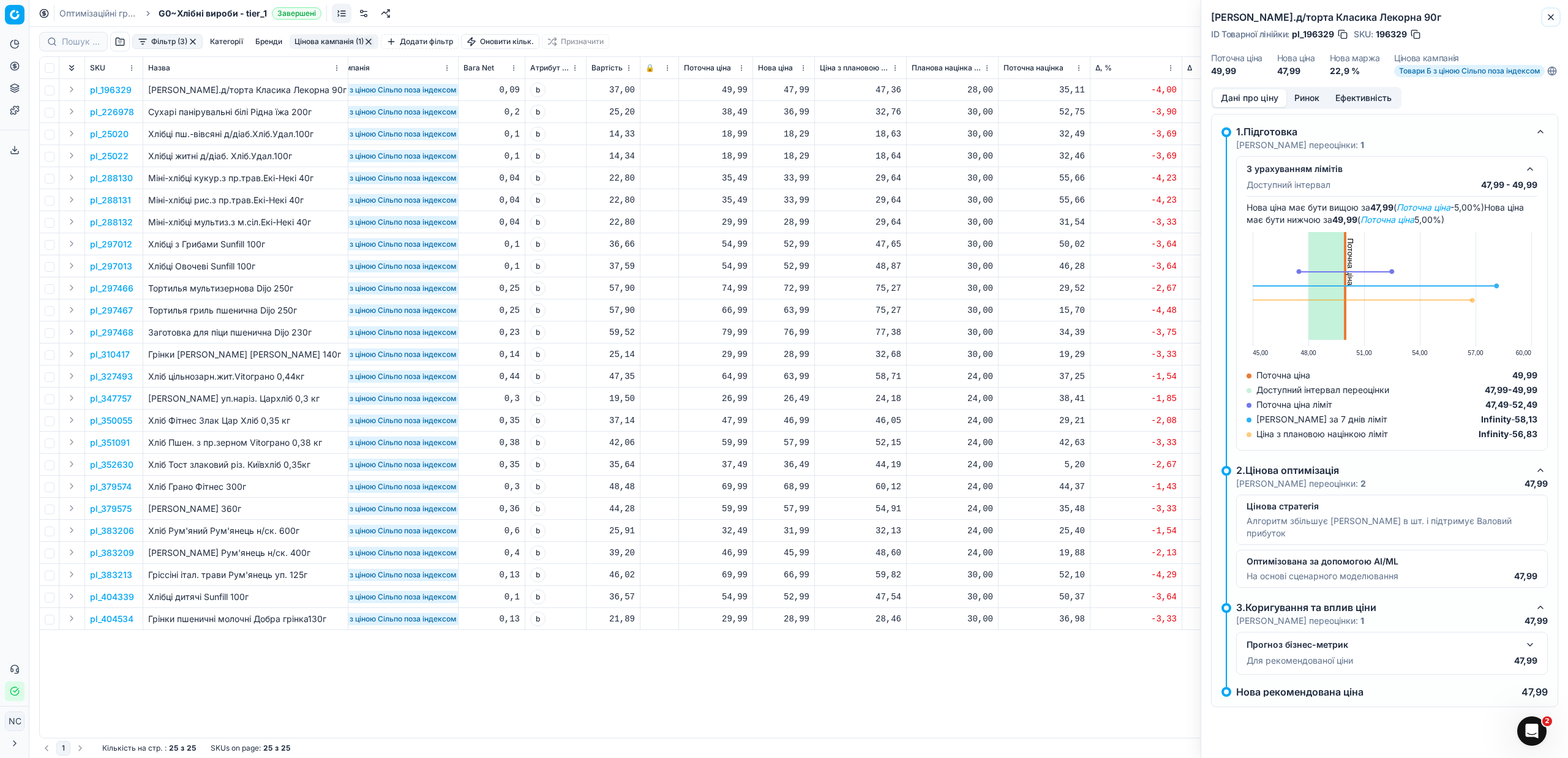
click at [1555, 18] on button "Close" at bounding box center [1551, 17] width 15 height 15
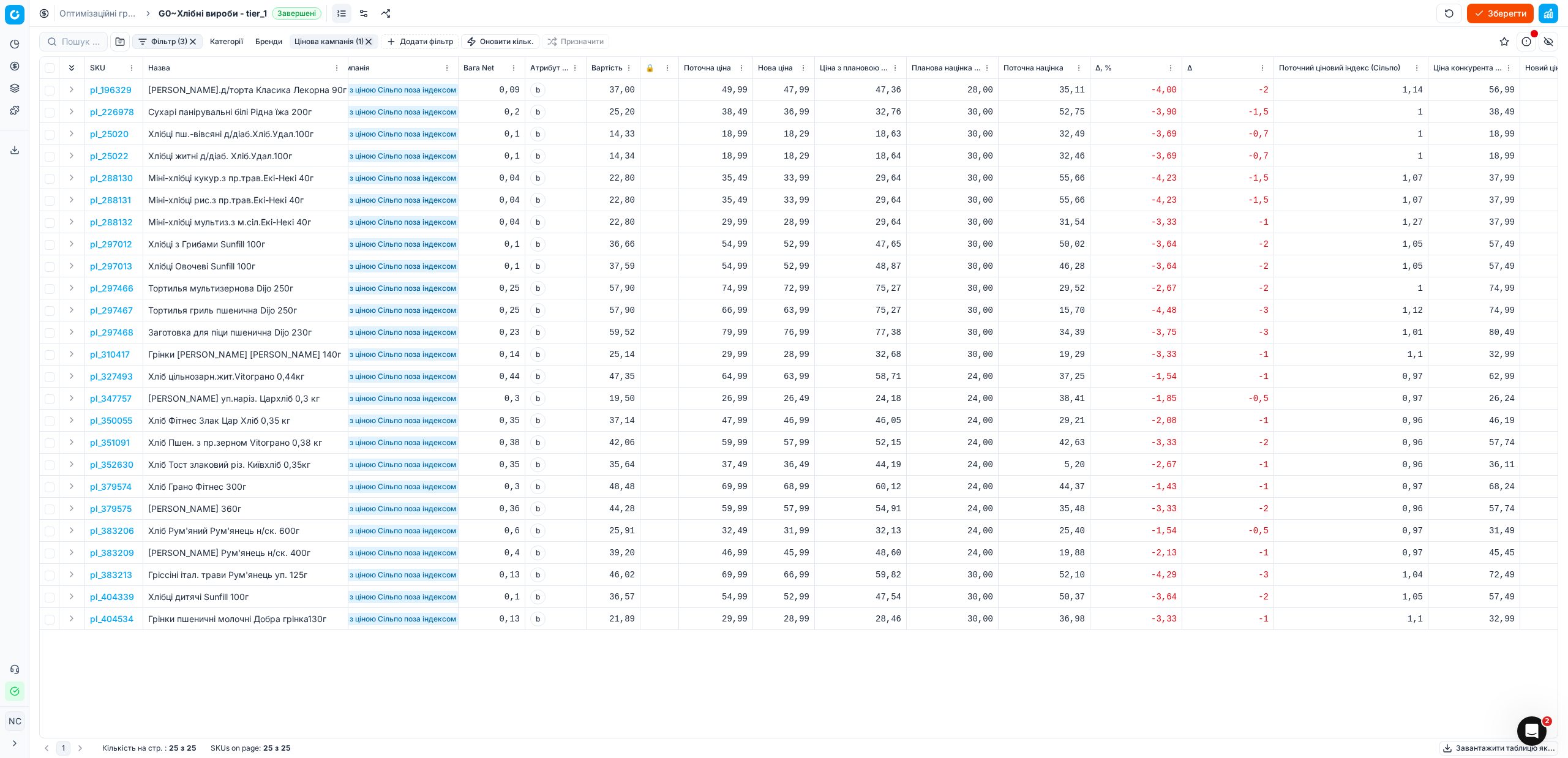
click at [124, 244] on p "pl_297012" at bounding box center [111, 244] width 43 height 12
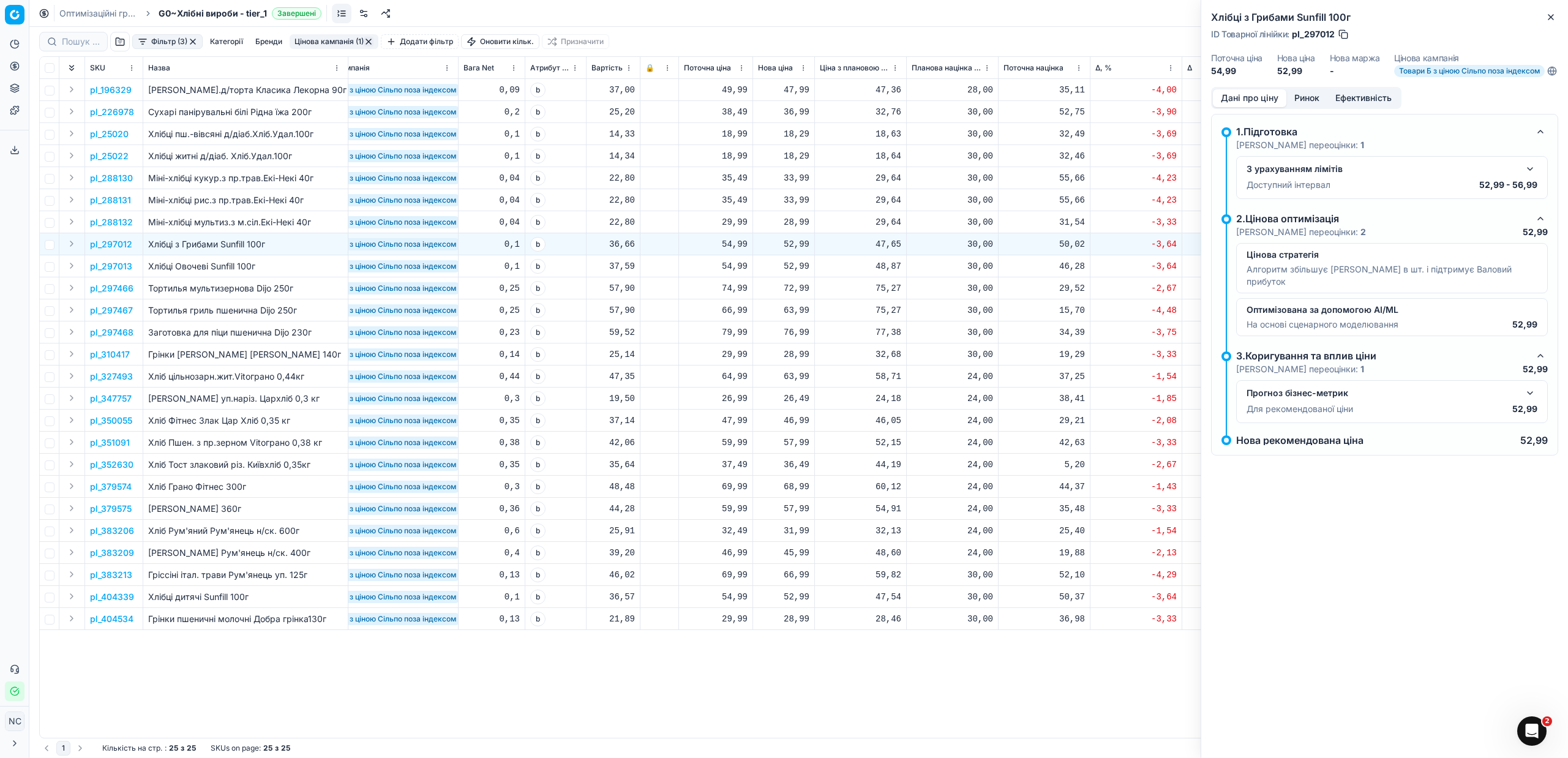
click at [1313, 101] on button "Ринок" at bounding box center [1307, 99] width 41 height 18
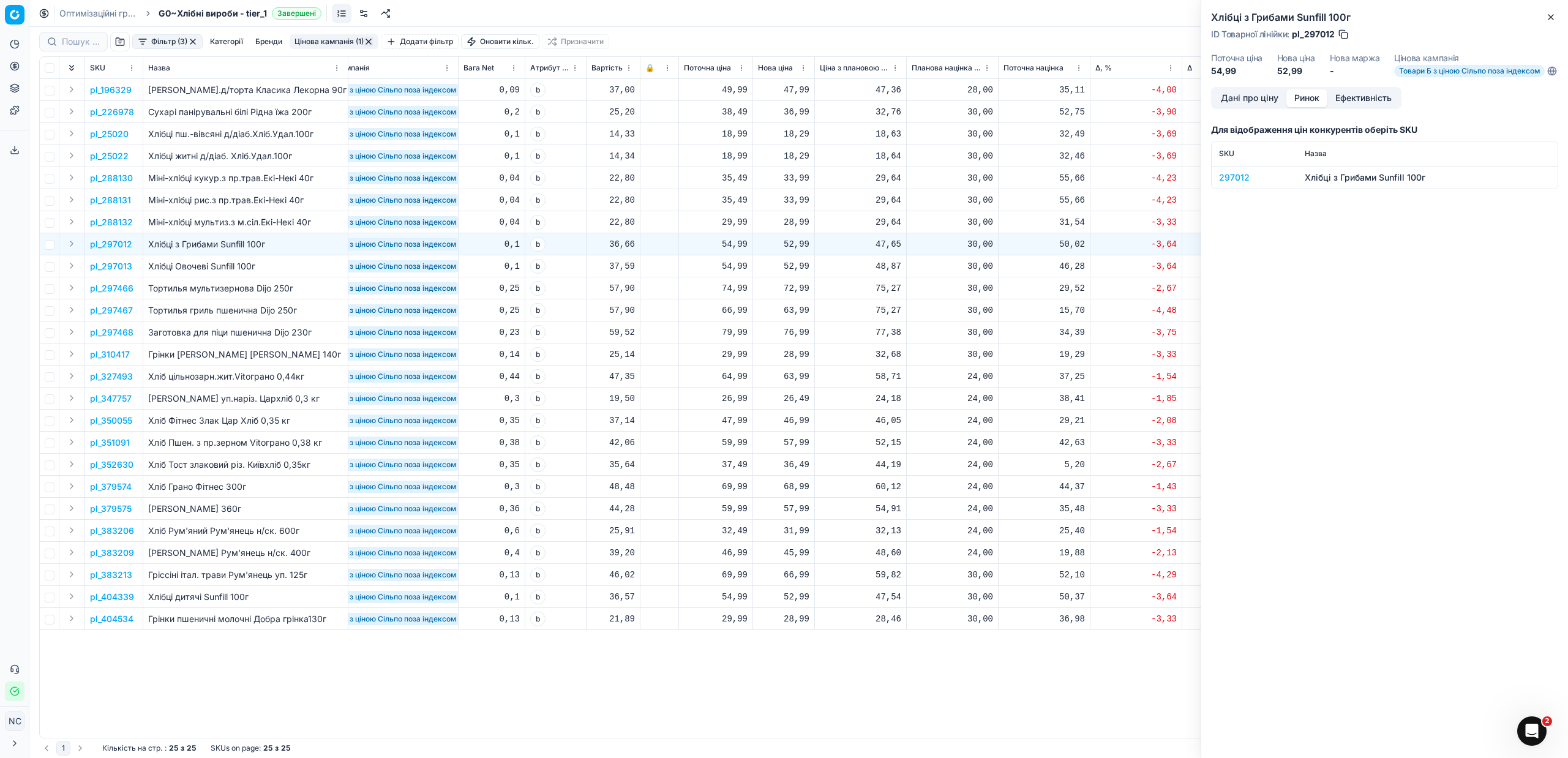
click at [1240, 184] on div "297012" at bounding box center [1254, 177] width 71 height 12
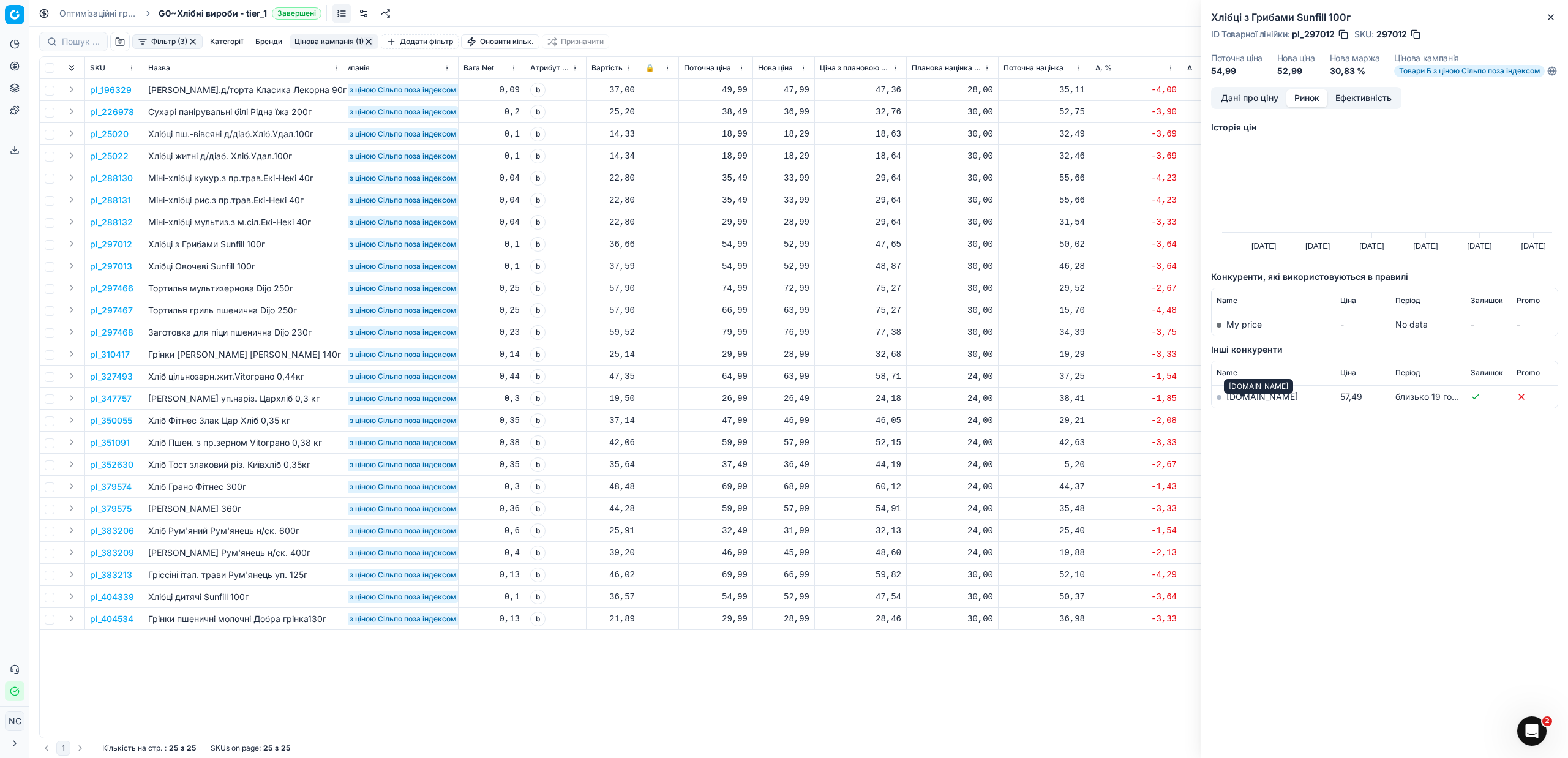
click at [1231, 402] on link "[DOMAIN_NAME]" at bounding box center [1262, 397] width 72 height 10
click at [1556, 20] on button "Close" at bounding box center [1551, 17] width 15 height 15
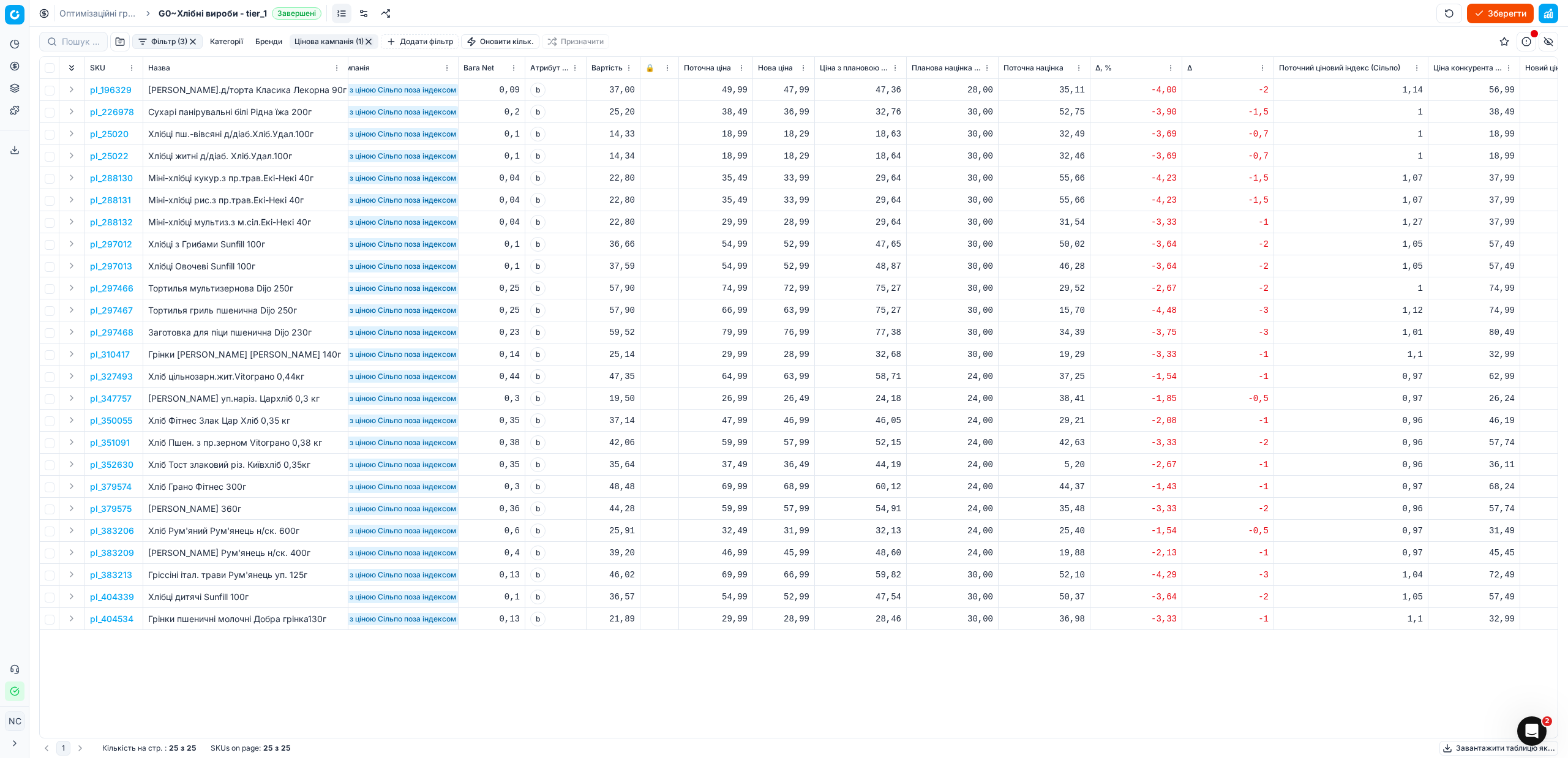
click at [805, 240] on div "52,99" at bounding box center [784, 244] width 52 height 12
type input "54.99"
click at [971, 318] on td "30,00" at bounding box center [952, 311] width 92 height 22
click at [802, 271] on div "52,99" at bounding box center [784, 266] width 52 height 12
type input "54.99"
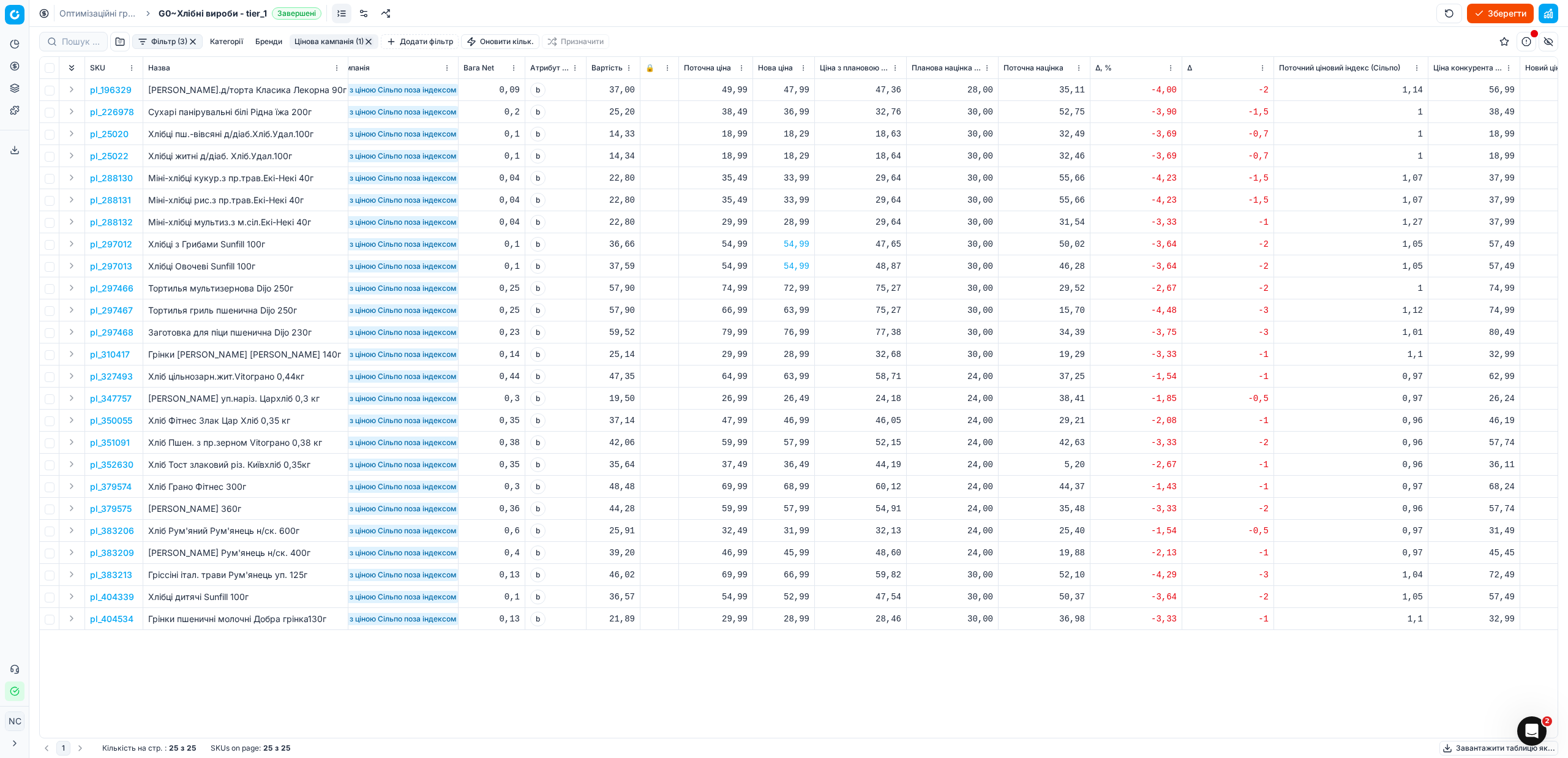
click at [120, 133] on p "pl_25020" at bounding box center [109, 134] width 39 height 12
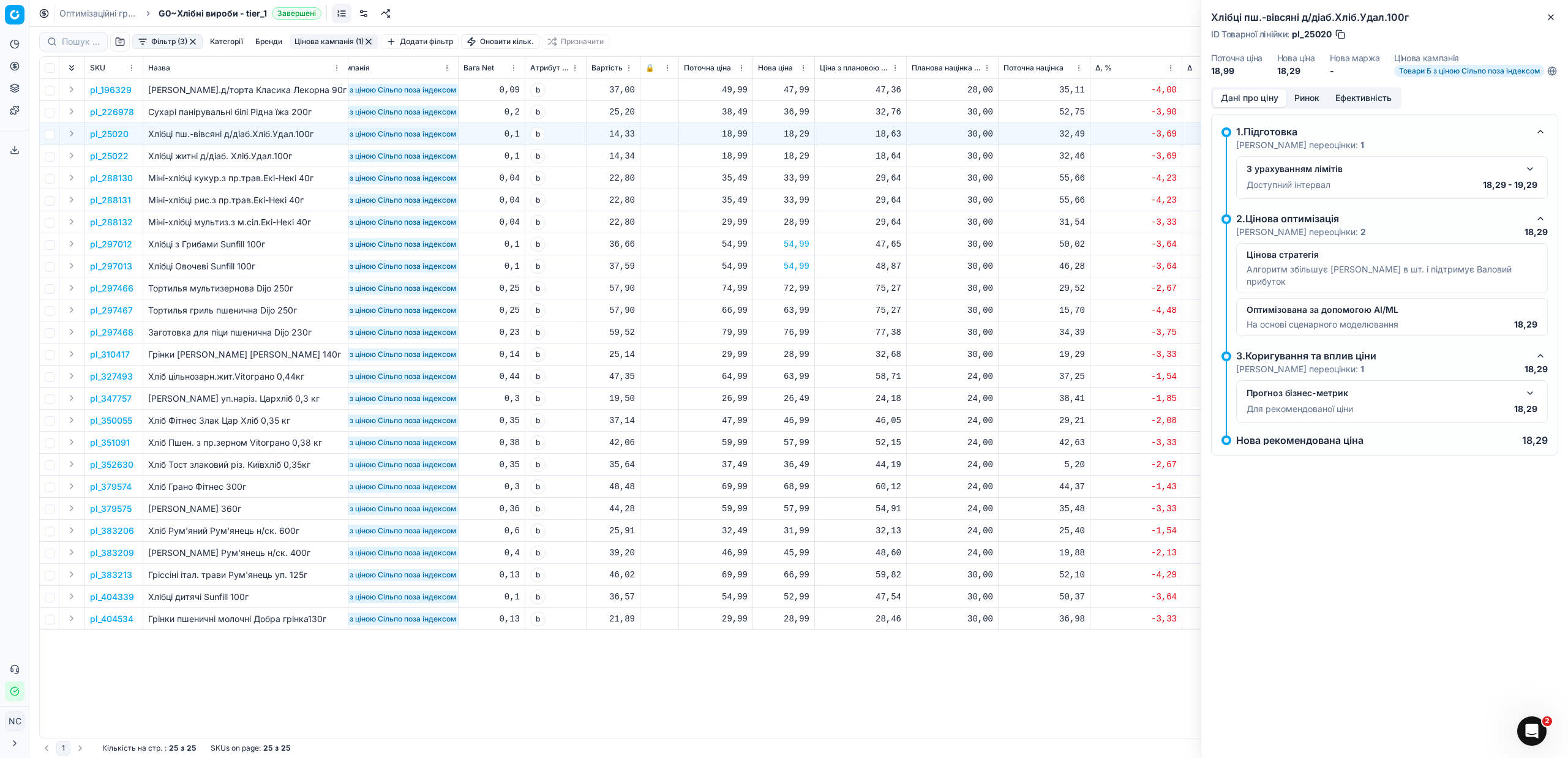
click at [1311, 105] on button "Ринок" at bounding box center [1307, 99] width 41 height 18
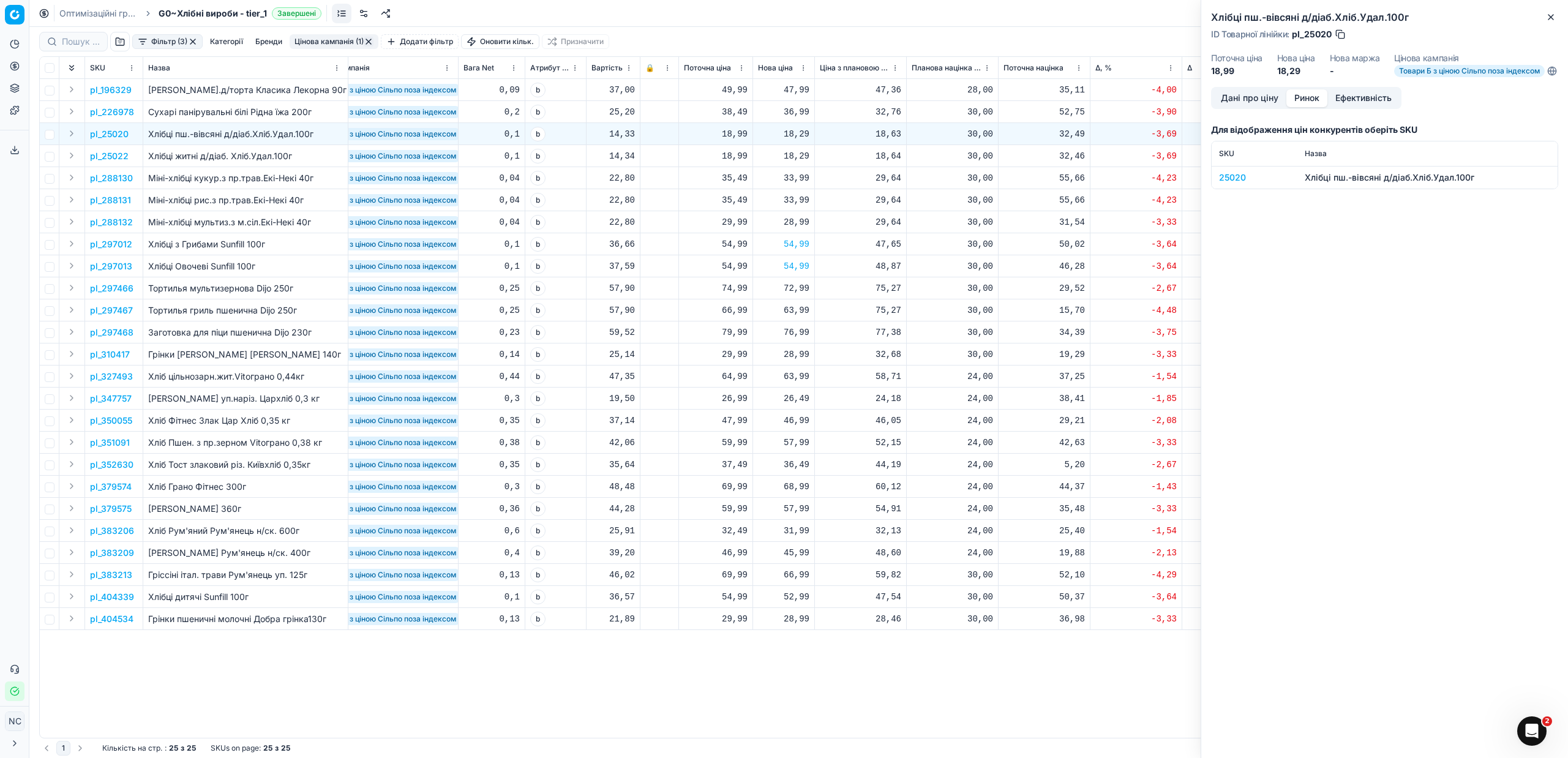
click at [1230, 184] on div "25020" at bounding box center [1254, 177] width 71 height 12
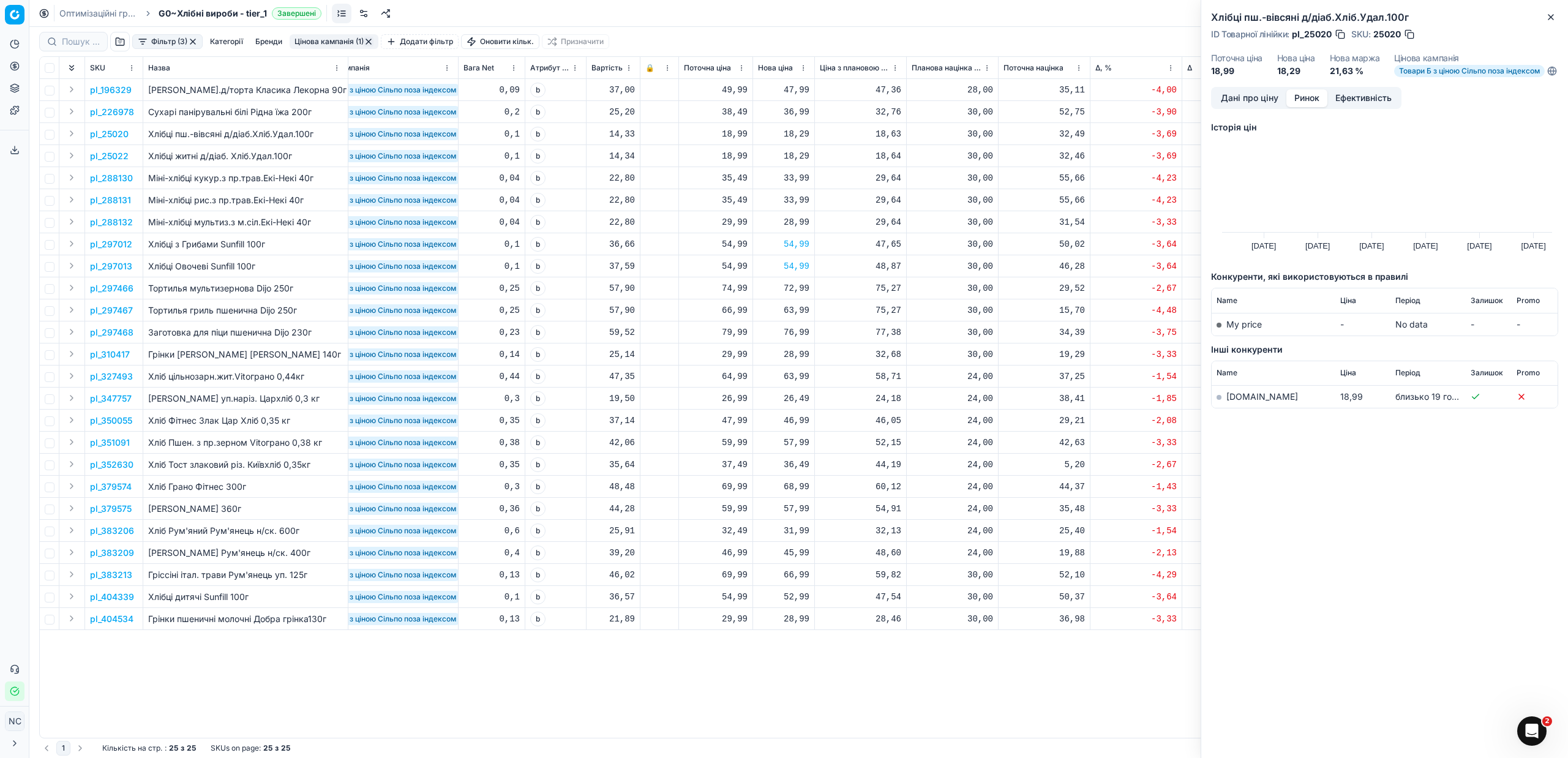
click at [1244, 408] on td "[DOMAIN_NAME]" at bounding box center [1274, 397] width 124 height 22
click at [1239, 402] on link "[DOMAIN_NAME]" at bounding box center [1262, 397] width 72 height 10
click at [799, 133] on div "18,29" at bounding box center [784, 134] width 52 height 12
type input "18.99"
click at [896, 315] on div "75,27" at bounding box center [860, 310] width 81 height 12
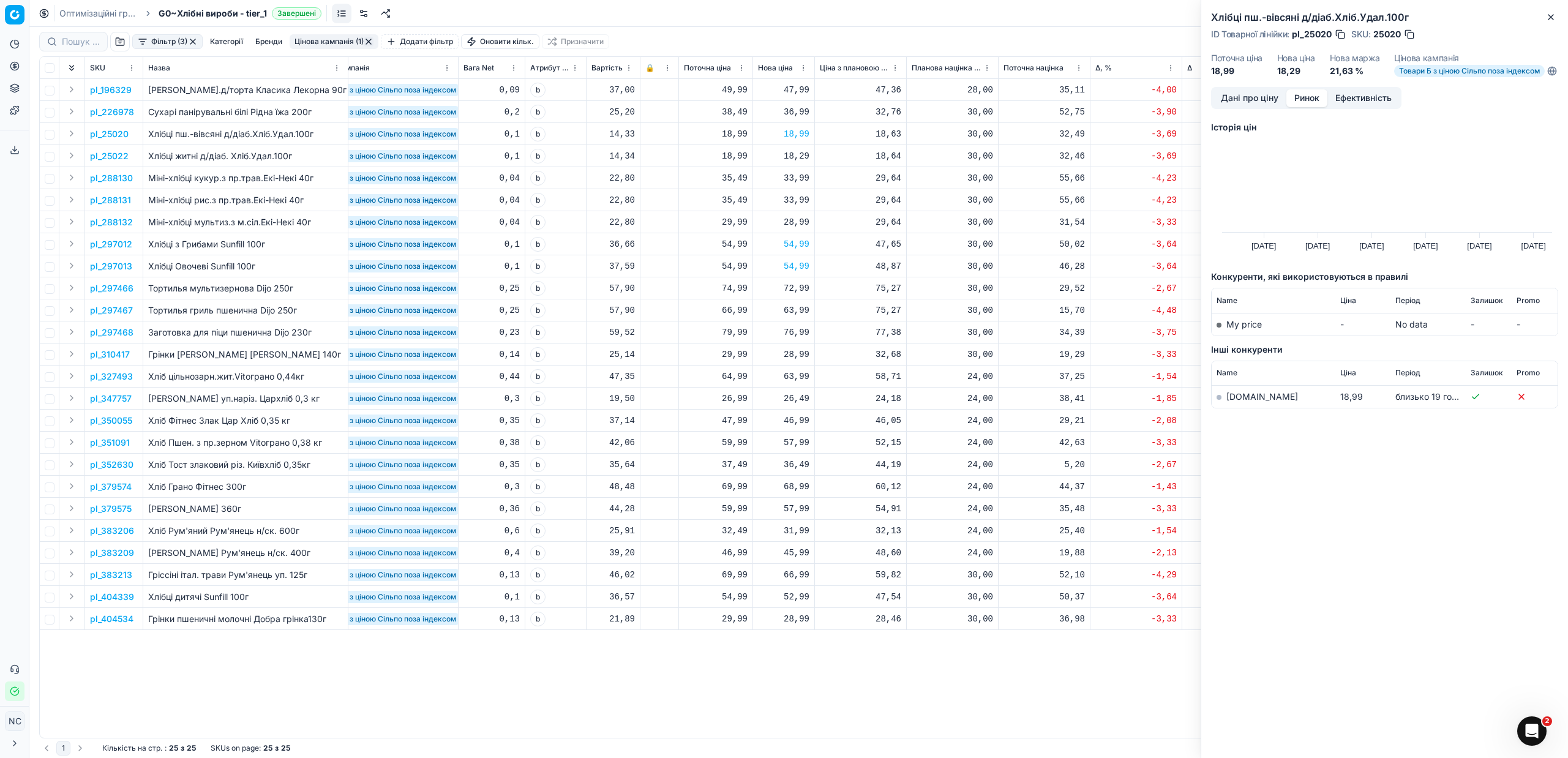
click at [796, 155] on div "18,29" at bounding box center [784, 156] width 52 height 12
type input "19.00"
click at [1554, 16] on icon "button" at bounding box center [1550, 16] width 10 height 10
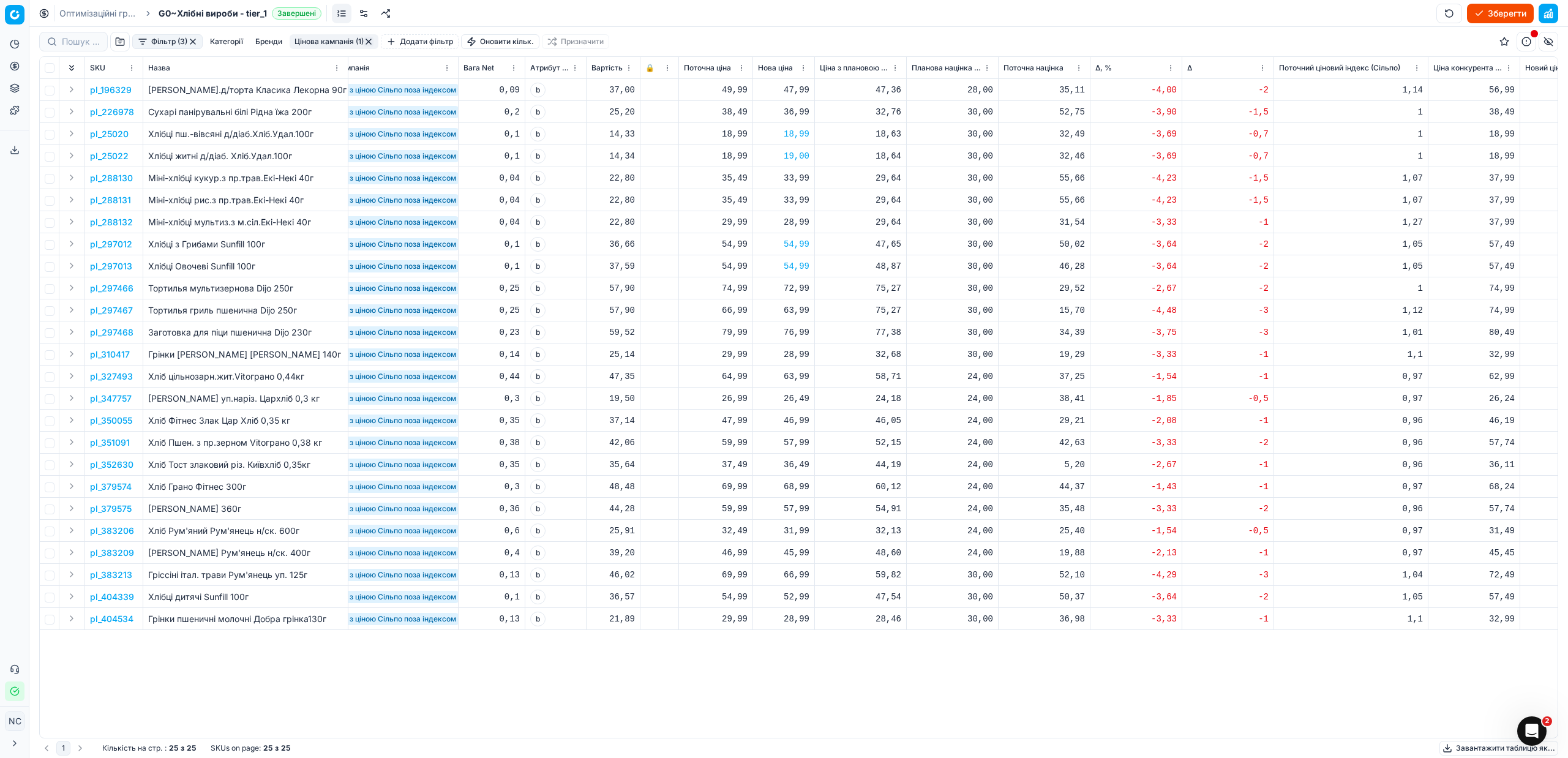
click at [801, 226] on div "28,99" at bounding box center [784, 222] width 52 height 12
type input "2"
type input "33.99"
click at [344, 38] on button "Цінова кампанія (1)" at bounding box center [334, 42] width 89 height 15
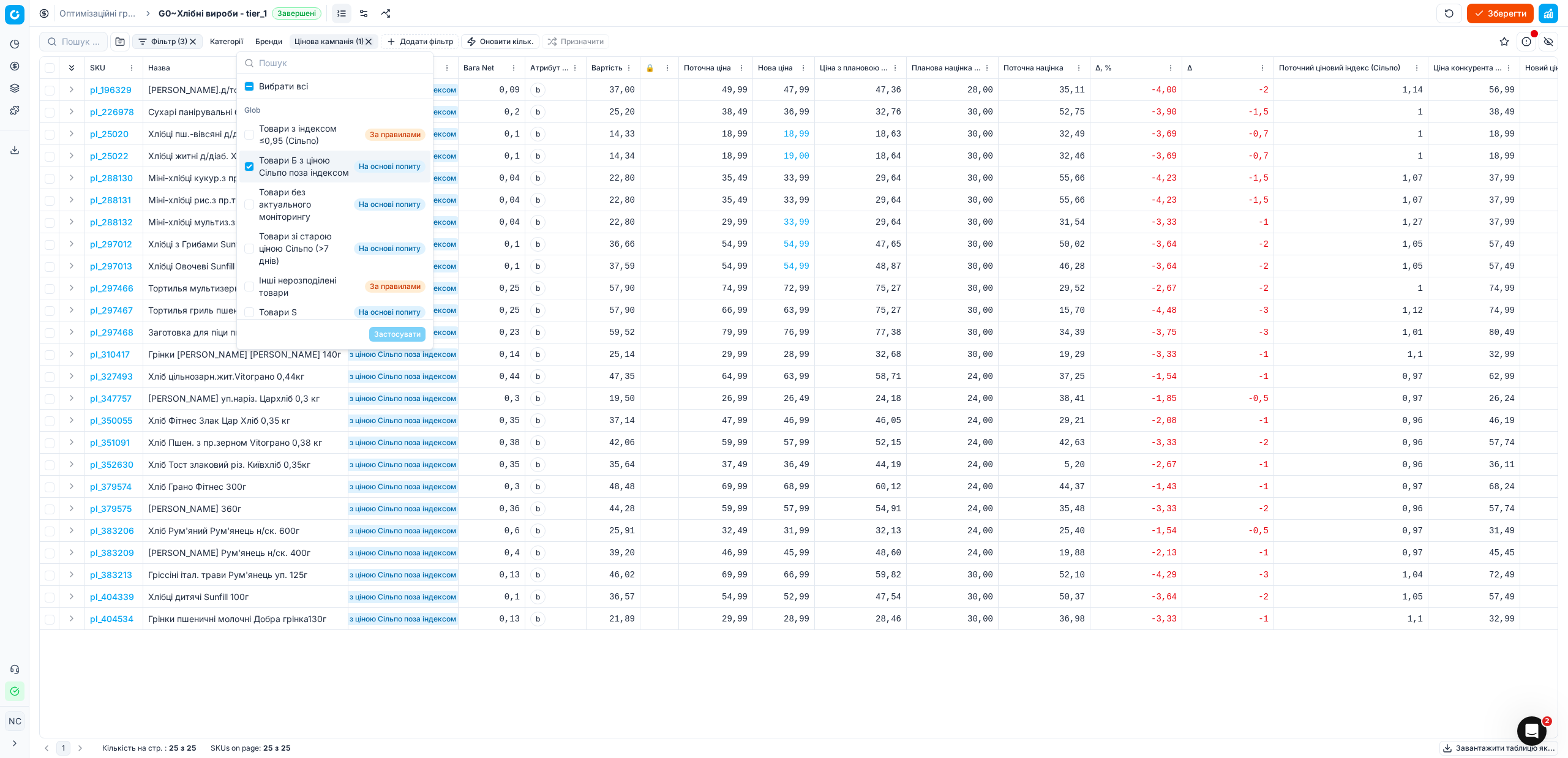
click at [291, 172] on div "Товари Б з ціною Сільпо поза індексом" at bounding box center [304, 167] width 90 height 25
checkbox input "false"
click at [273, 211] on div "Товари без актуального моніторингу" at bounding box center [304, 204] width 90 height 37
checkbox input "true"
click at [400, 338] on button "Застосувати" at bounding box center [397, 335] width 56 height 15
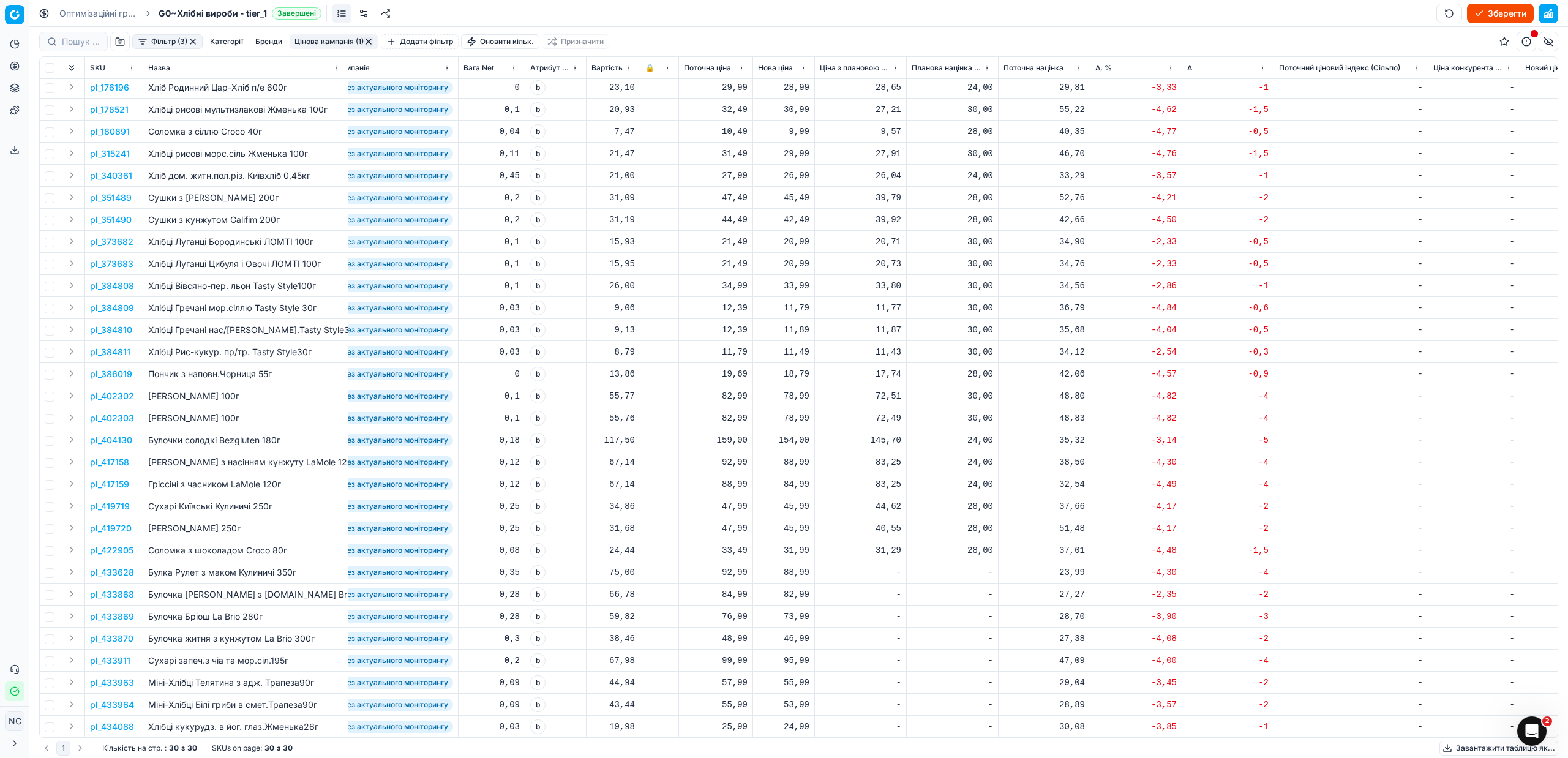
scroll to position [0, 313]
click at [337, 38] on button "Цінова кампанія (1)" at bounding box center [334, 42] width 89 height 15
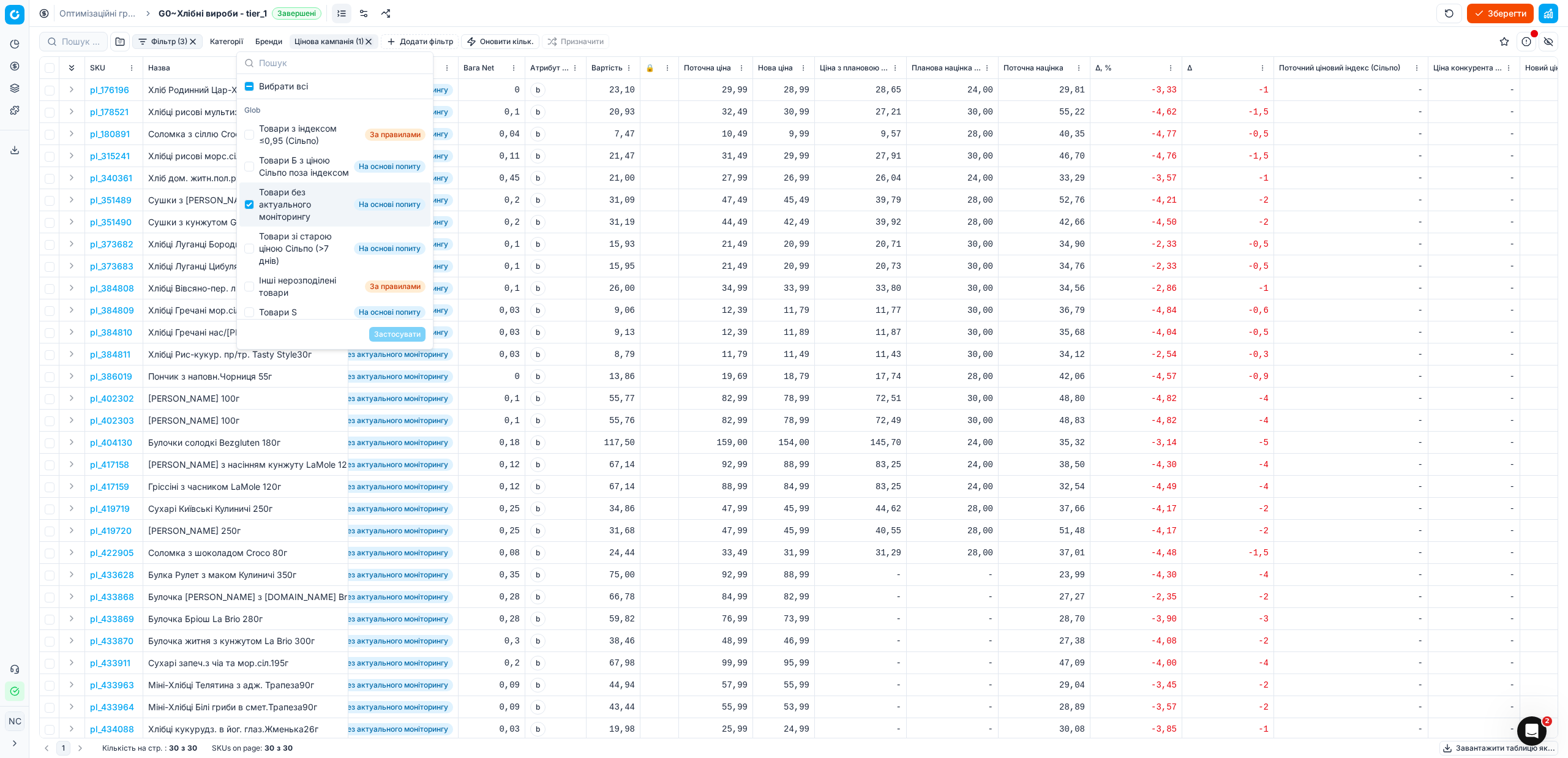
click at [288, 212] on div "Товари без актуального моніторингу" at bounding box center [304, 204] width 90 height 37
checkbox input "false"
click at [290, 256] on div "Товари зі старою ціною Сільпо (>7 днів)" at bounding box center [304, 248] width 90 height 37
checkbox input "true"
click at [385, 334] on button "Застосувати" at bounding box center [397, 335] width 56 height 15
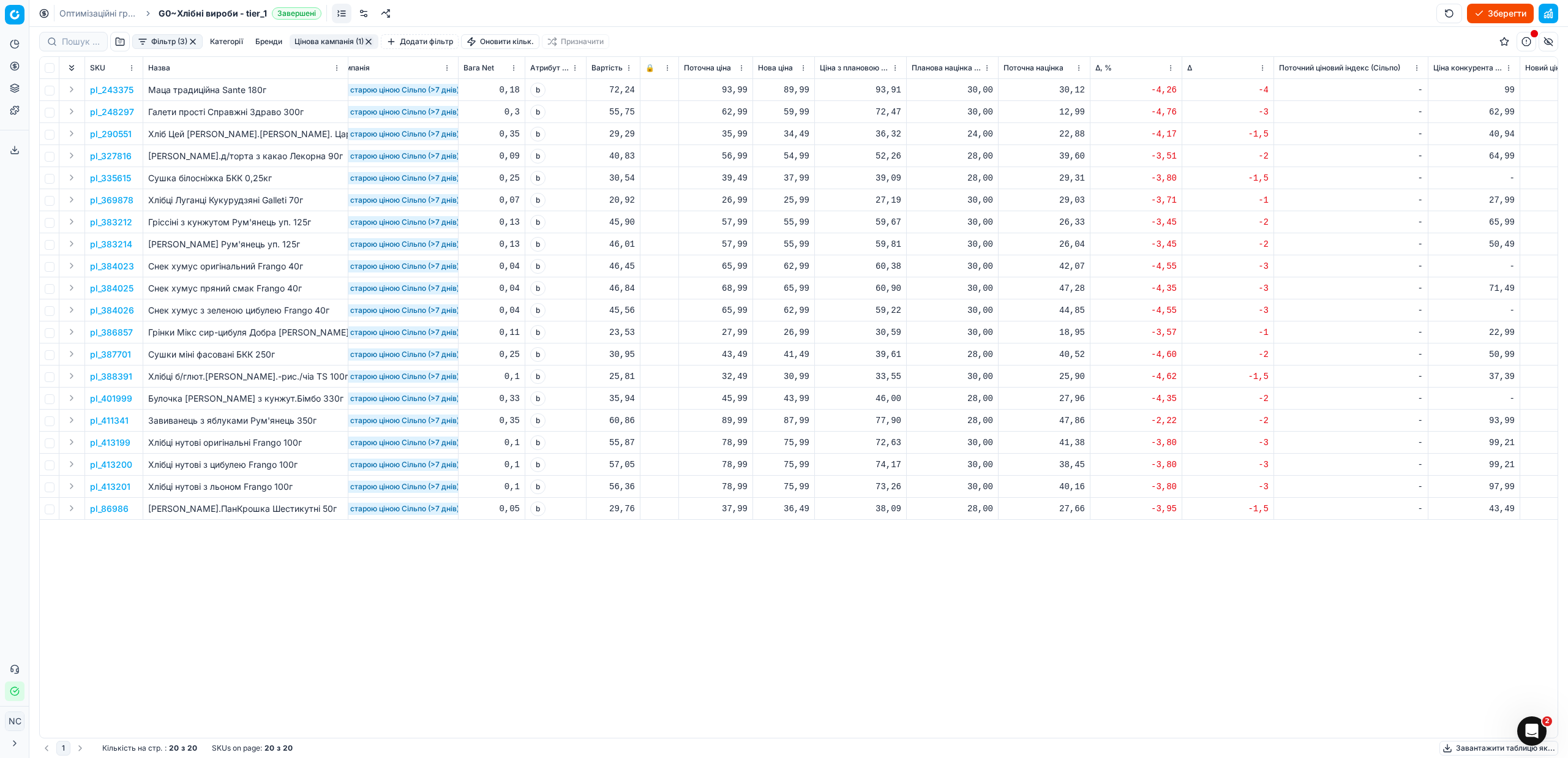
click at [112, 152] on p "pl_327816" at bounding box center [111, 156] width 42 height 12
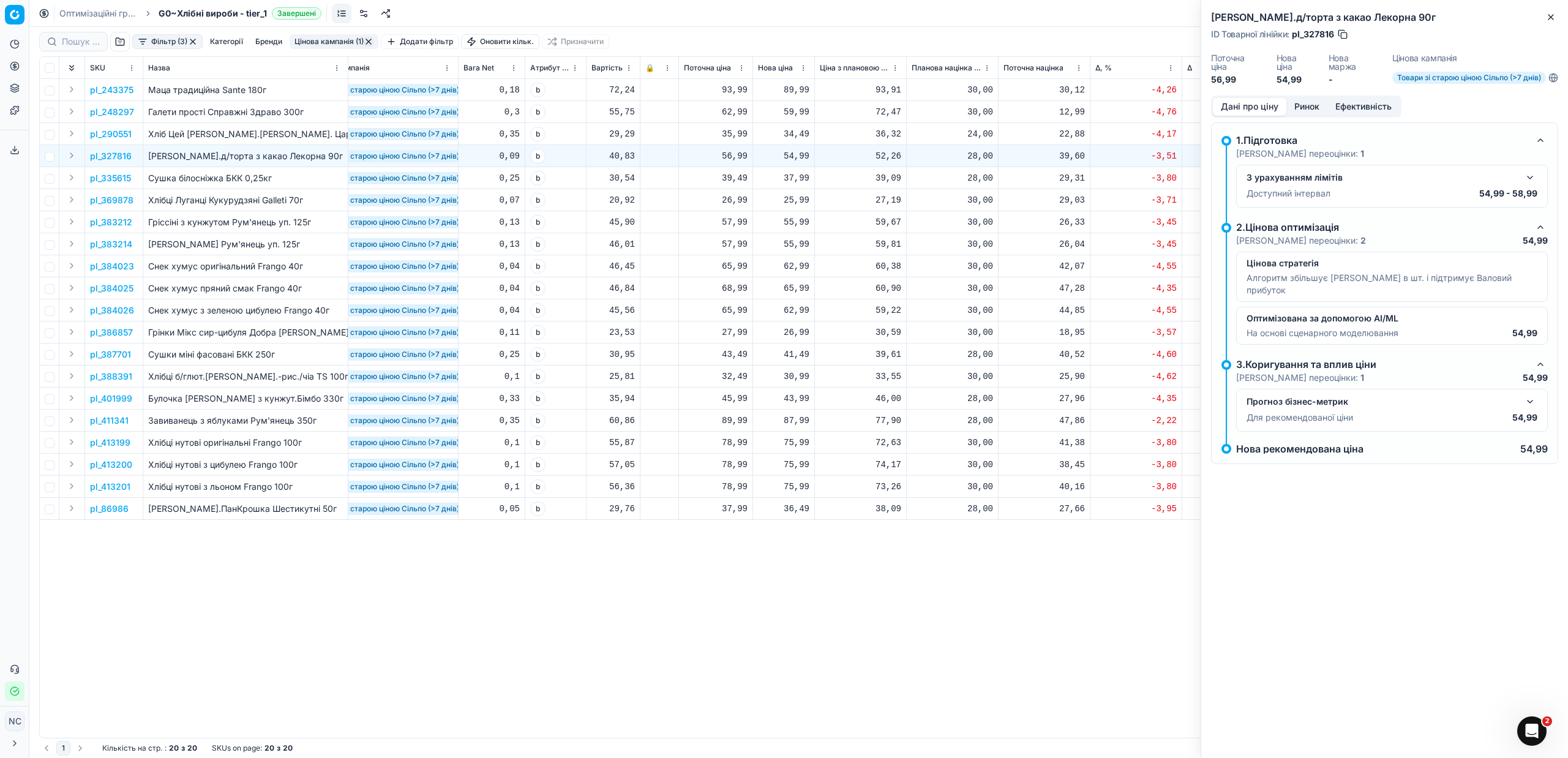
click at [1311, 106] on button "Ринок" at bounding box center [1307, 107] width 41 height 18
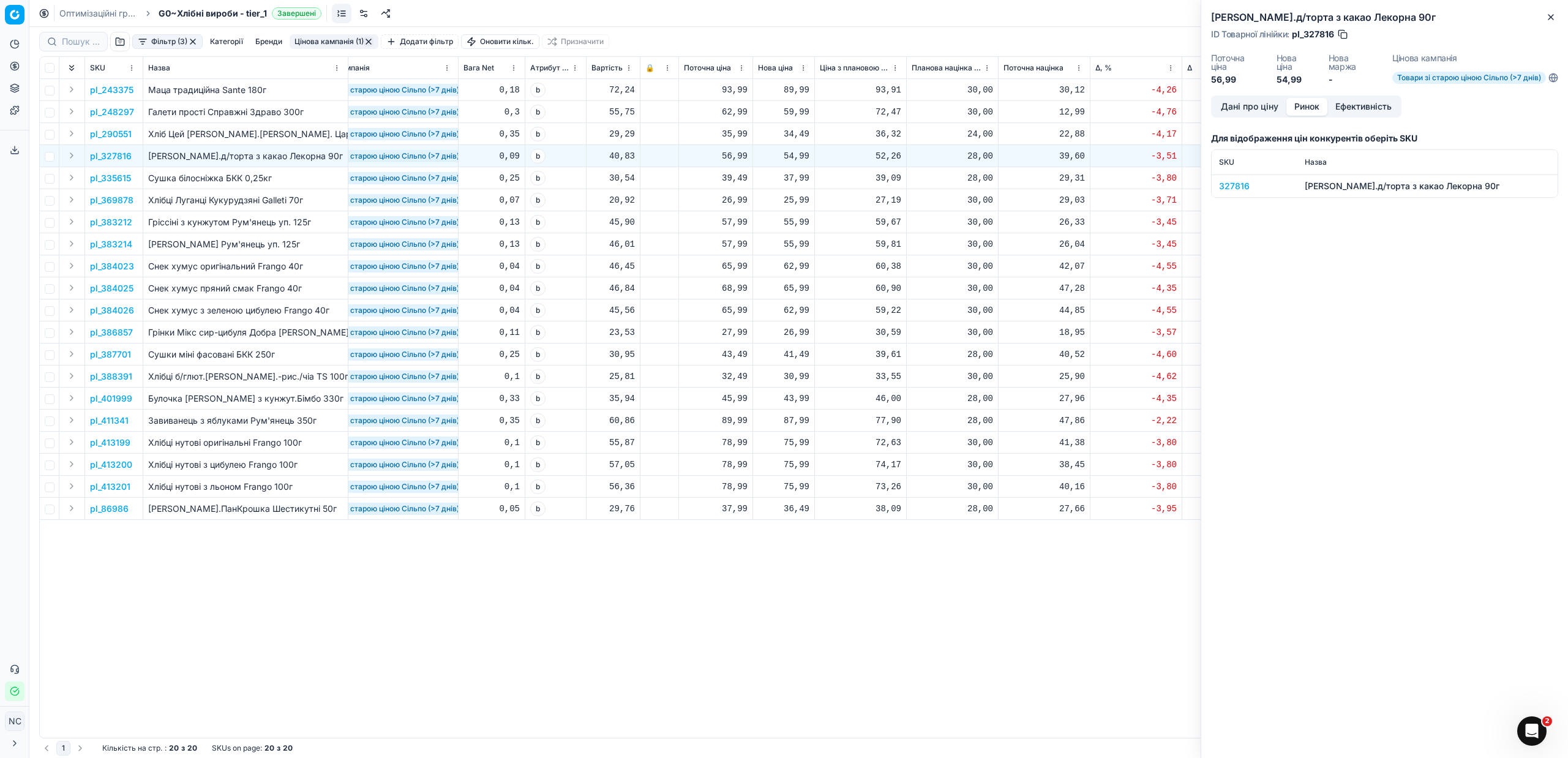
click at [1239, 187] on div "327816" at bounding box center [1254, 186] width 71 height 12
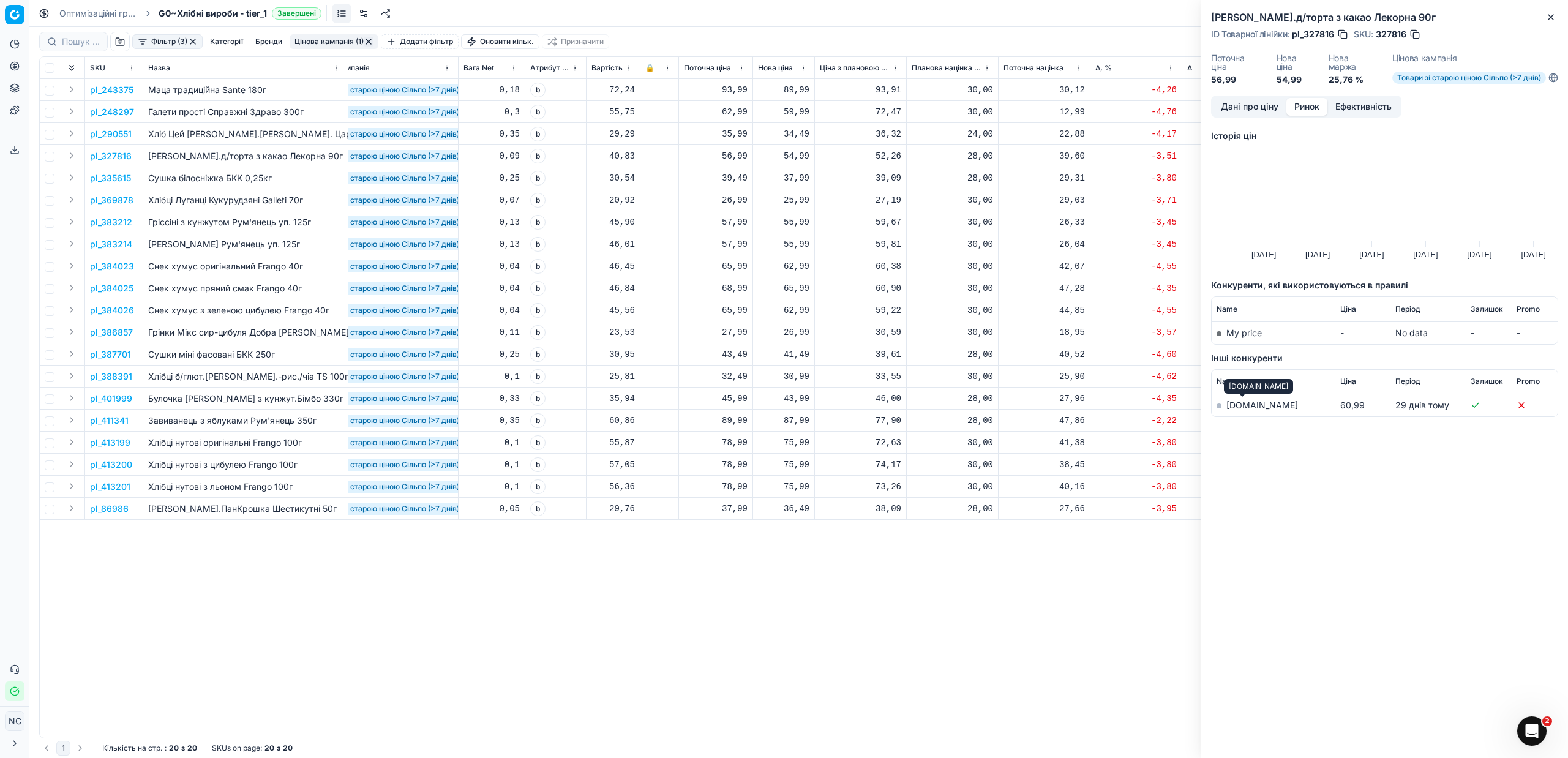
click at [1240, 406] on link "[DOMAIN_NAME]" at bounding box center [1262, 405] width 72 height 10
click at [1413, 34] on button "button" at bounding box center [1415, 34] width 12 height 12
click at [1558, 12] on button "Close" at bounding box center [1551, 17] width 15 height 15
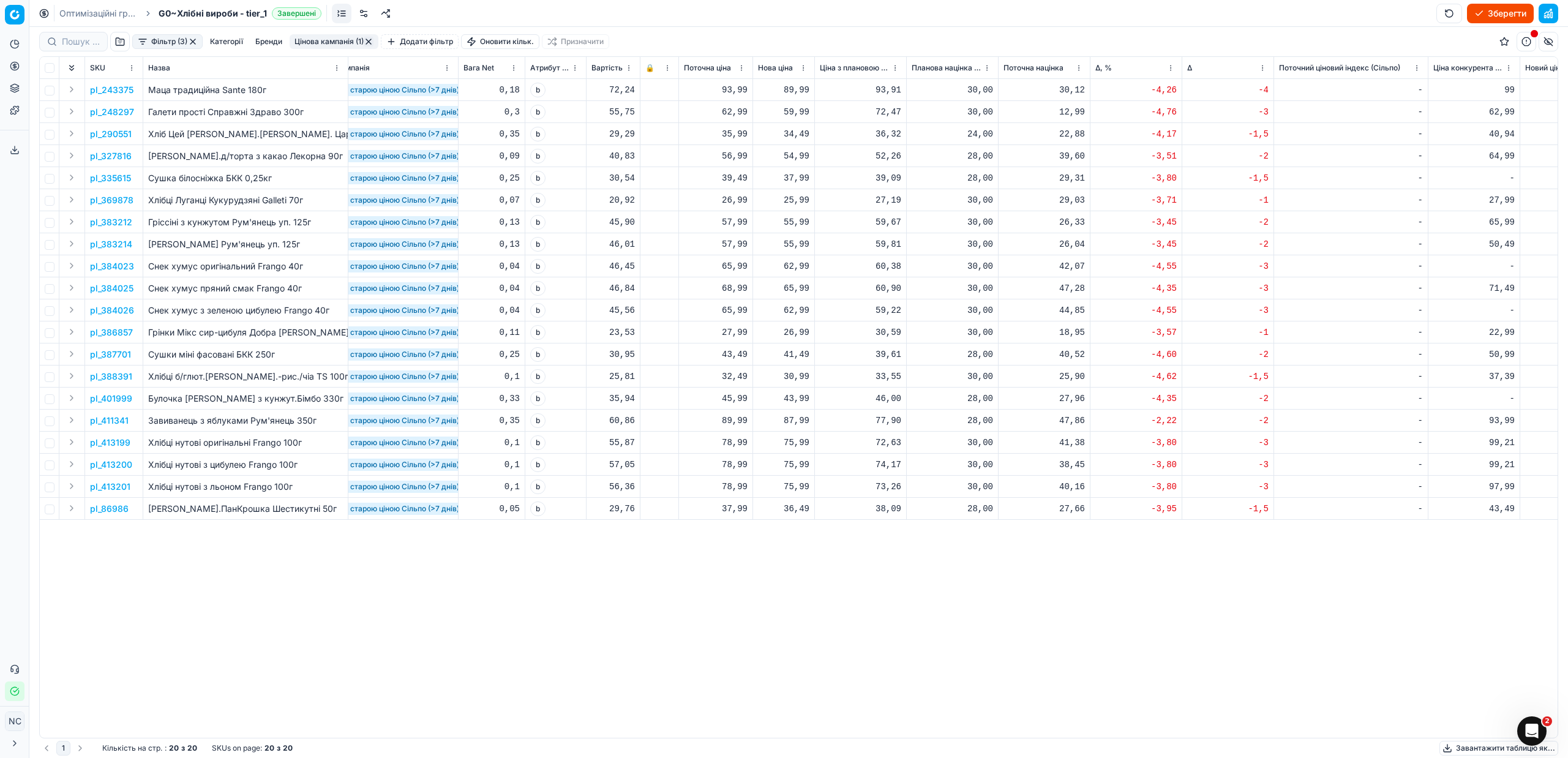
click at [794, 156] on div "54,99" at bounding box center [784, 156] width 52 height 12
type input "56.99"
click at [125, 287] on p "pl_384025" at bounding box center [111, 288] width 43 height 12
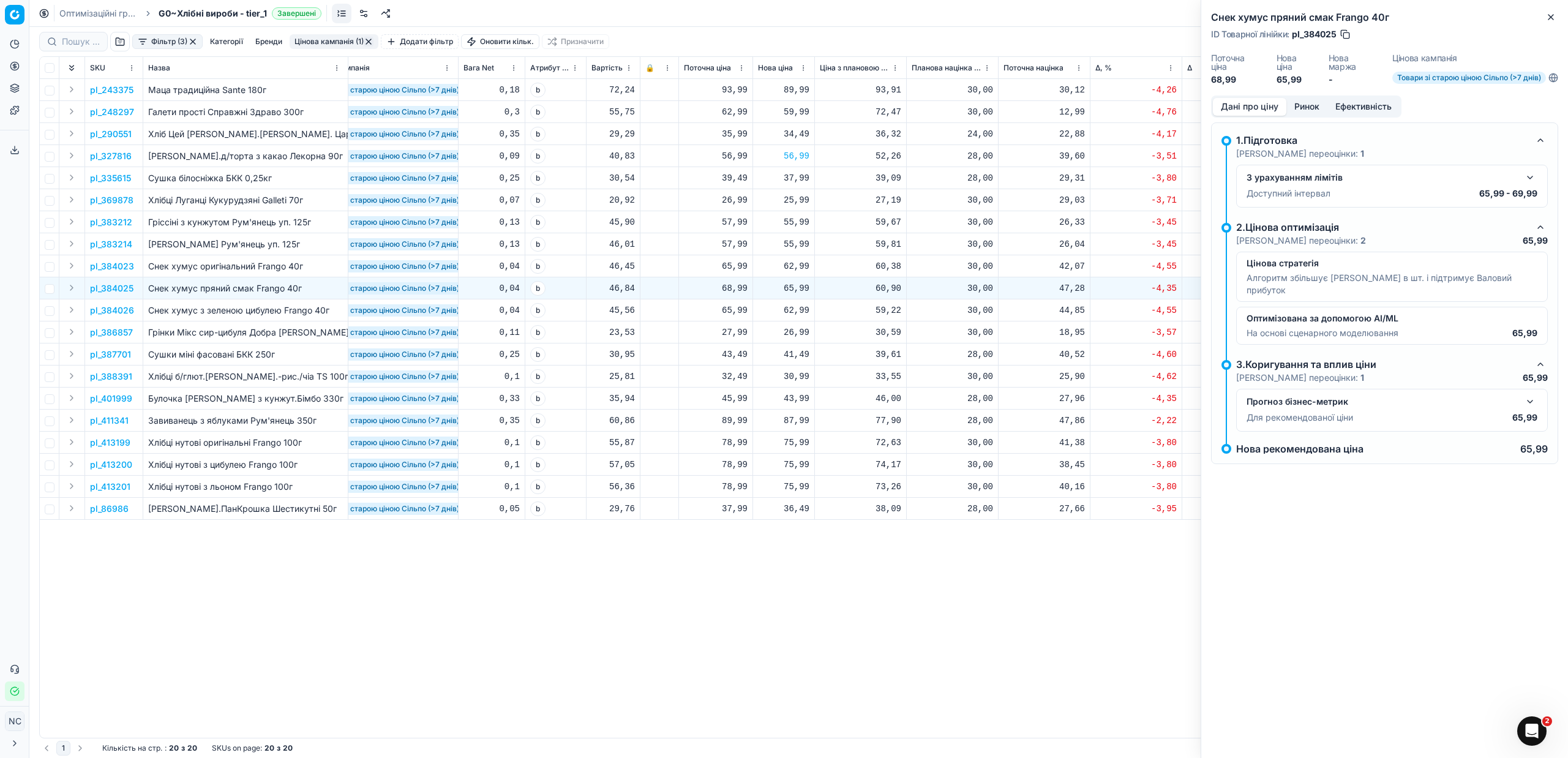
click at [1314, 105] on button "Ринок" at bounding box center [1307, 107] width 41 height 18
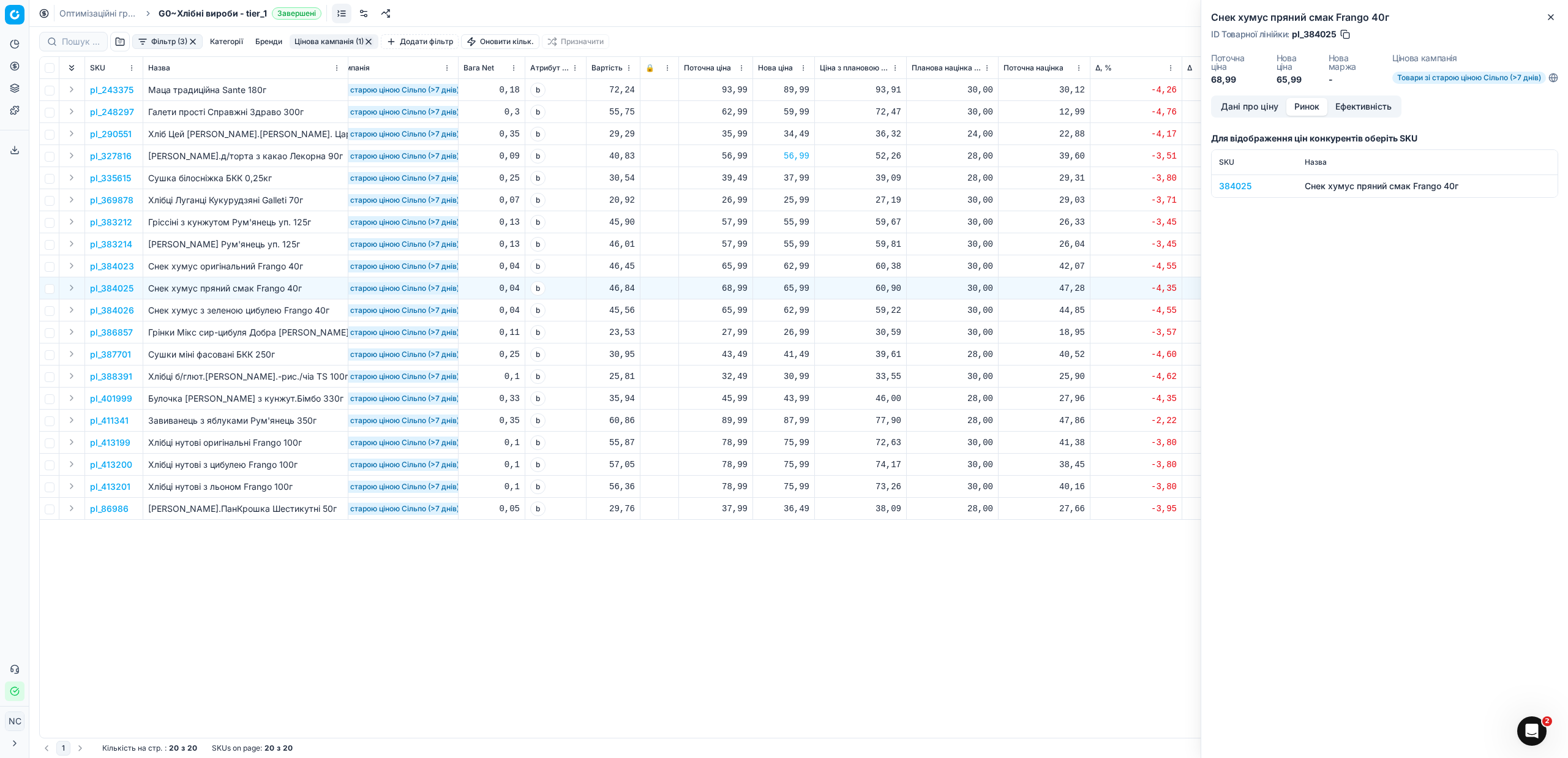
click at [1227, 190] on div "384025" at bounding box center [1254, 186] width 71 height 12
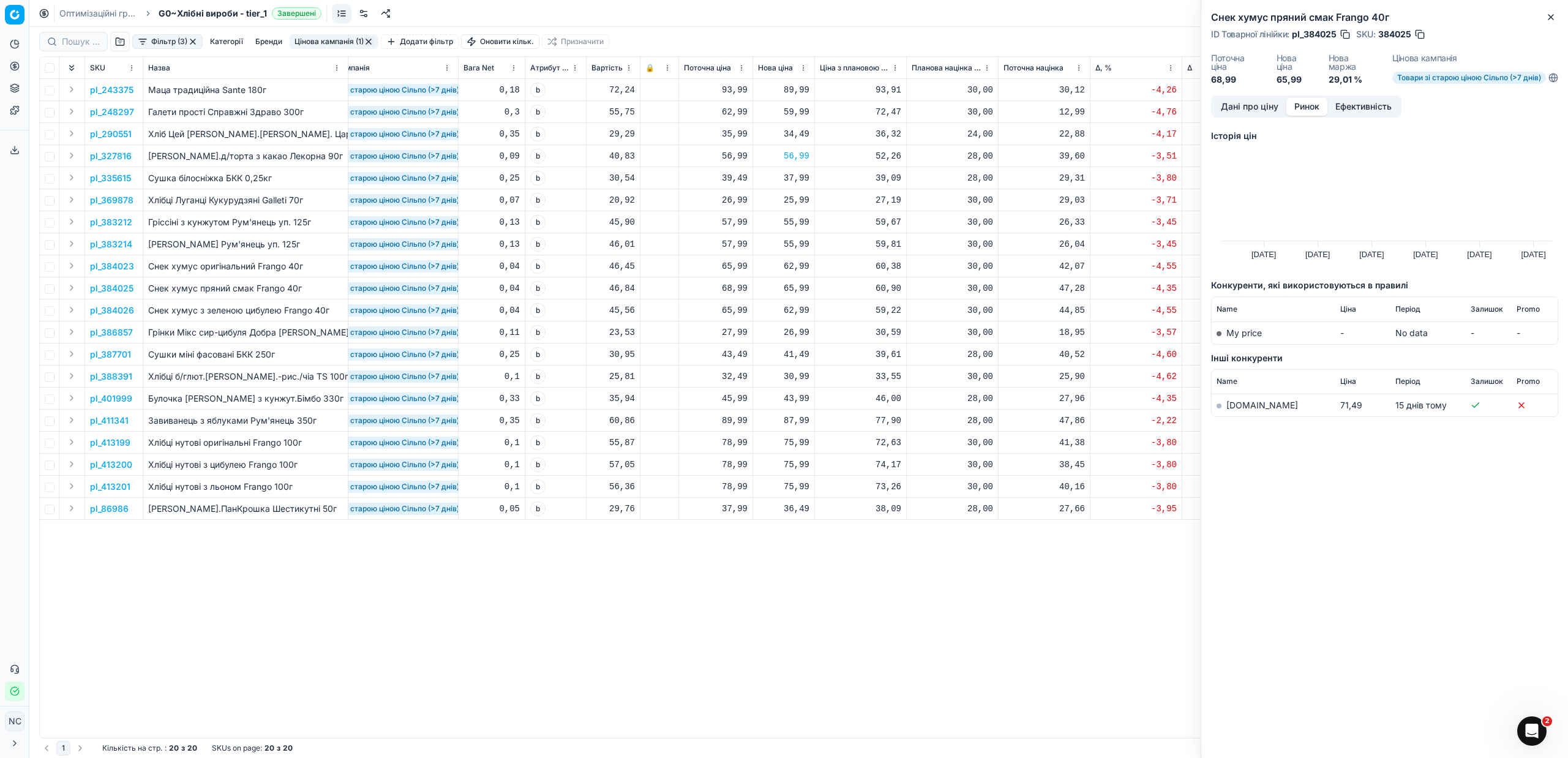
click at [1422, 33] on button "button" at bounding box center [1419, 34] width 12 height 12
click at [1551, 13] on icon "button" at bounding box center [1550, 16] width 10 height 10
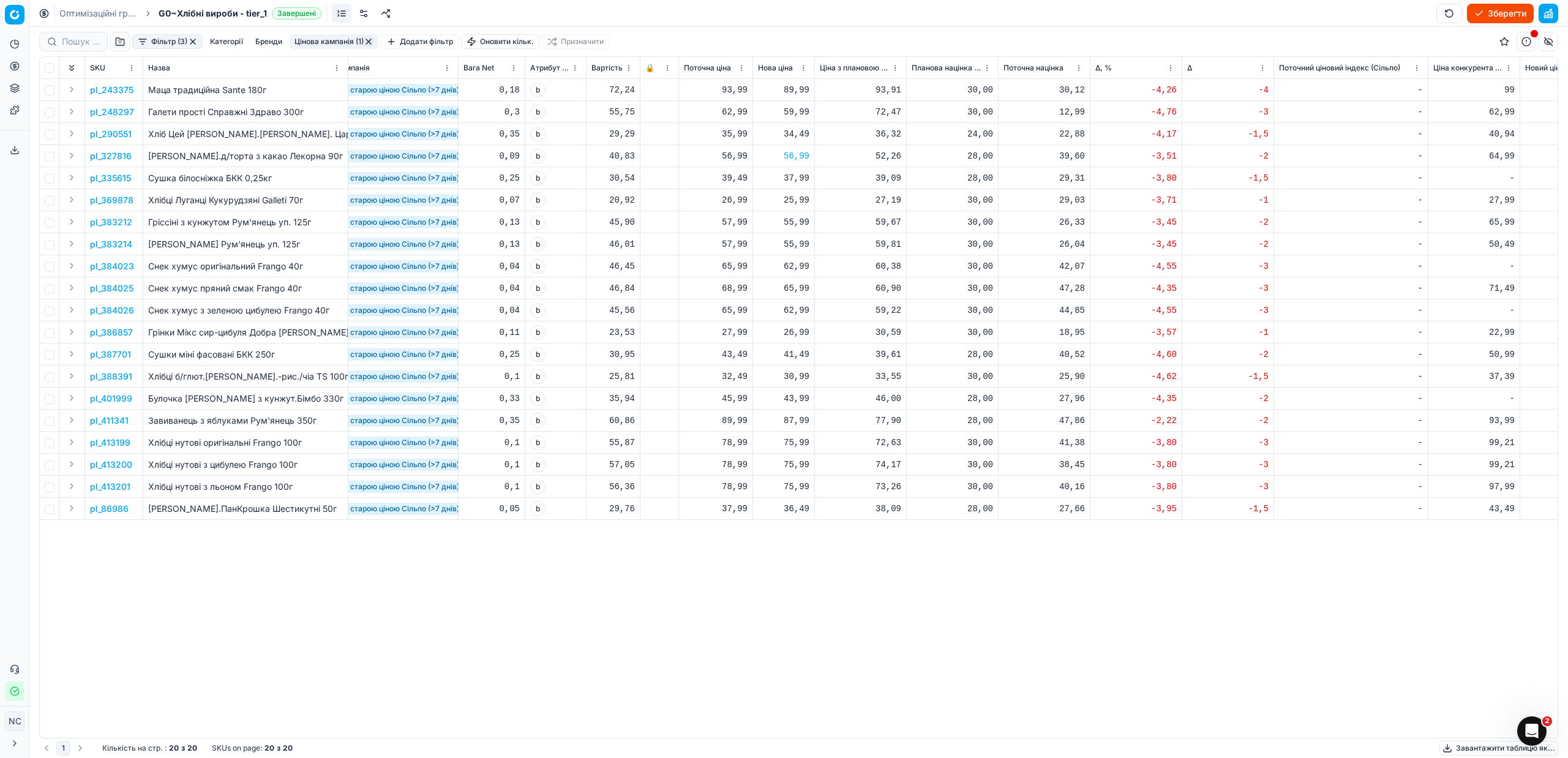
click at [108, 463] on p "pl_413200" at bounding box center [111, 465] width 43 height 12
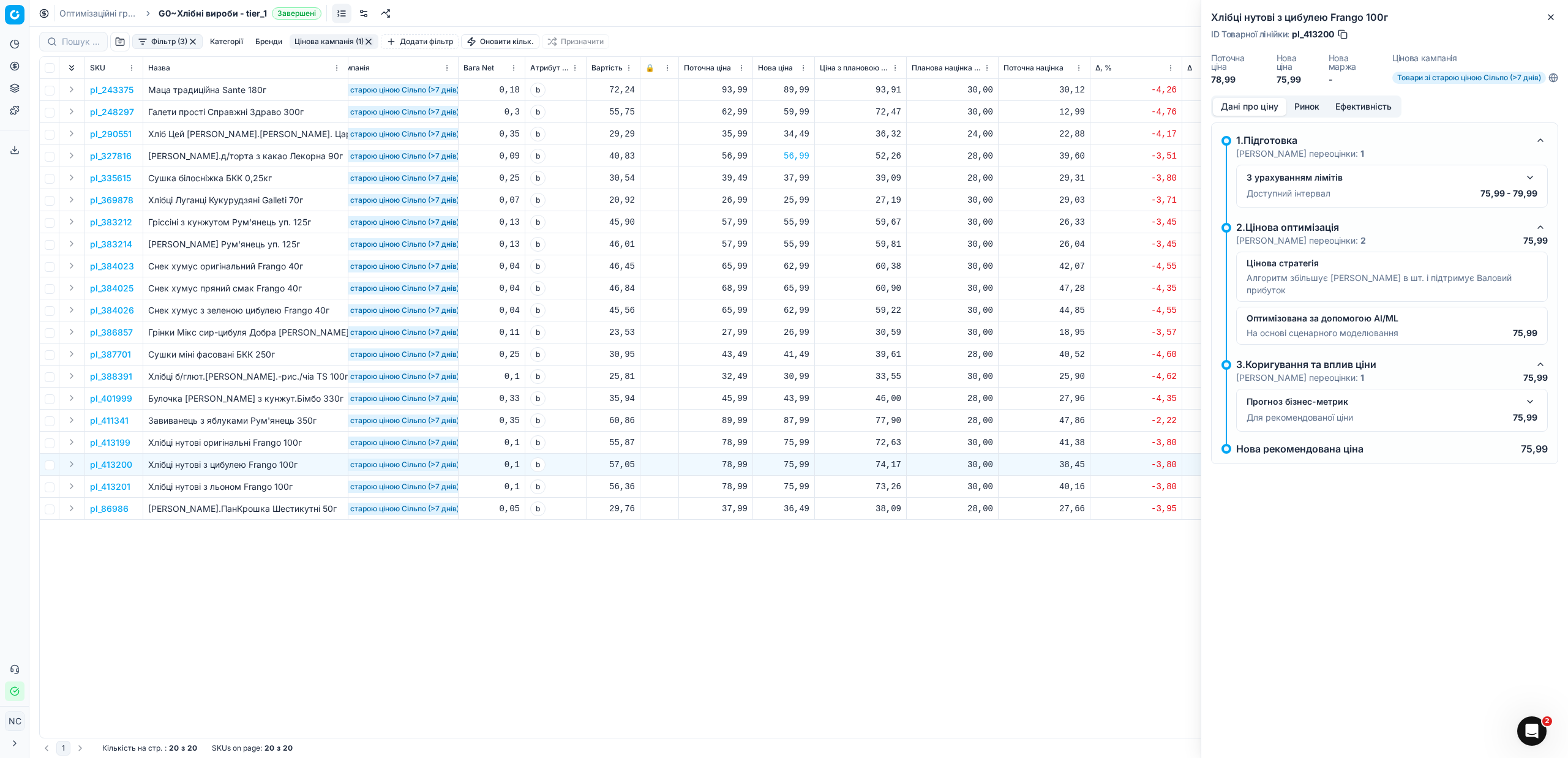
click at [1301, 104] on button "Ринок" at bounding box center [1307, 107] width 41 height 18
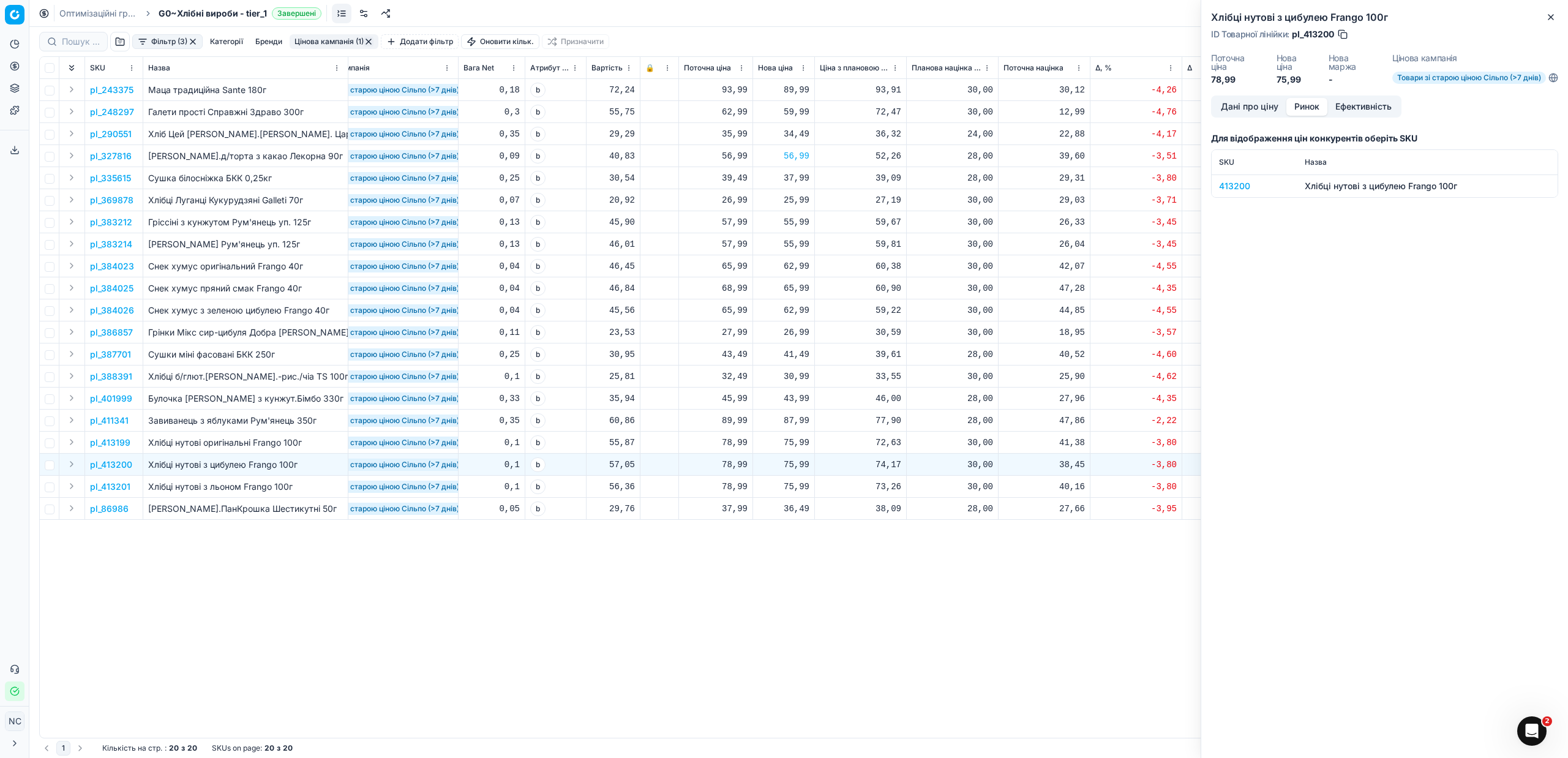
click at [1233, 188] on div "413200" at bounding box center [1254, 186] width 71 height 12
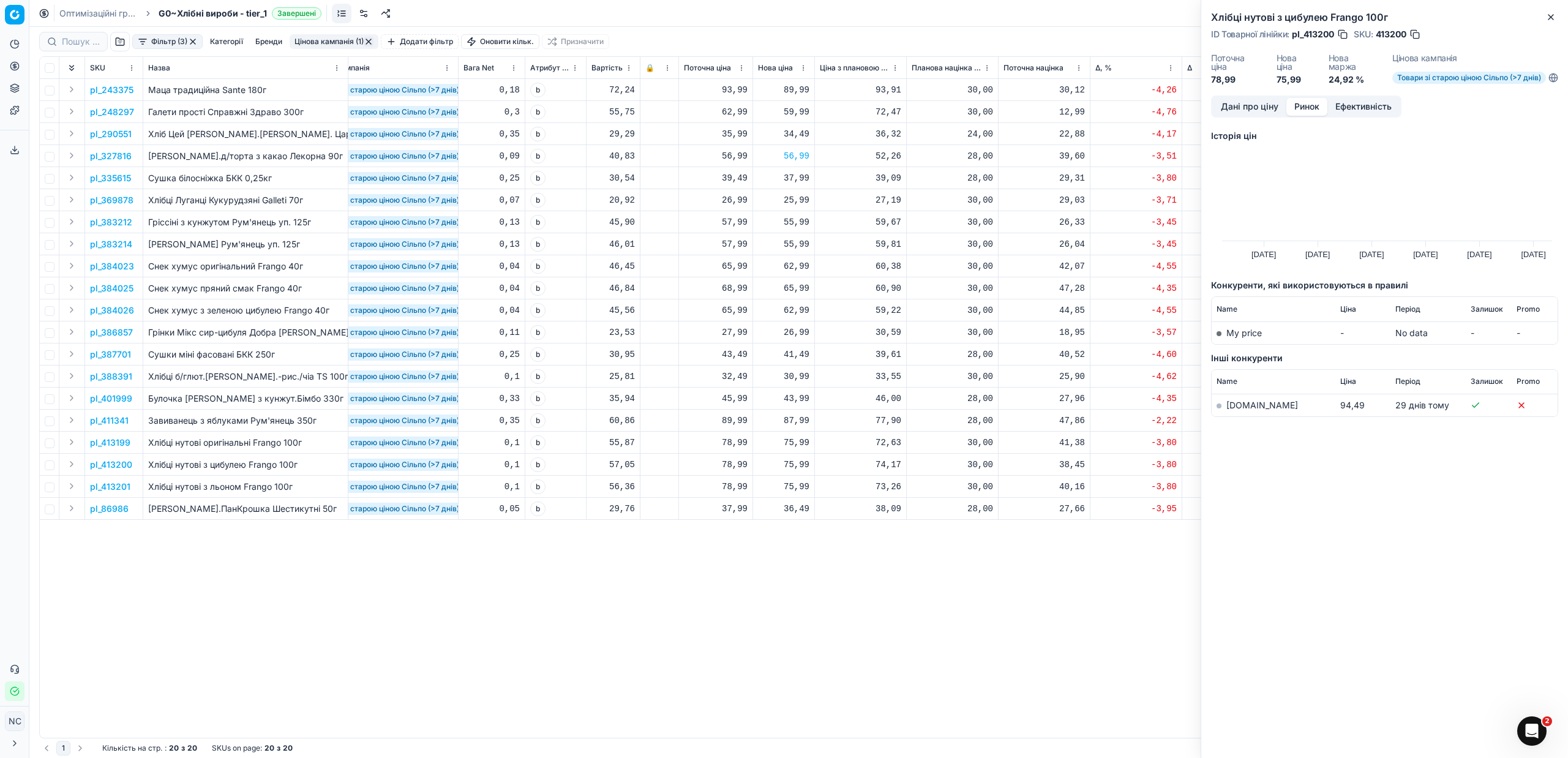
click at [1240, 408] on link "[DOMAIN_NAME]" at bounding box center [1262, 405] width 72 height 10
click at [1549, 15] on icon "button" at bounding box center [1551, 17] width 5 height 5
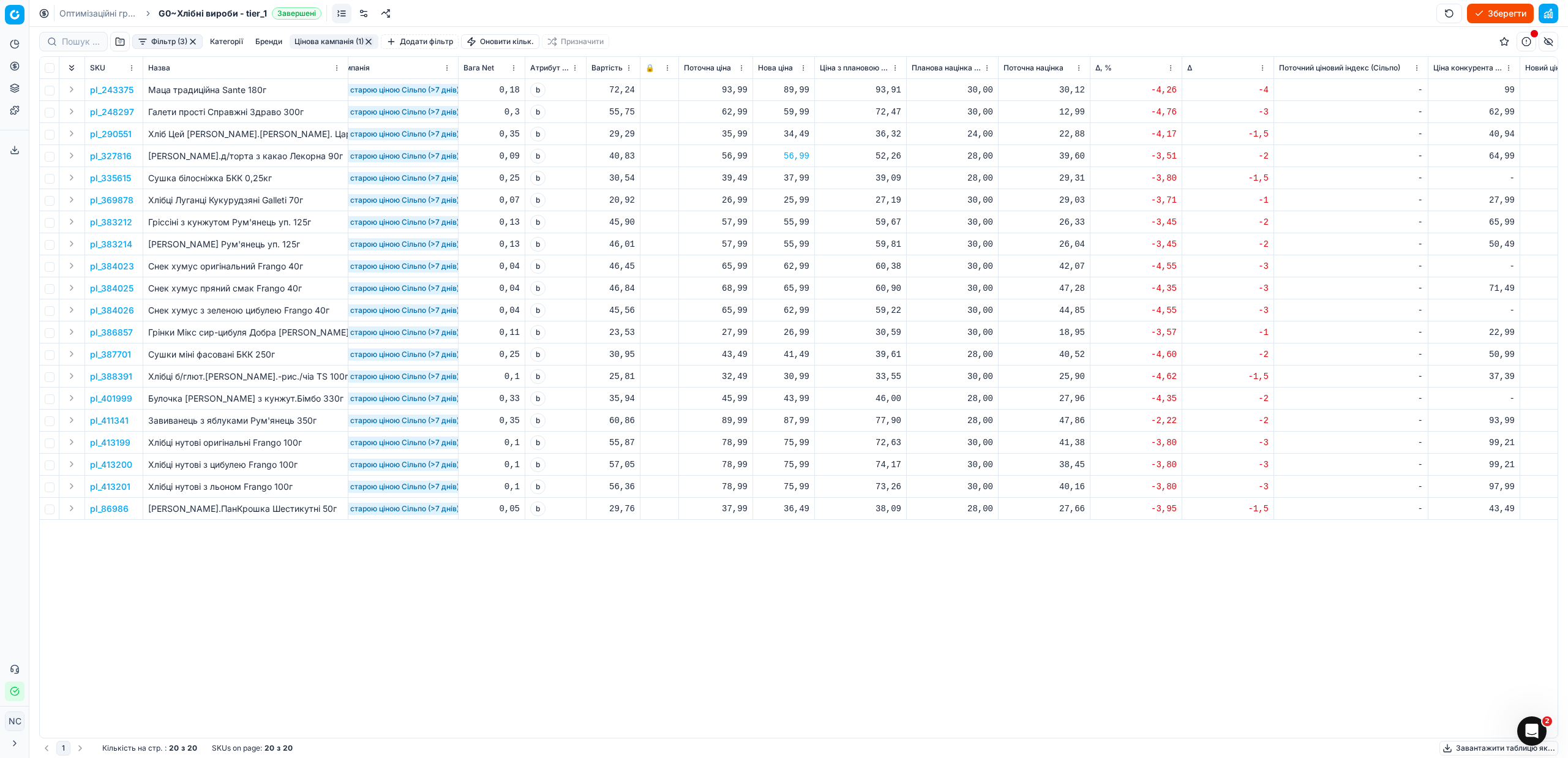
click at [338, 39] on button "Цінова кампанія (1)" at bounding box center [334, 42] width 89 height 15
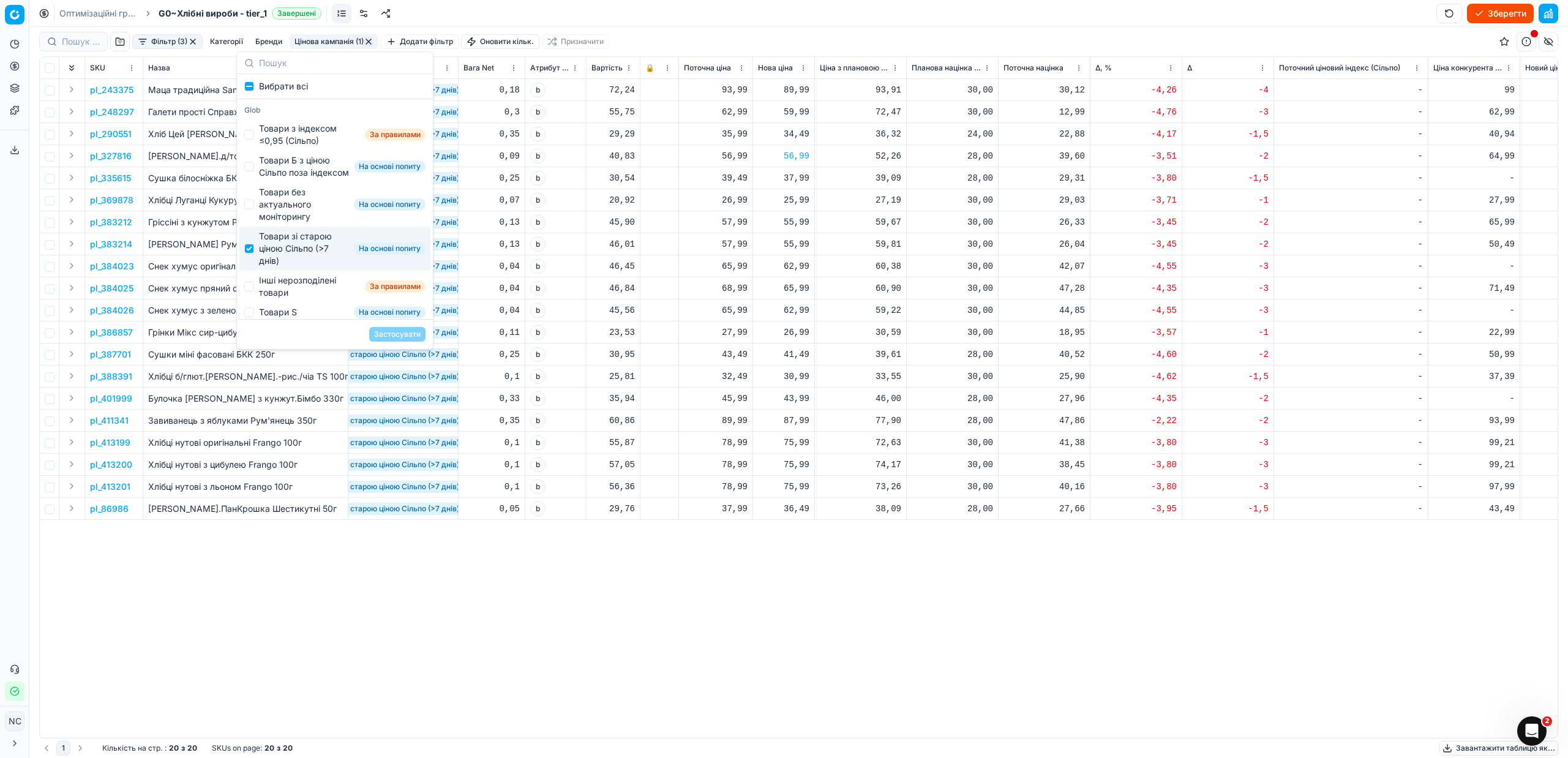
click at [291, 262] on div "Товари зі старою ціною Сільпо (>7 днів)" at bounding box center [304, 248] width 90 height 37
checkbox input "false"
click at [286, 297] on div "Інші нерозподілені товари" at bounding box center [309, 286] width 101 height 25
checkbox input "true"
click at [393, 338] on button "Застосувати" at bounding box center [397, 335] width 56 height 15
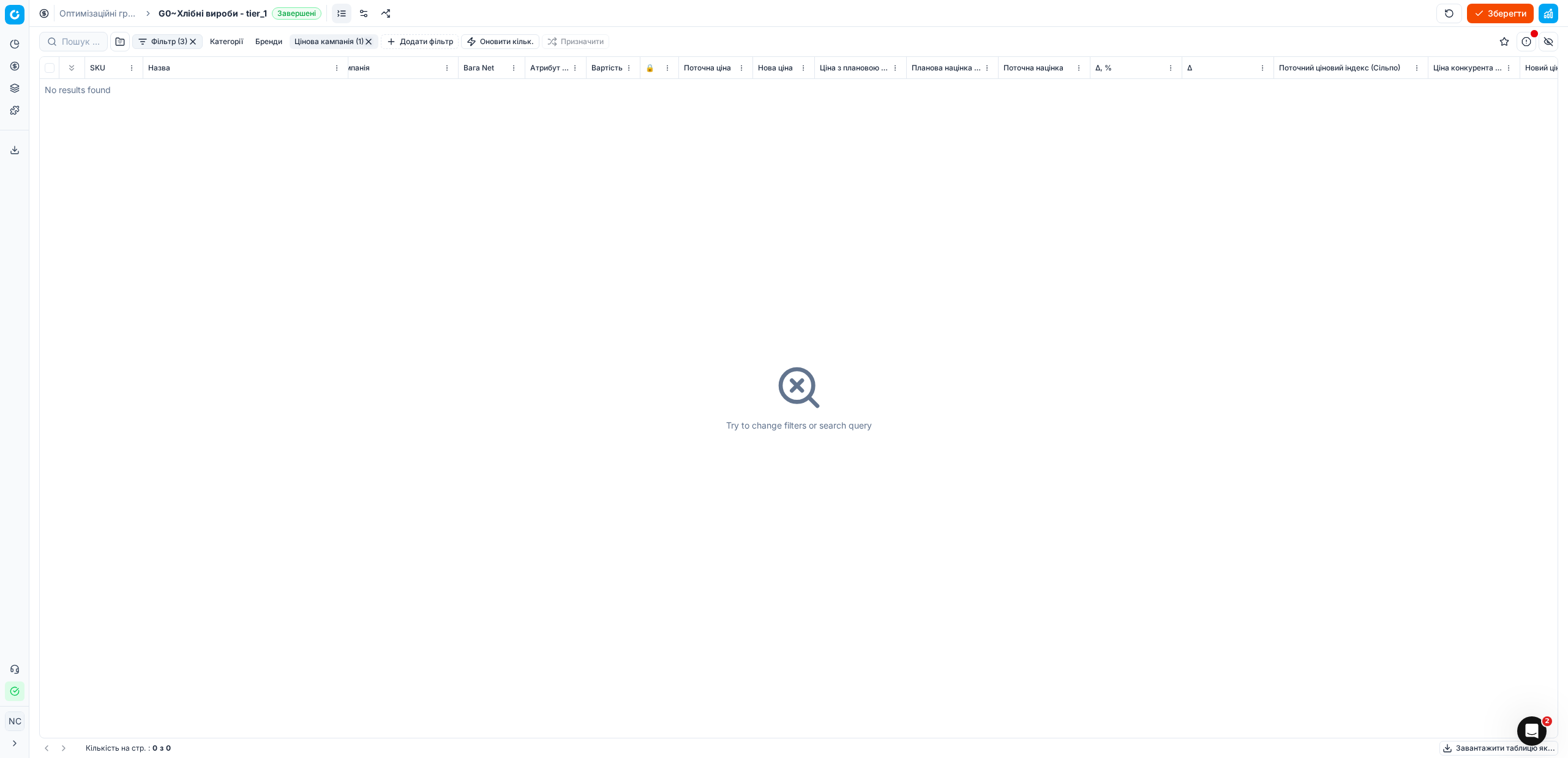
drag, startPoint x: 365, startPoint y: 43, endPoint x: 357, endPoint y: 53, distance: 12.8
click at [366, 43] on button "button" at bounding box center [368, 41] width 10 height 10
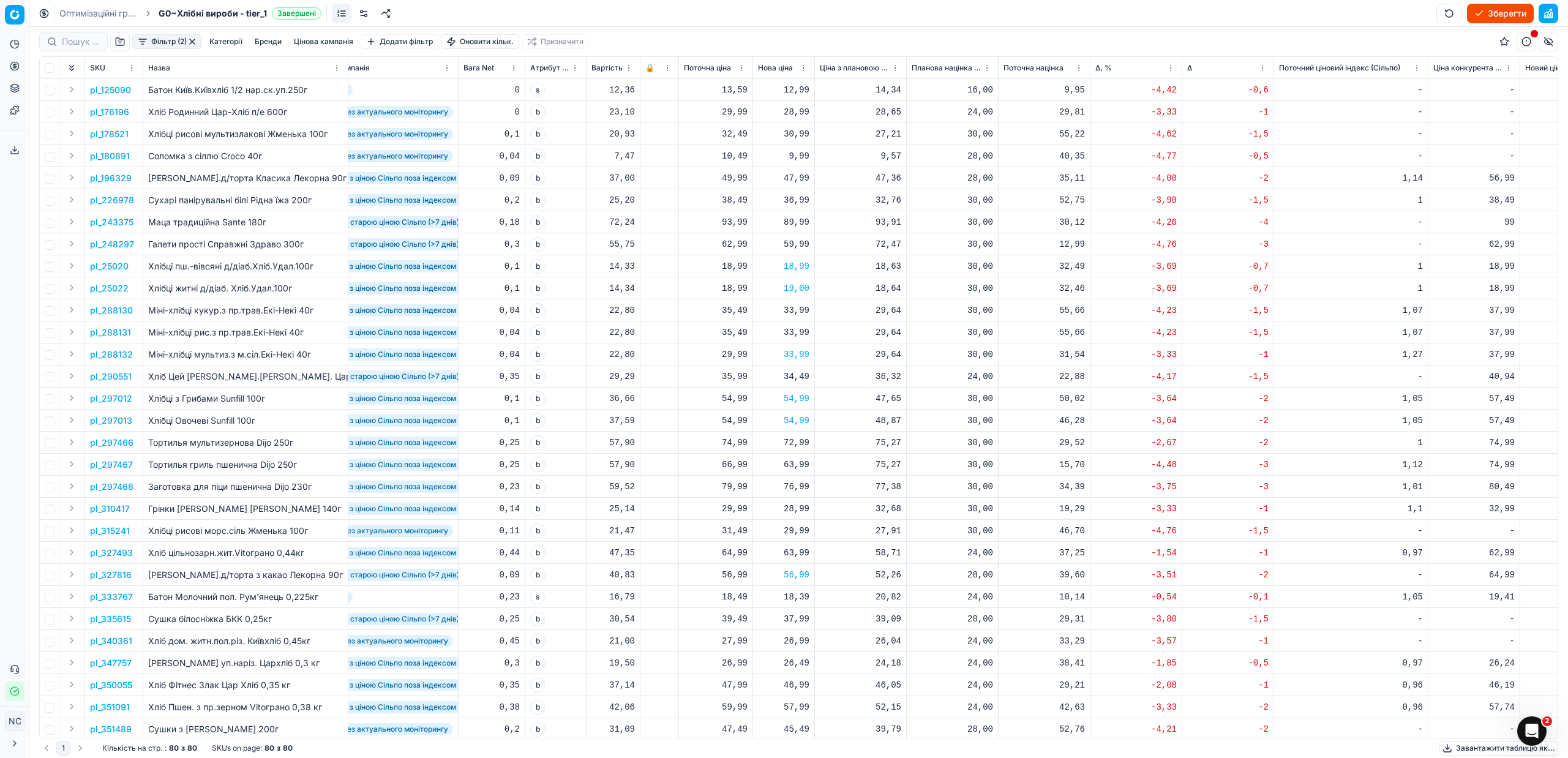
click at [193, 40] on button "button" at bounding box center [192, 41] width 10 height 10
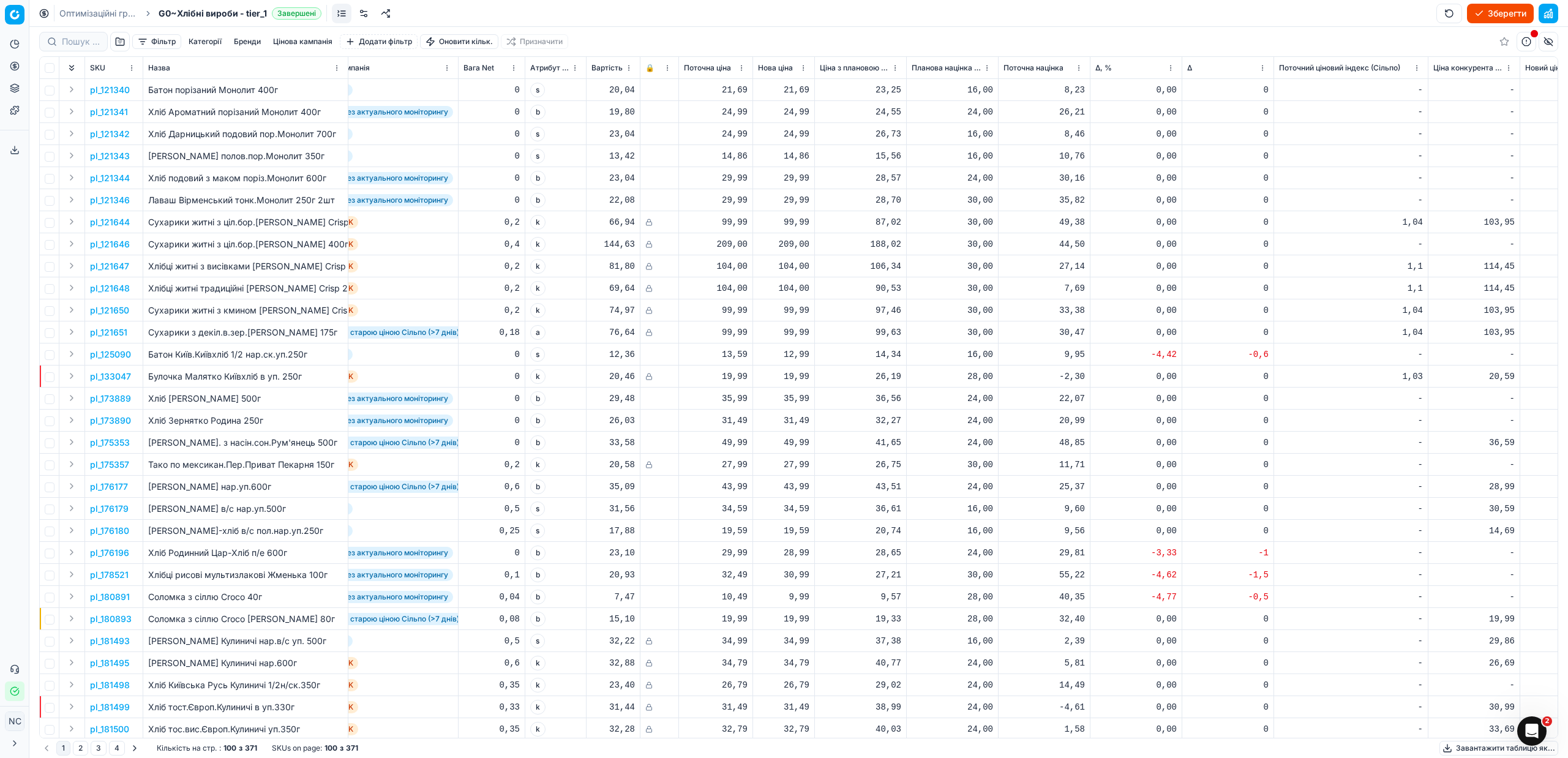
click at [122, 37] on button "button" at bounding box center [120, 42] width 19 height 19
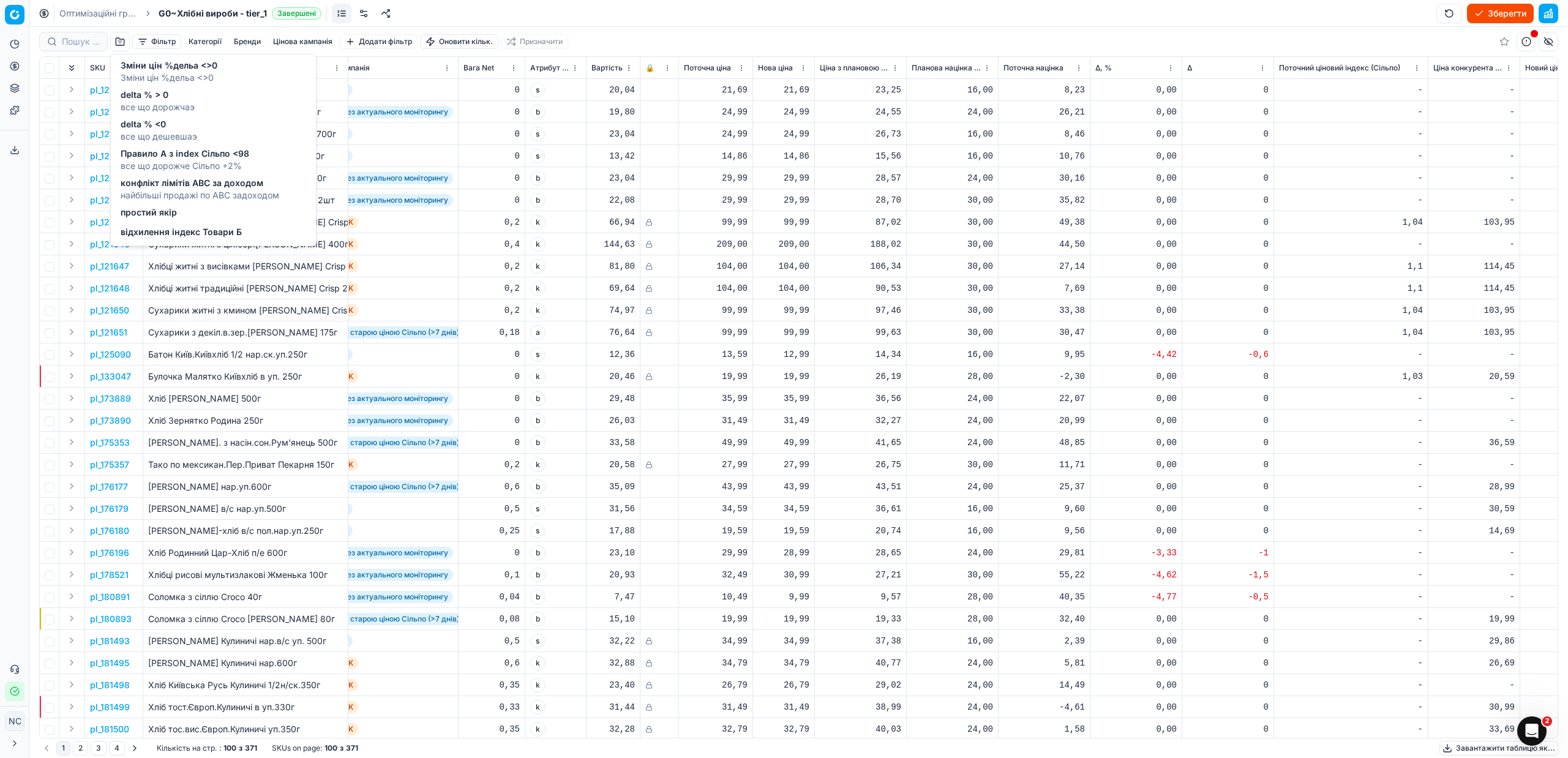
click at [208, 155] on span "Правило А з index Сільпо <98" at bounding box center [185, 154] width 128 height 12
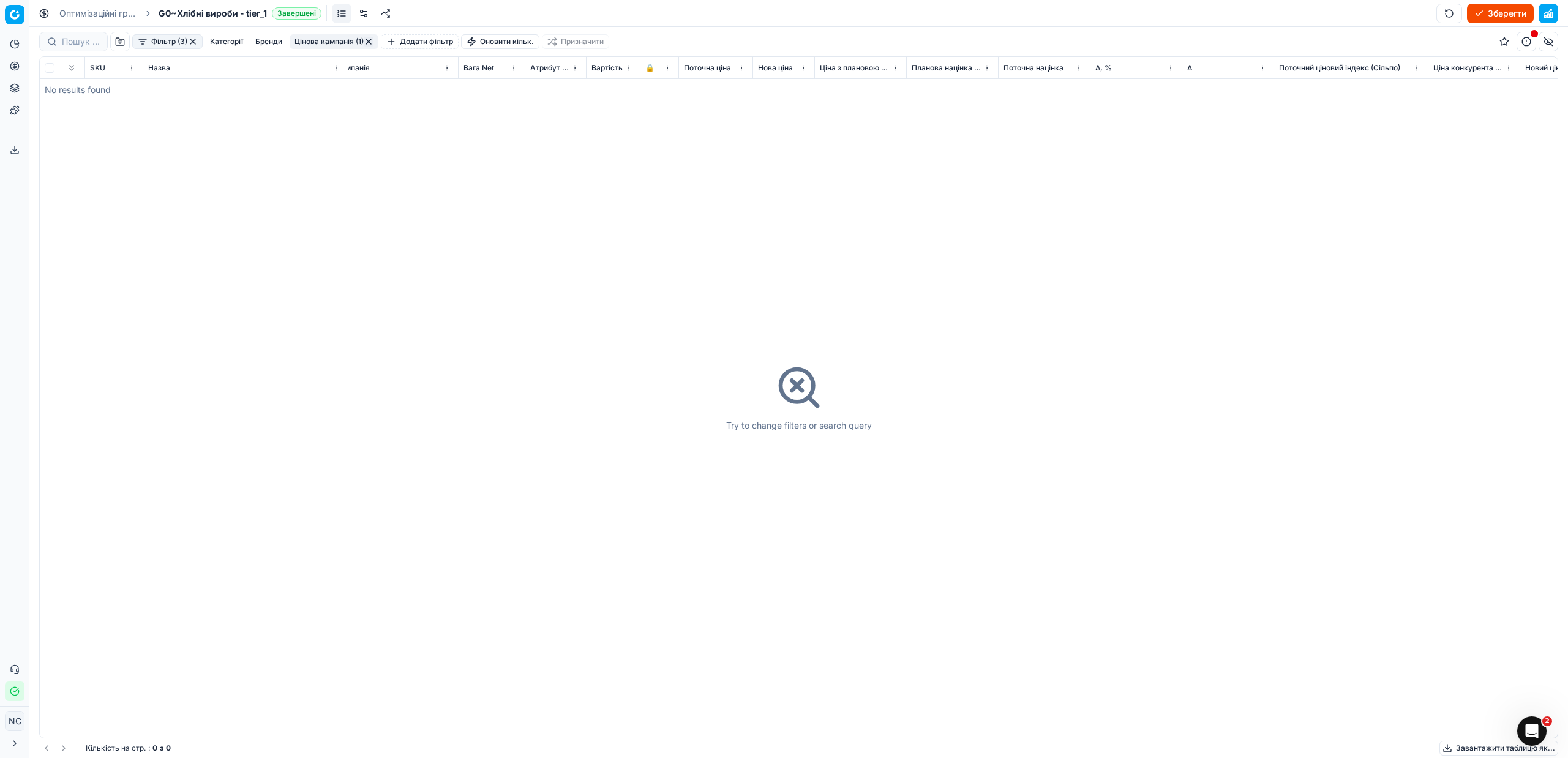
click at [195, 42] on button "button" at bounding box center [193, 41] width 10 height 10
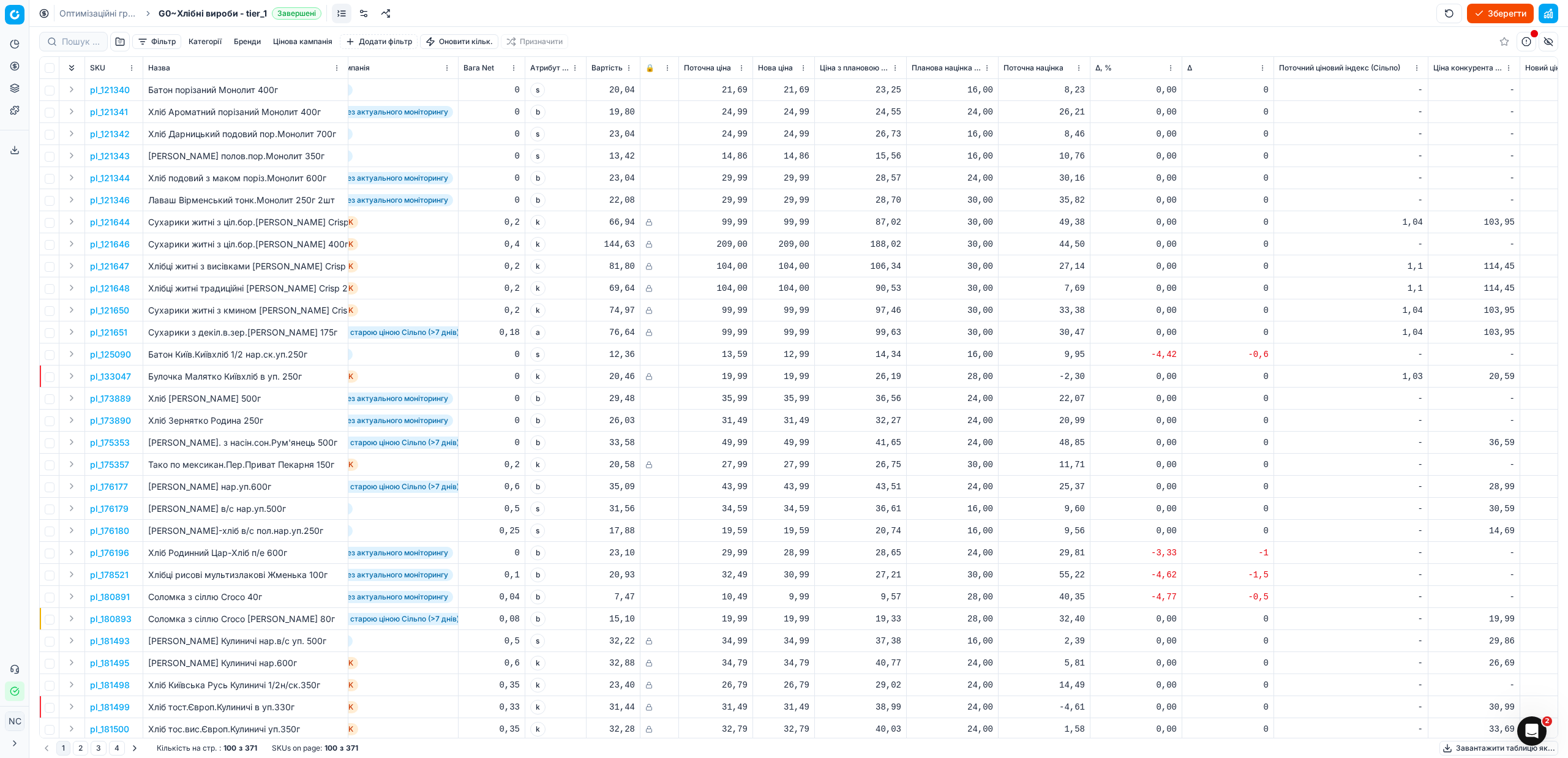
click at [124, 42] on button "button" at bounding box center [120, 42] width 19 height 19
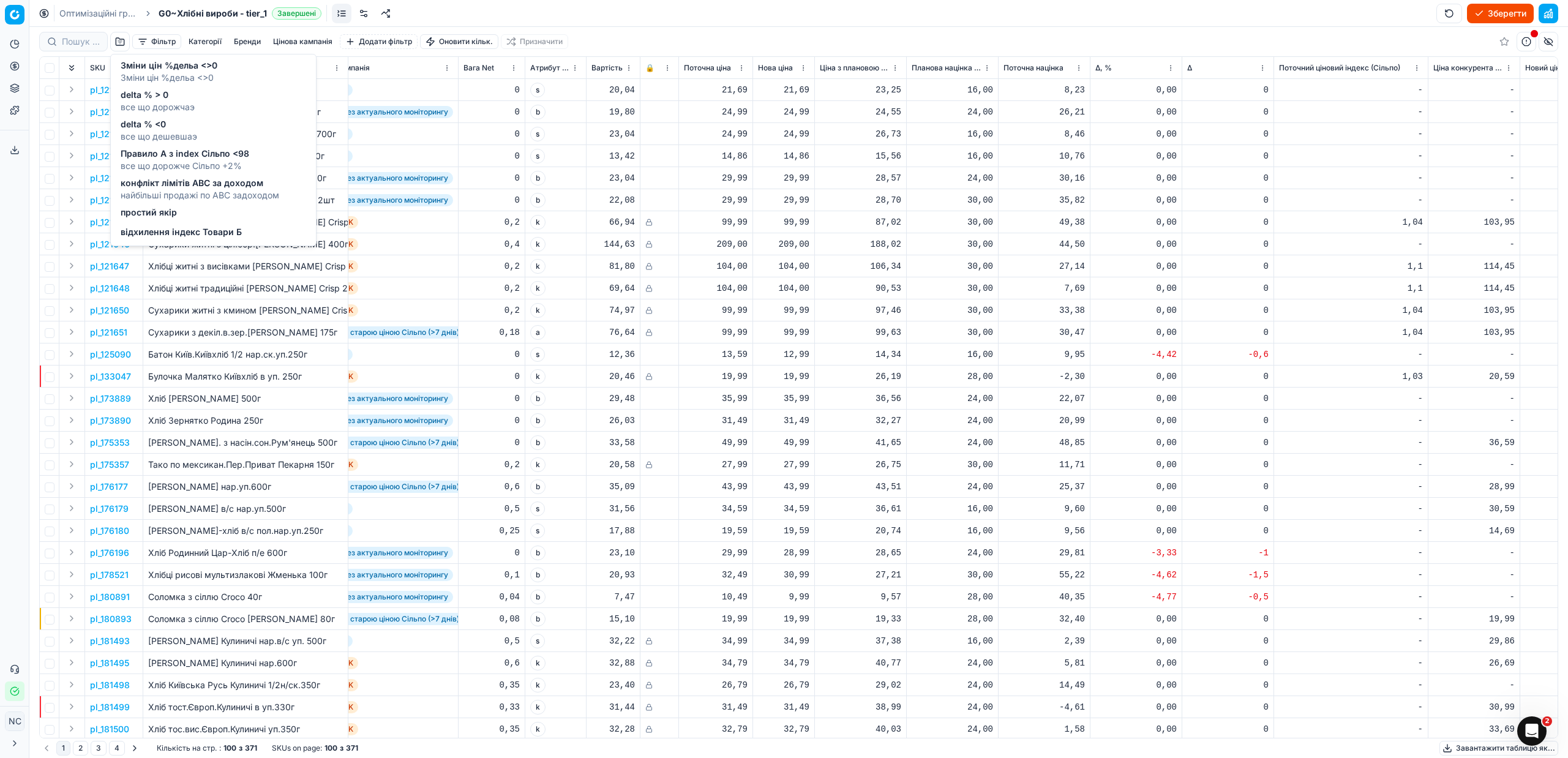
click at [211, 188] on span "конфлікт лімітів ABC за доходом" at bounding box center [199, 183] width 158 height 12
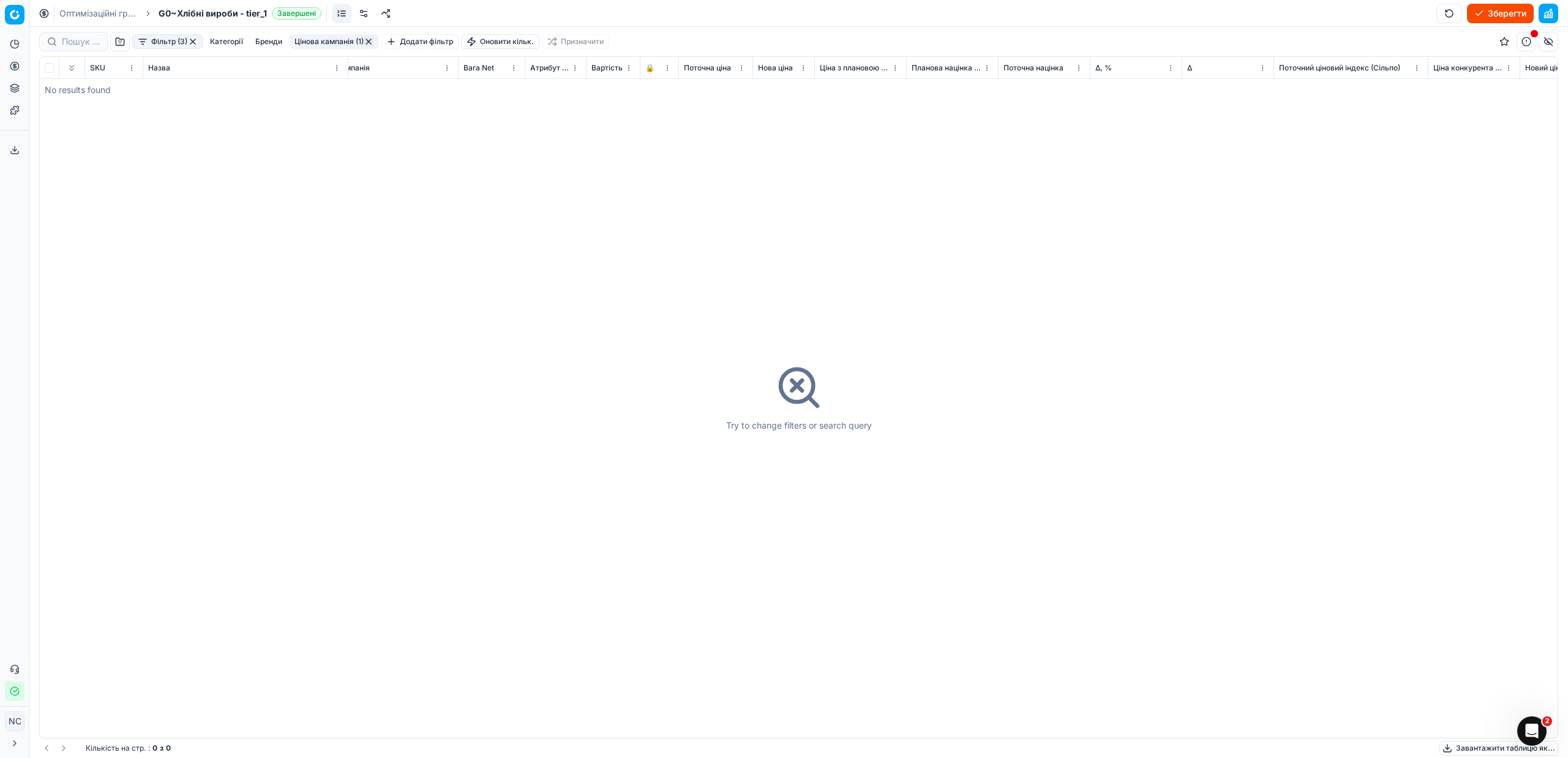
click at [196, 40] on button "button" at bounding box center [193, 41] width 10 height 10
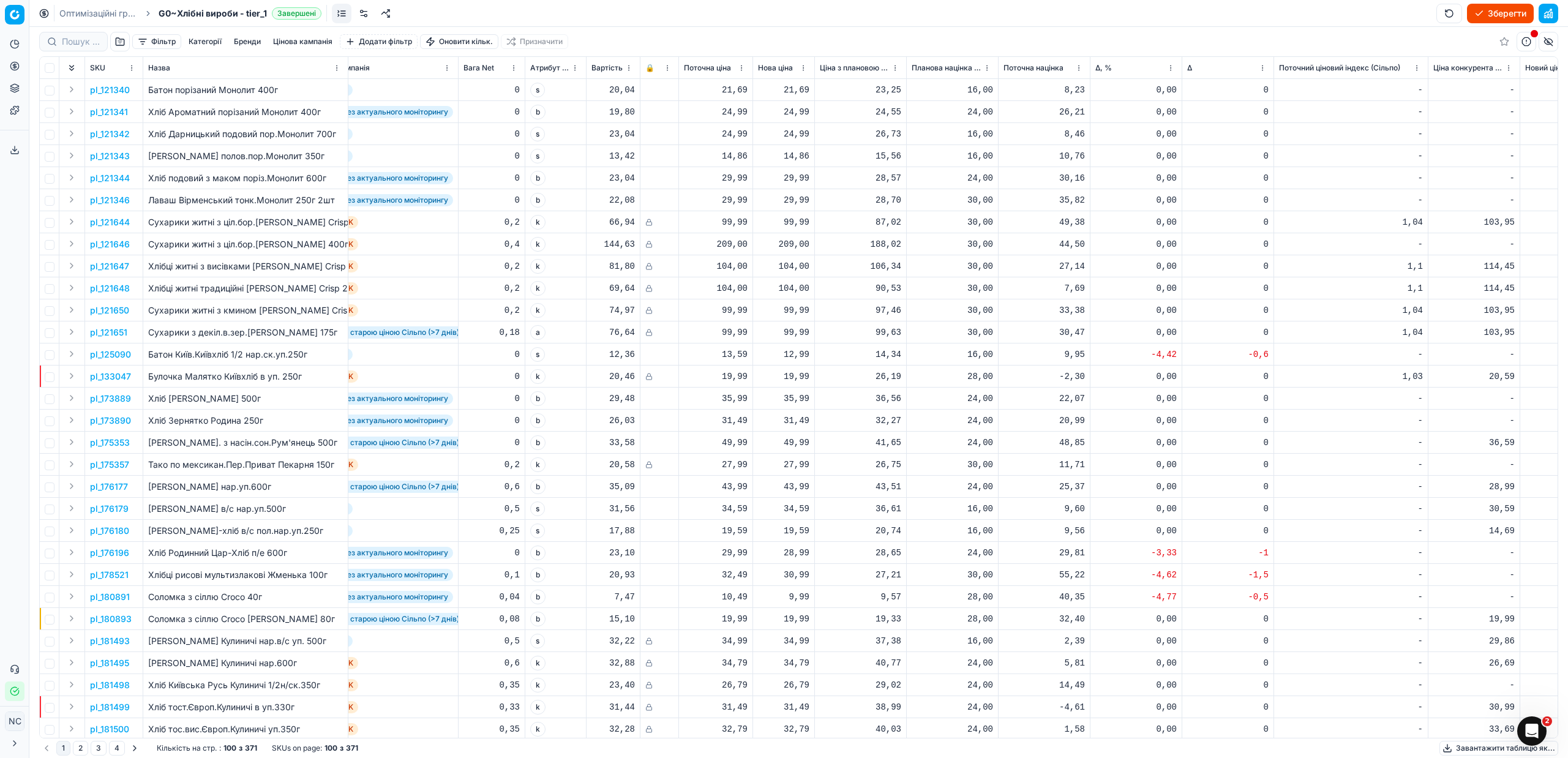
click at [120, 46] on button "button" at bounding box center [120, 42] width 19 height 19
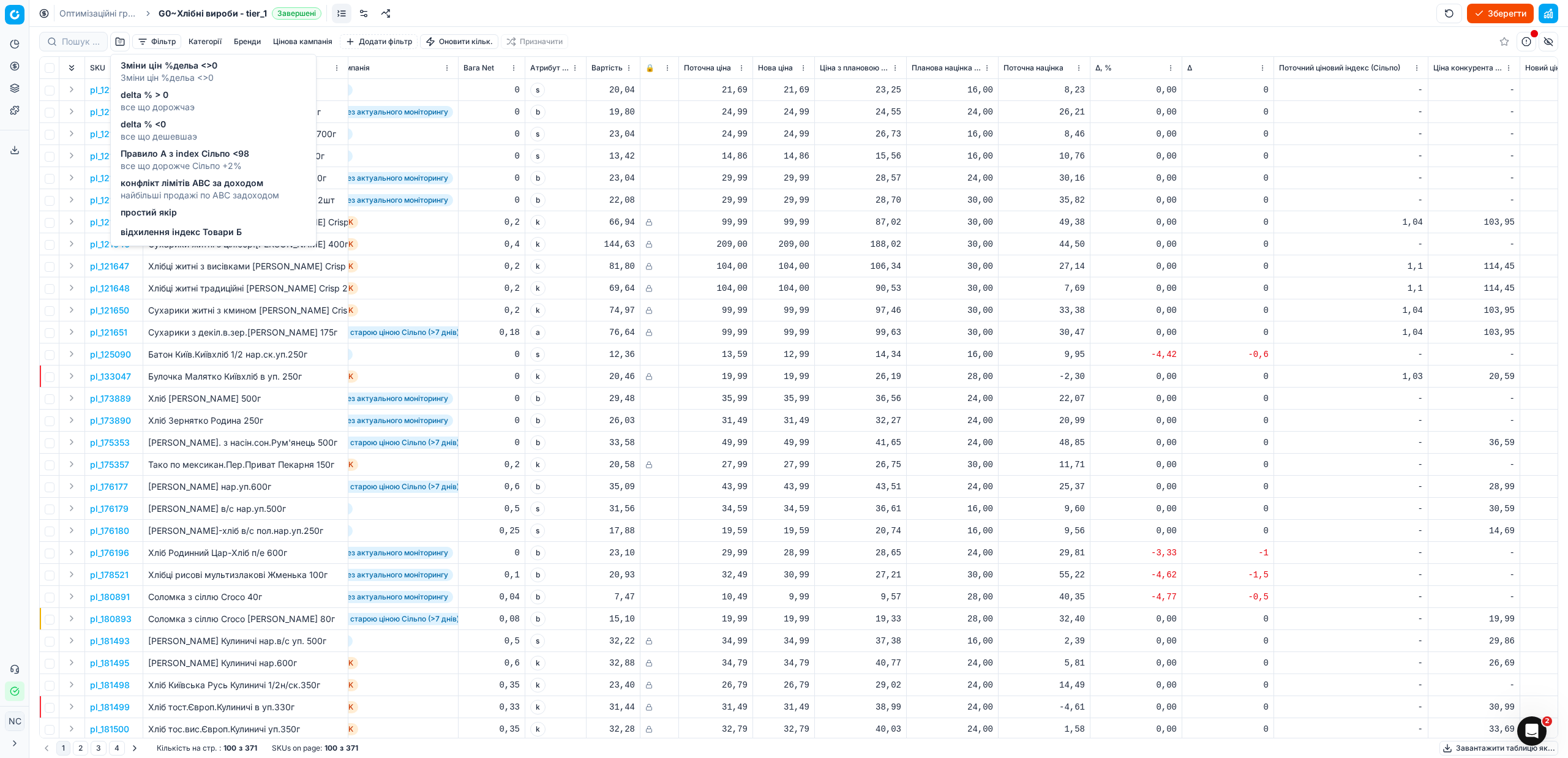
click at [156, 231] on span "відхилення індекс Товари Б" at bounding box center [181, 232] width 121 height 12
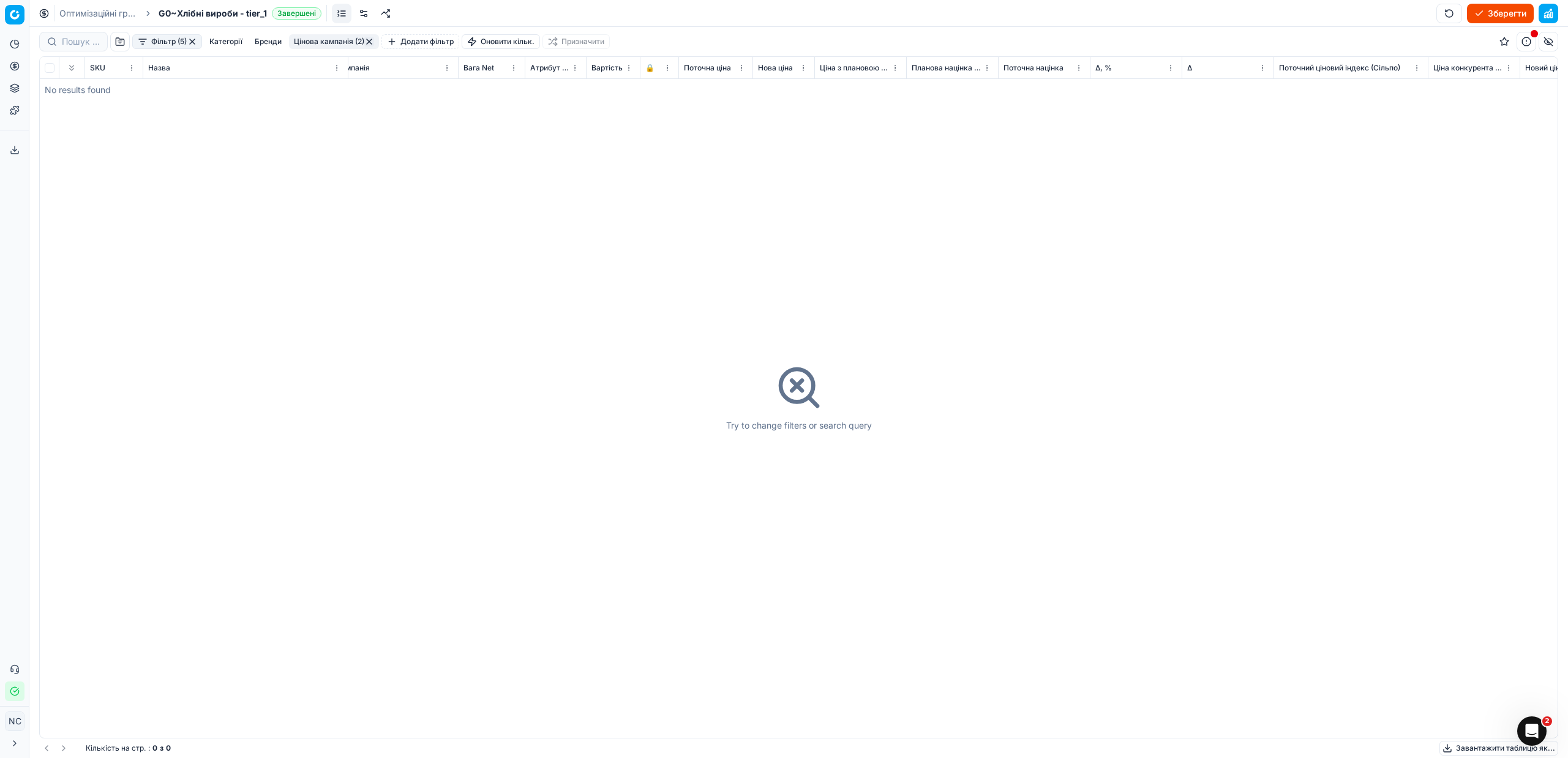
click at [195, 42] on button "button" at bounding box center [192, 41] width 10 height 10
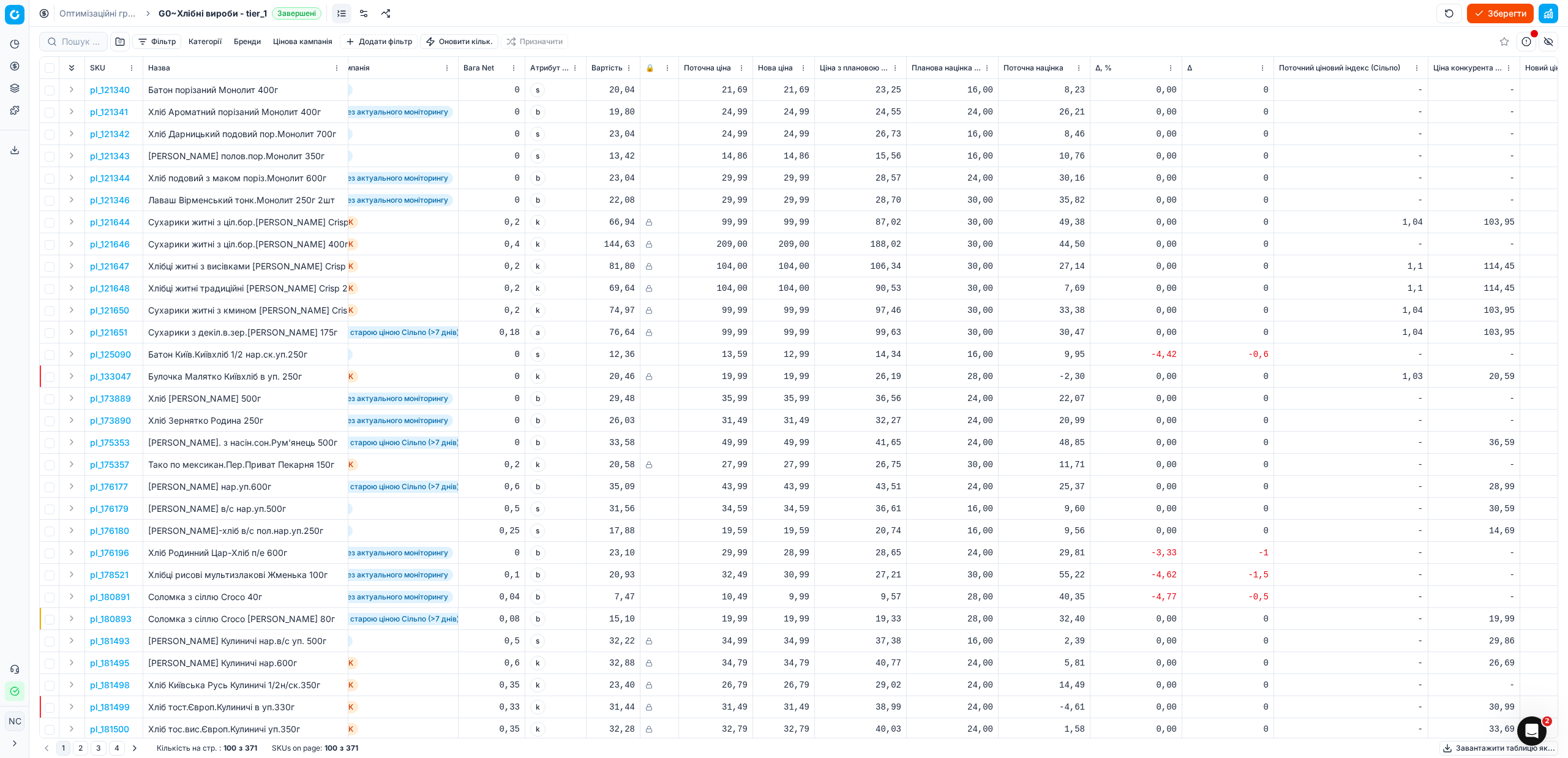
click at [1505, 9] on button "Зберегти" at bounding box center [1500, 13] width 66 height 19
click at [1487, 11] on button "Застосувати ціни" at bounding box center [1483, 13] width 102 height 19
click at [1463, 14] on button "Завантажити звіт" at bounding box center [1481, 13] width 104 height 19
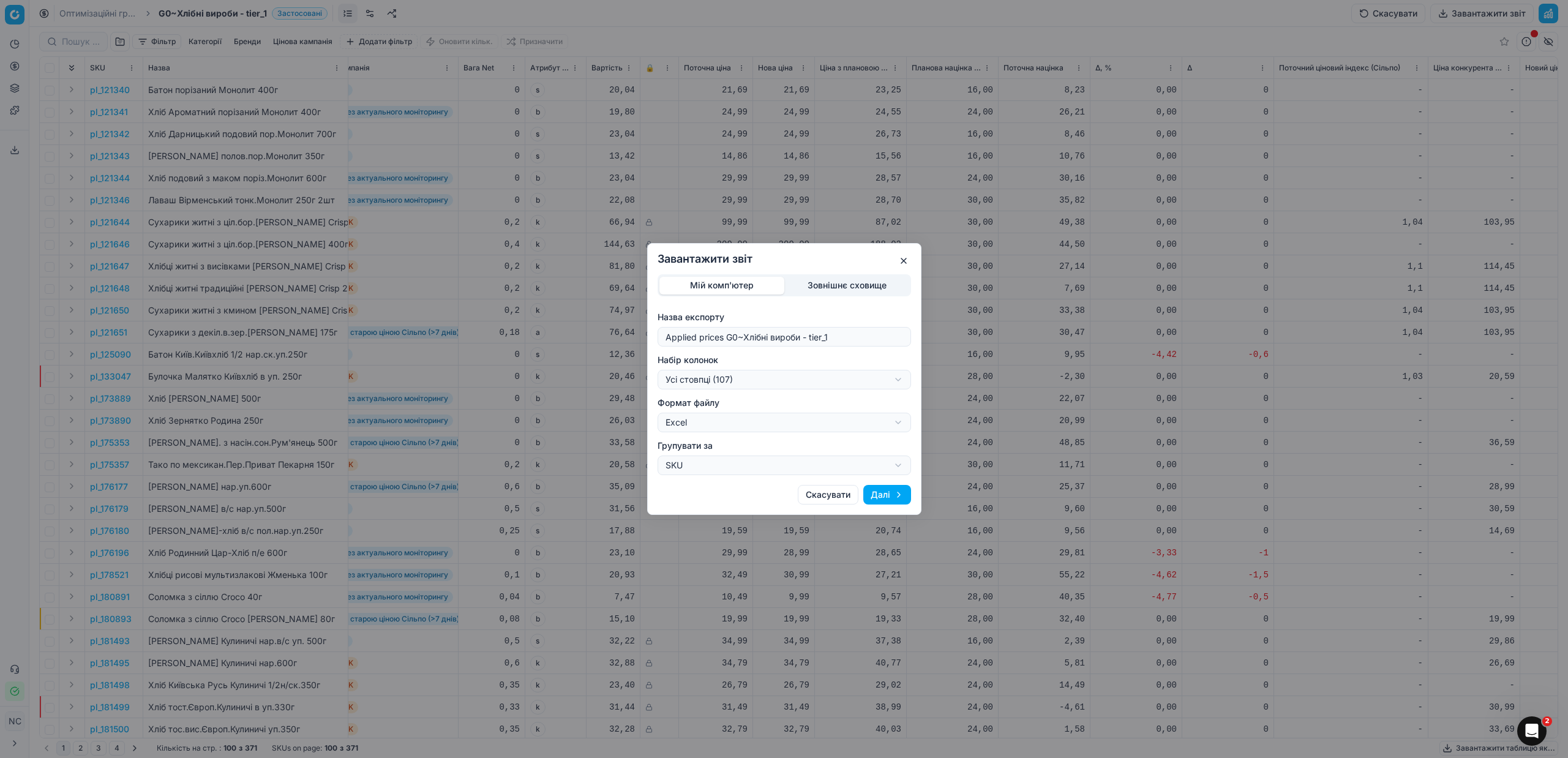
click at [900, 378] on div "Завантажити звіт Мій комп'ютер Зовнішнє сховище Назва експорту Applied prices G…" at bounding box center [784, 379] width 1568 height 758
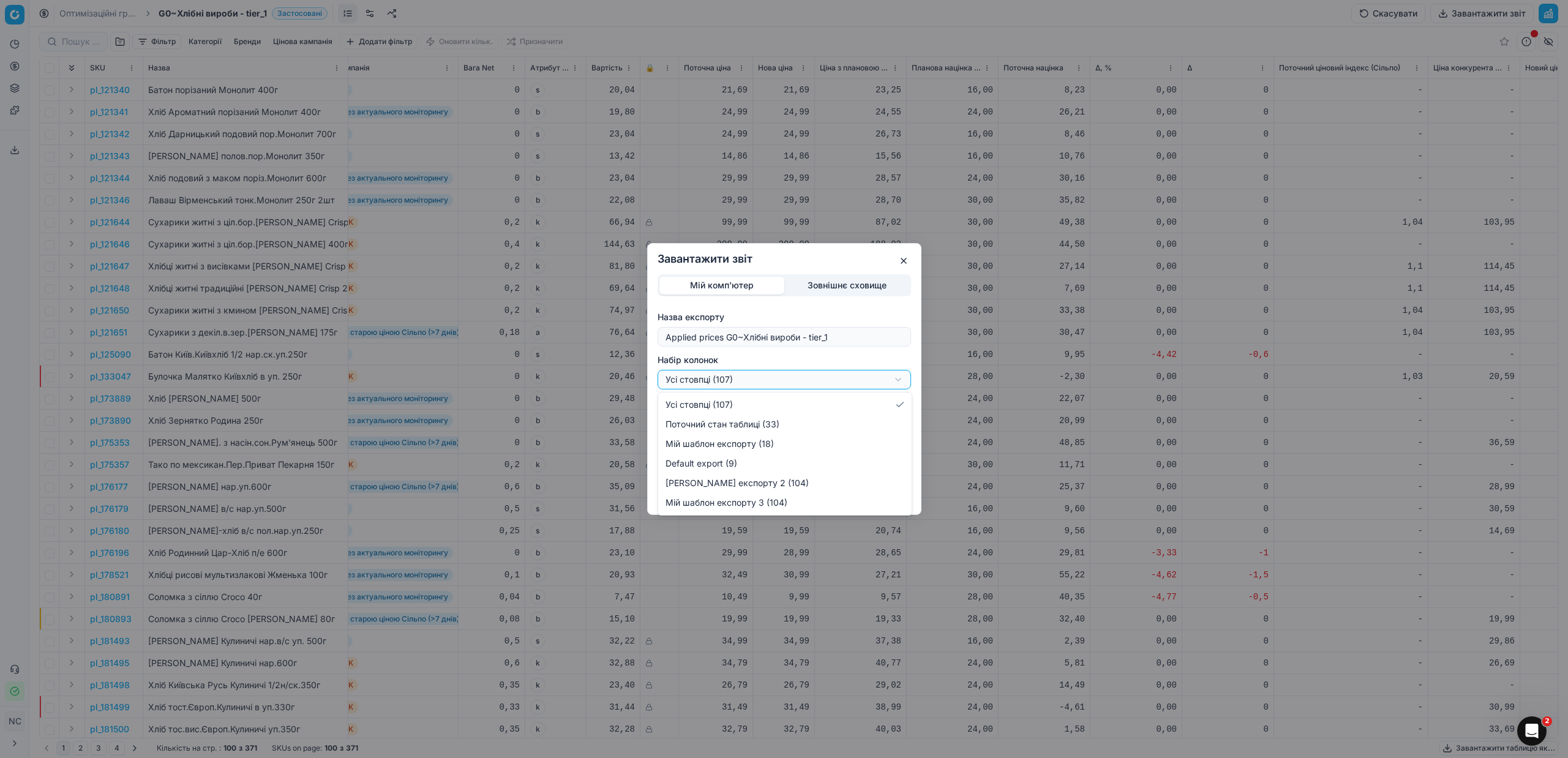
select select "custom"
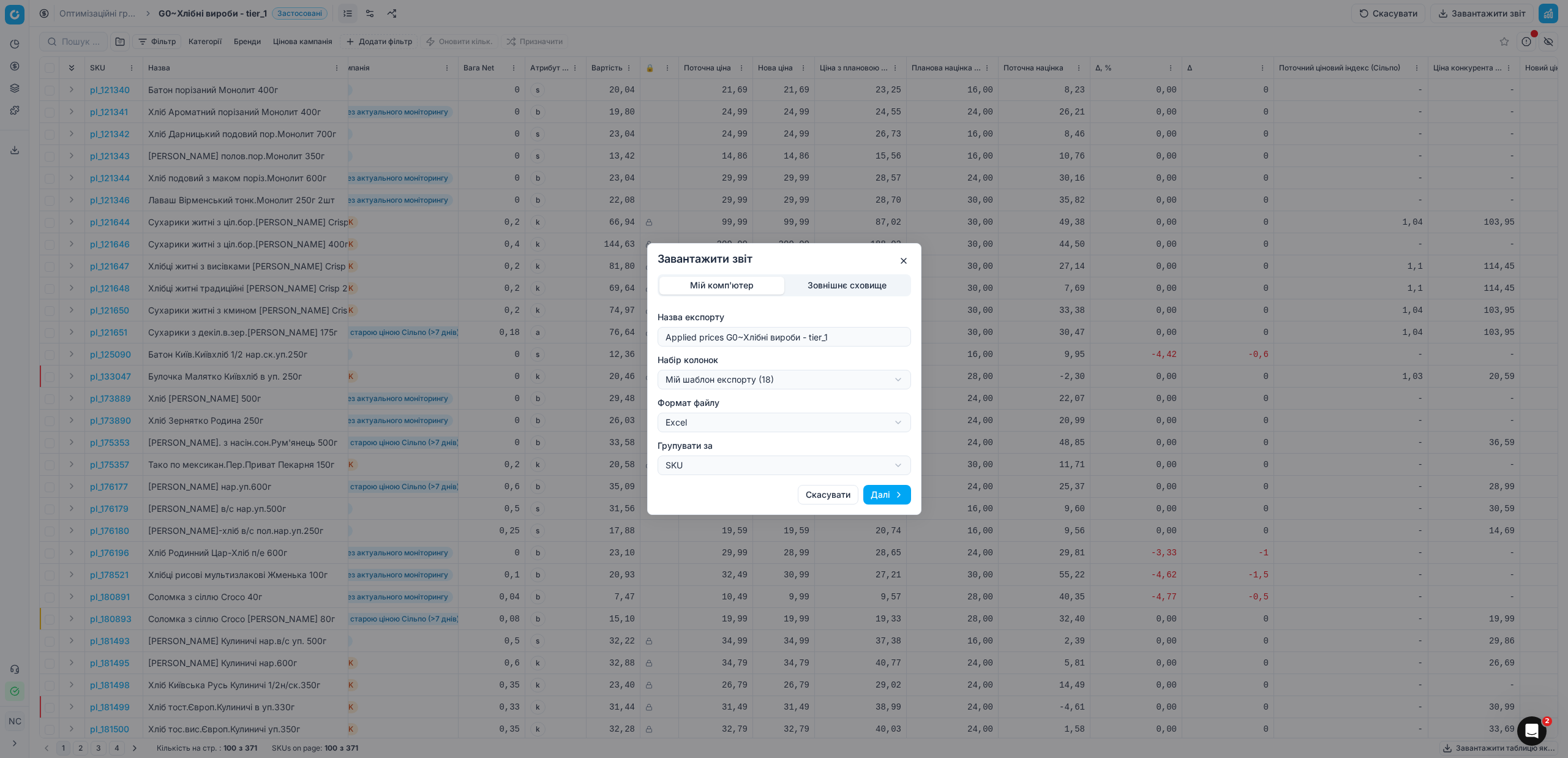
click at [884, 495] on button "Далі" at bounding box center [887, 494] width 48 height 19
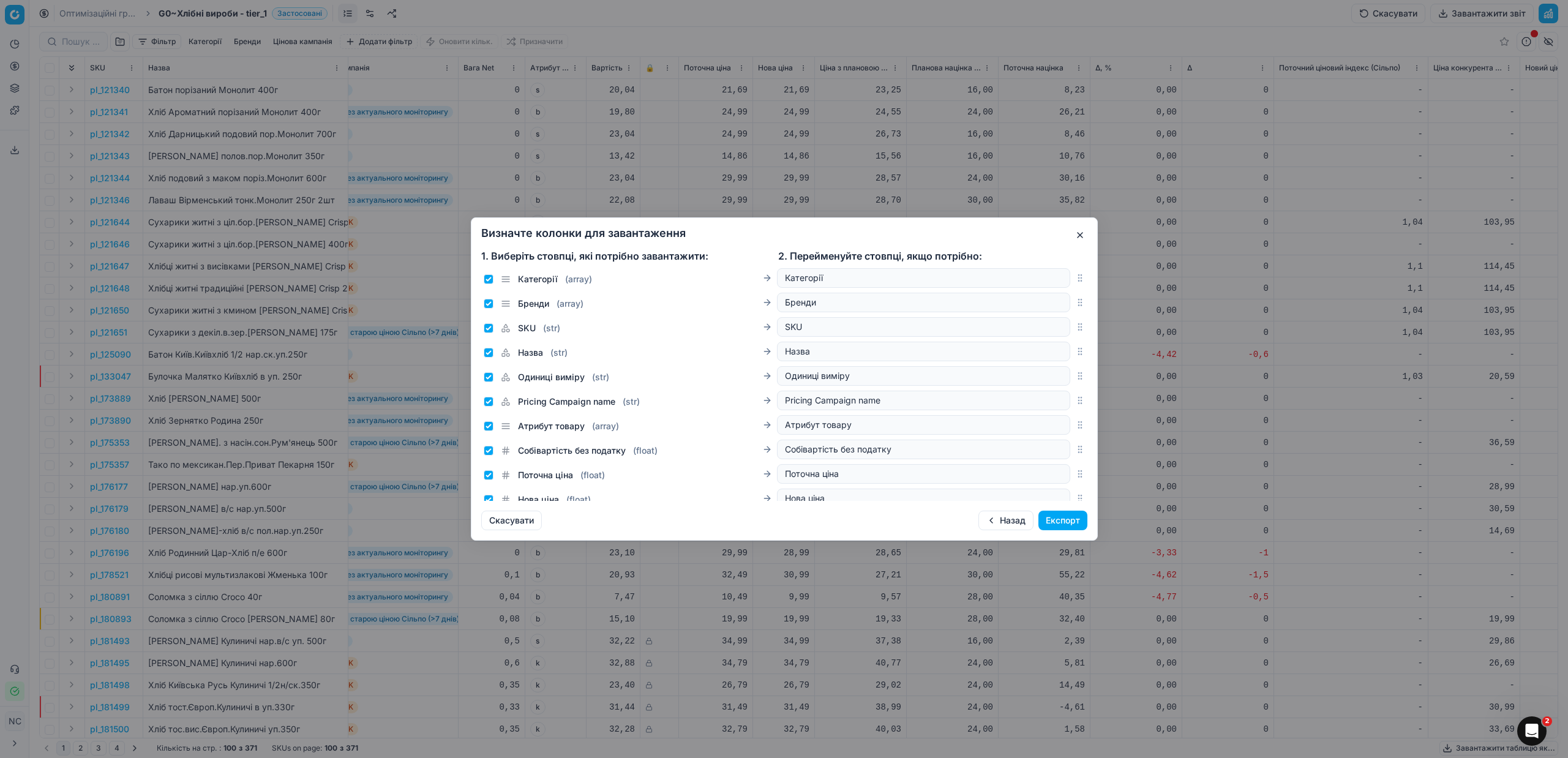
click at [1045, 515] on button "Експорт" at bounding box center [1063, 521] width 49 height 19
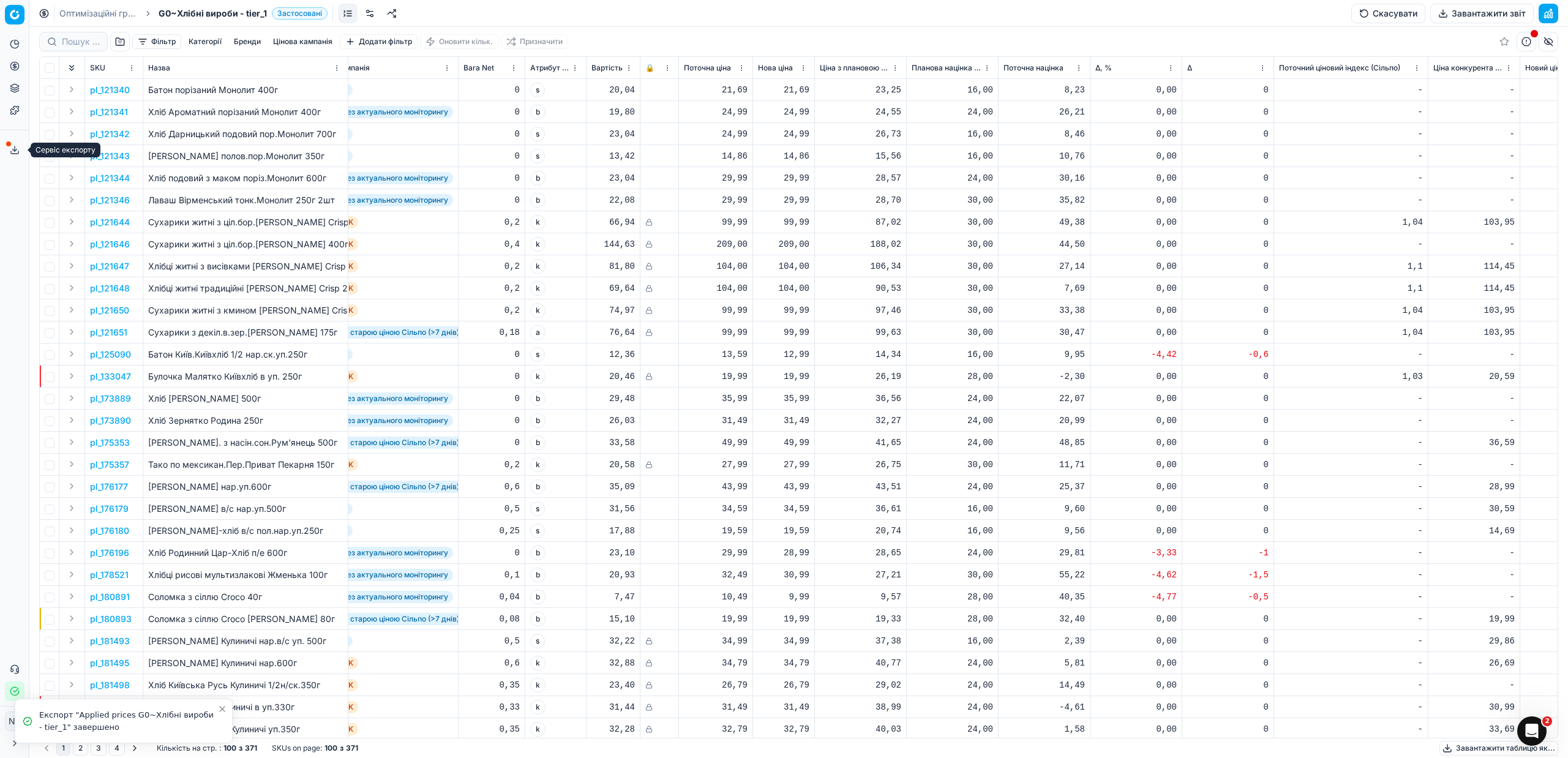
click at [16, 150] on polyline at bounding box center [15, 150] width 4 height 1
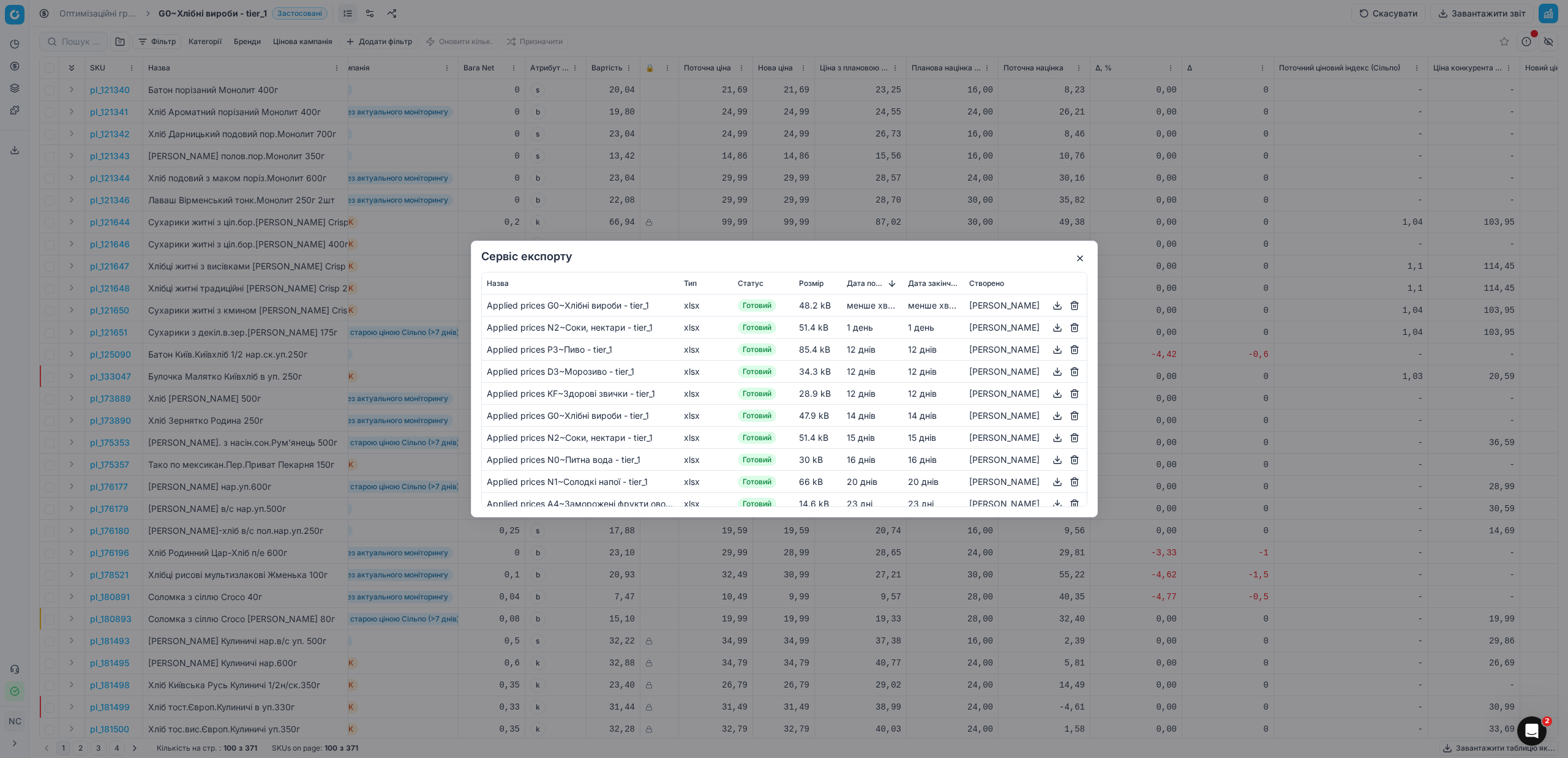
click at [1058, 307] on button "button" at bounding box center [1058, 305] width 15 height 15
click at [1082, 259] on button "button" at bounding box center [1080, 258] width 15 height 15
